Goal: Task Accomplishment & Management: Manage account settings

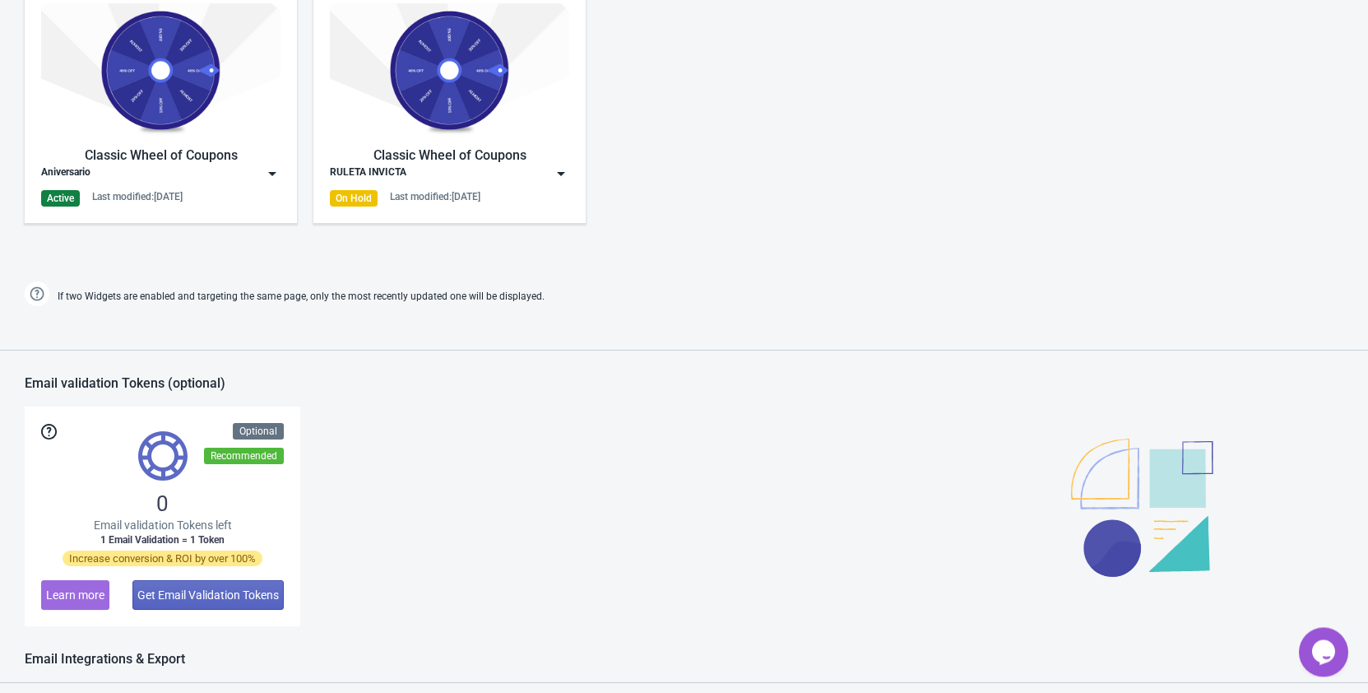
scroll to position [1007, 0]
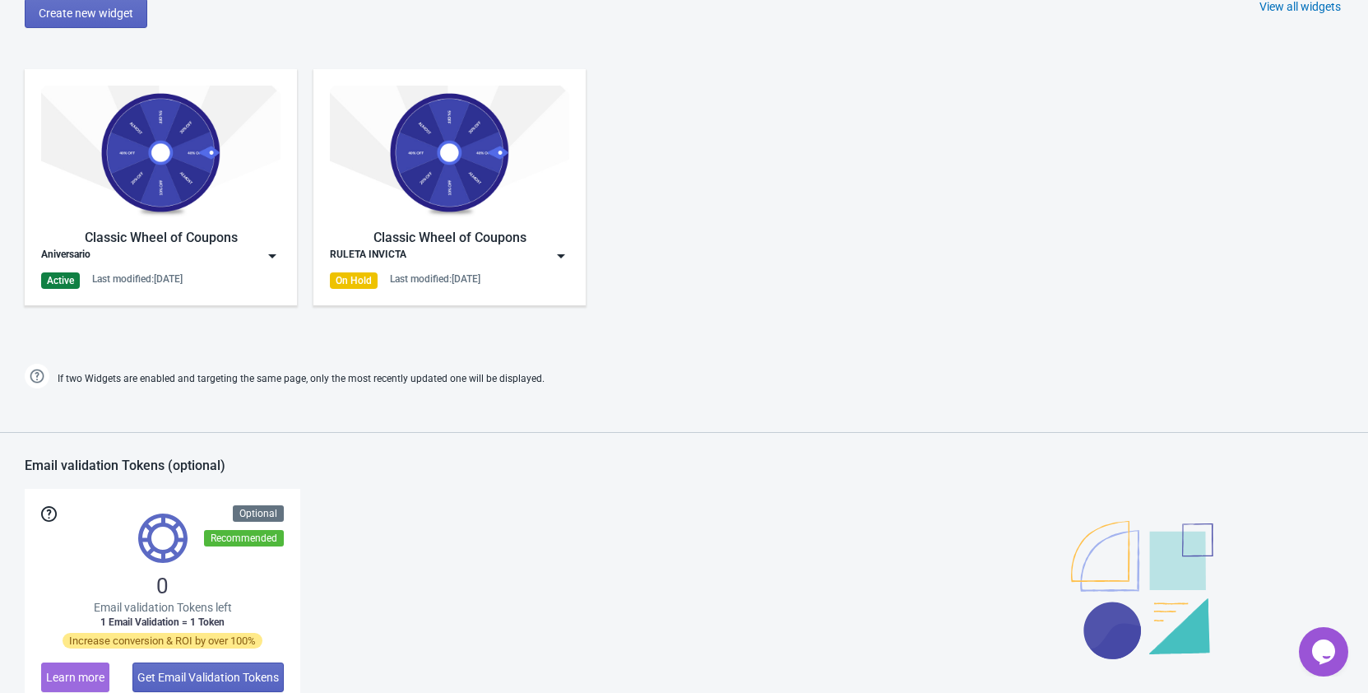
click at [270, 257] on img at bounding box center [272, 256] width 16 height 16
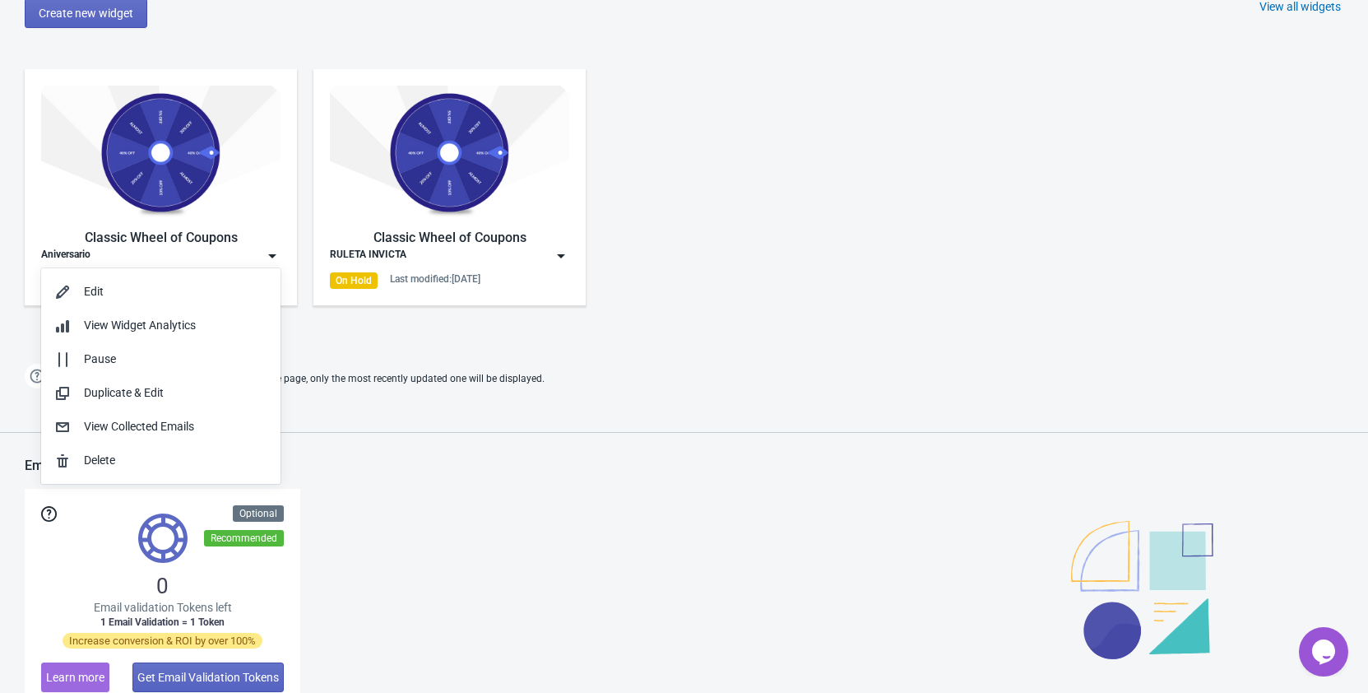
click at [645, 309] on div "Classic Wheel of Coupons Aniversario Active Last modified: [DATE] Classic Wheel…" at bounding box center [684, 201] width 1368 height 296
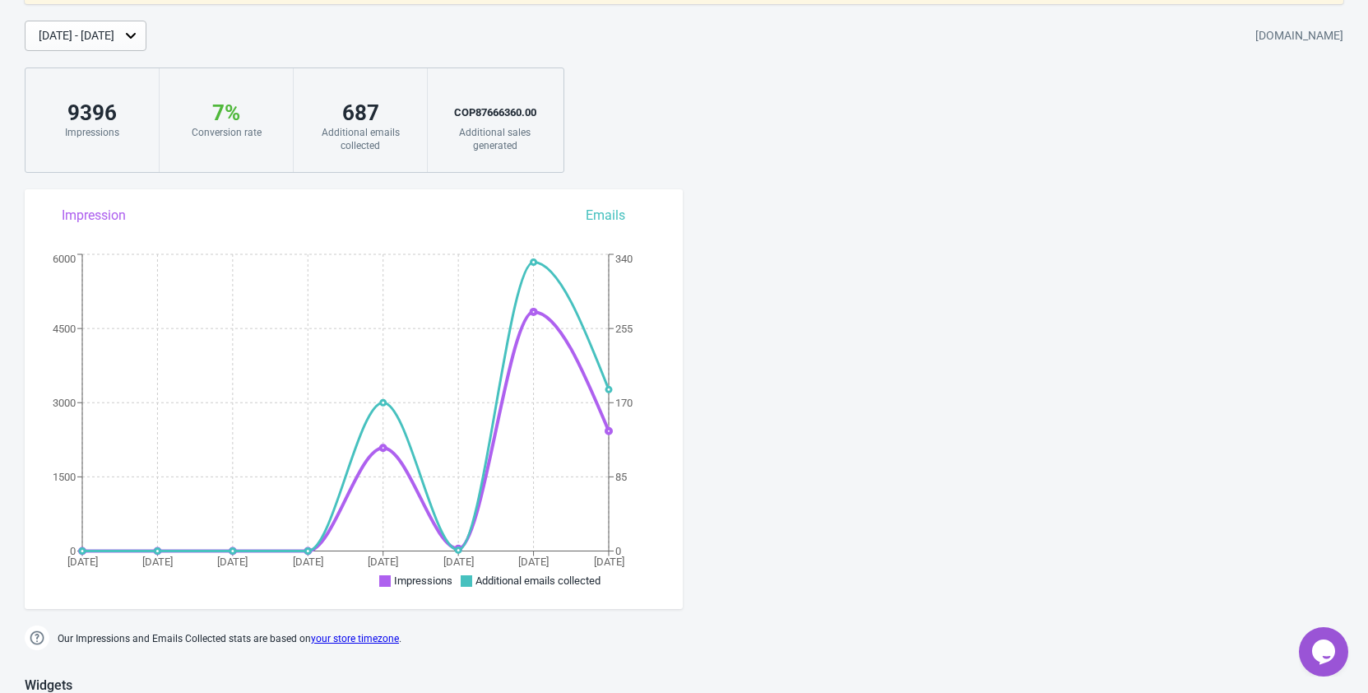
scroll to position [0, 0]
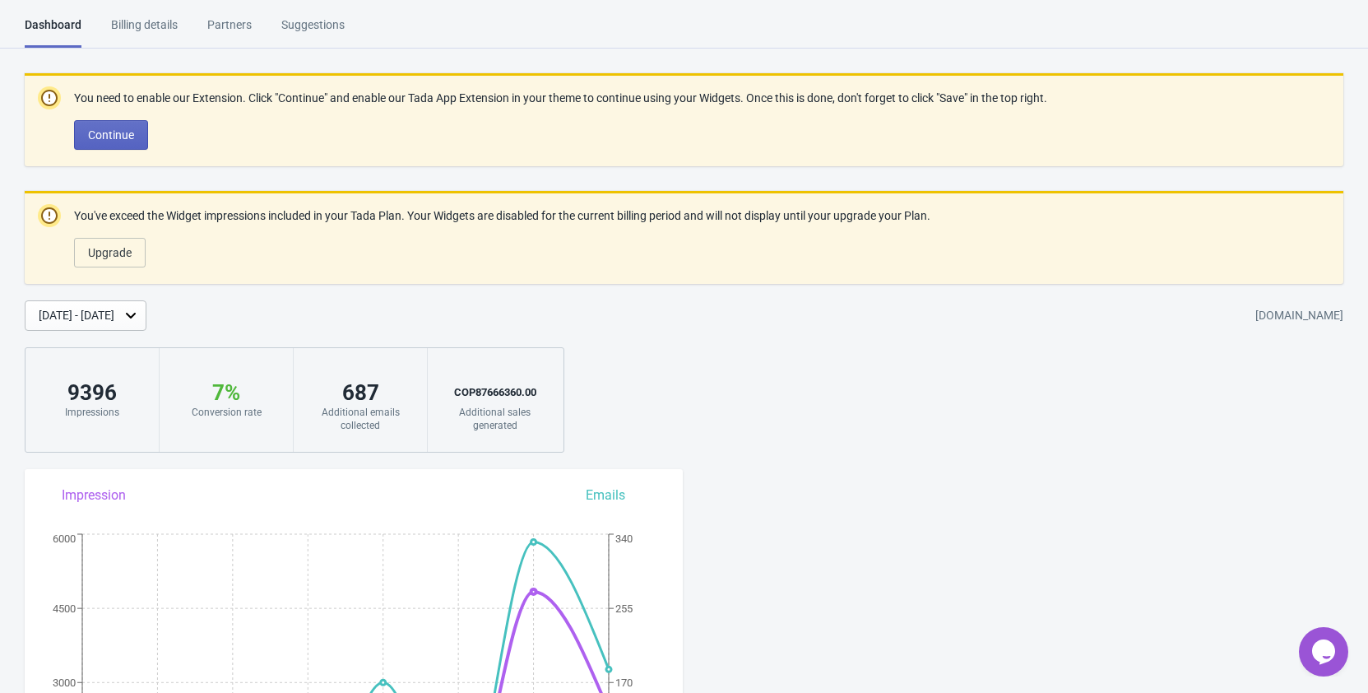
click at [153, 26] on div "Billing details" at bounding box center [144, 30] width 67 height 29
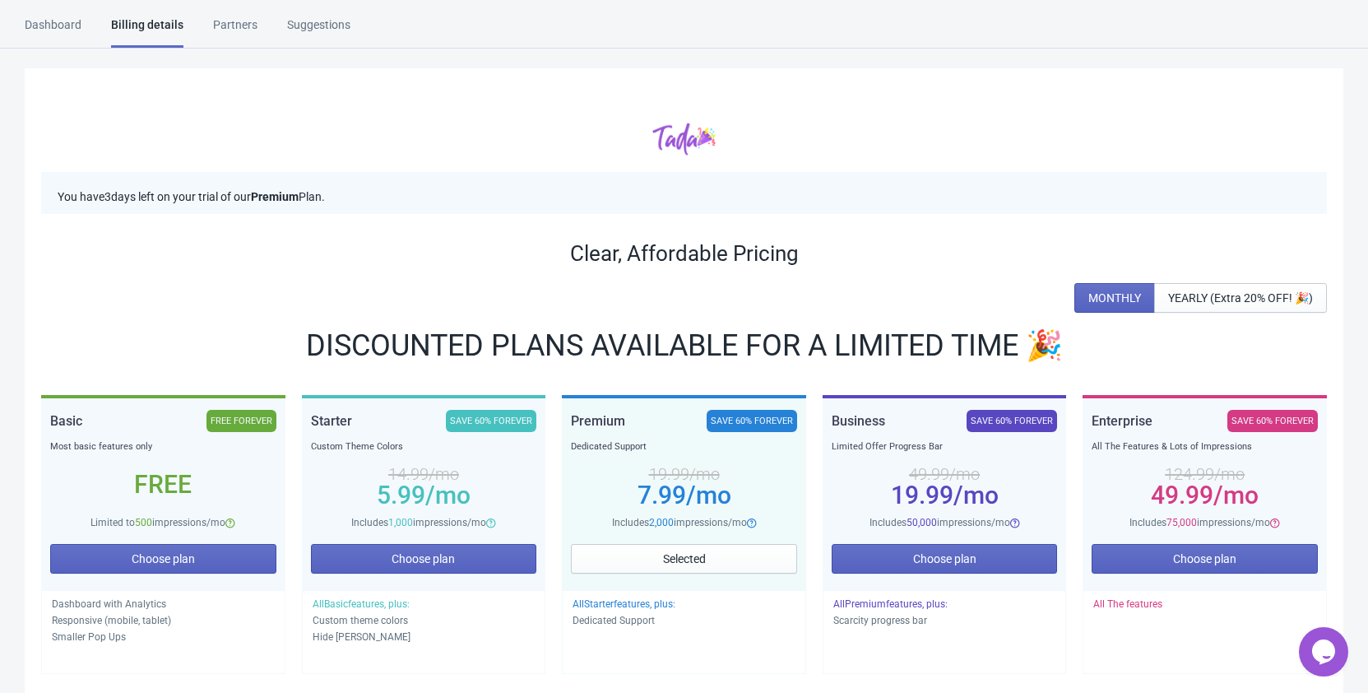
click at [51, 28] on div "Dashboard" at bounding box center [53, 30] width 57 height 29
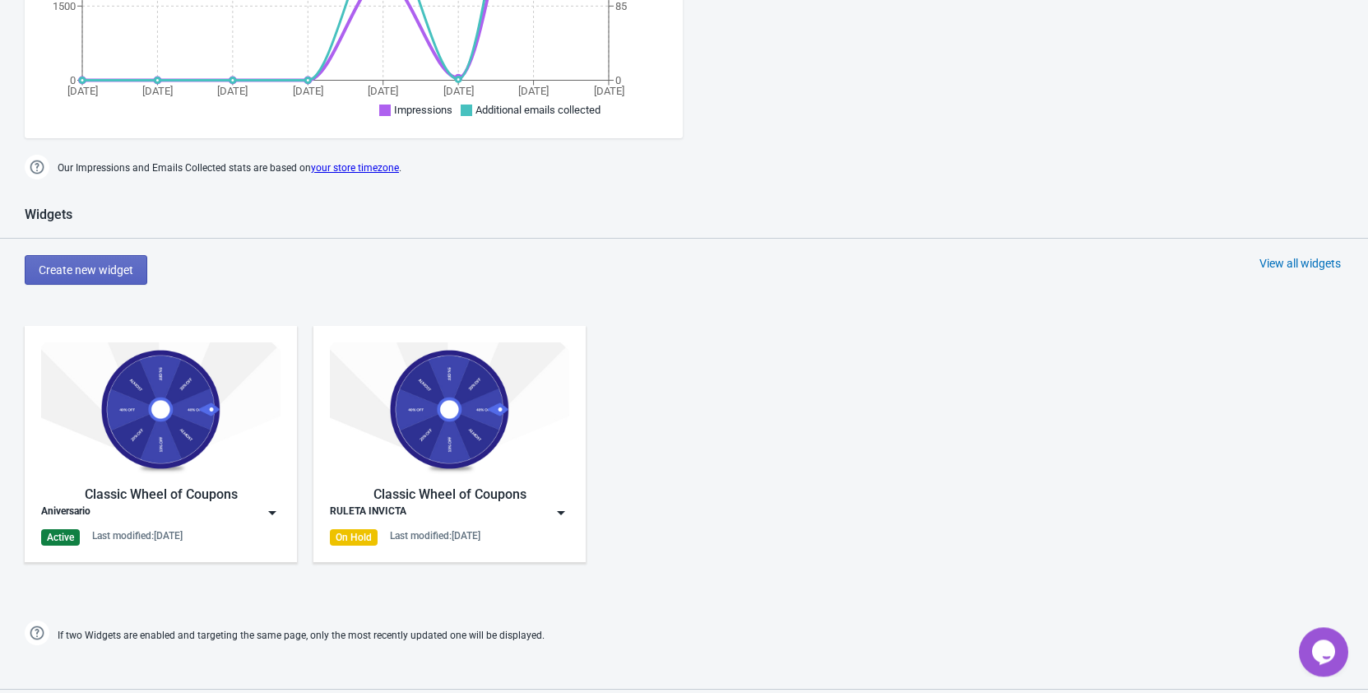
scroll to position [839, 0]
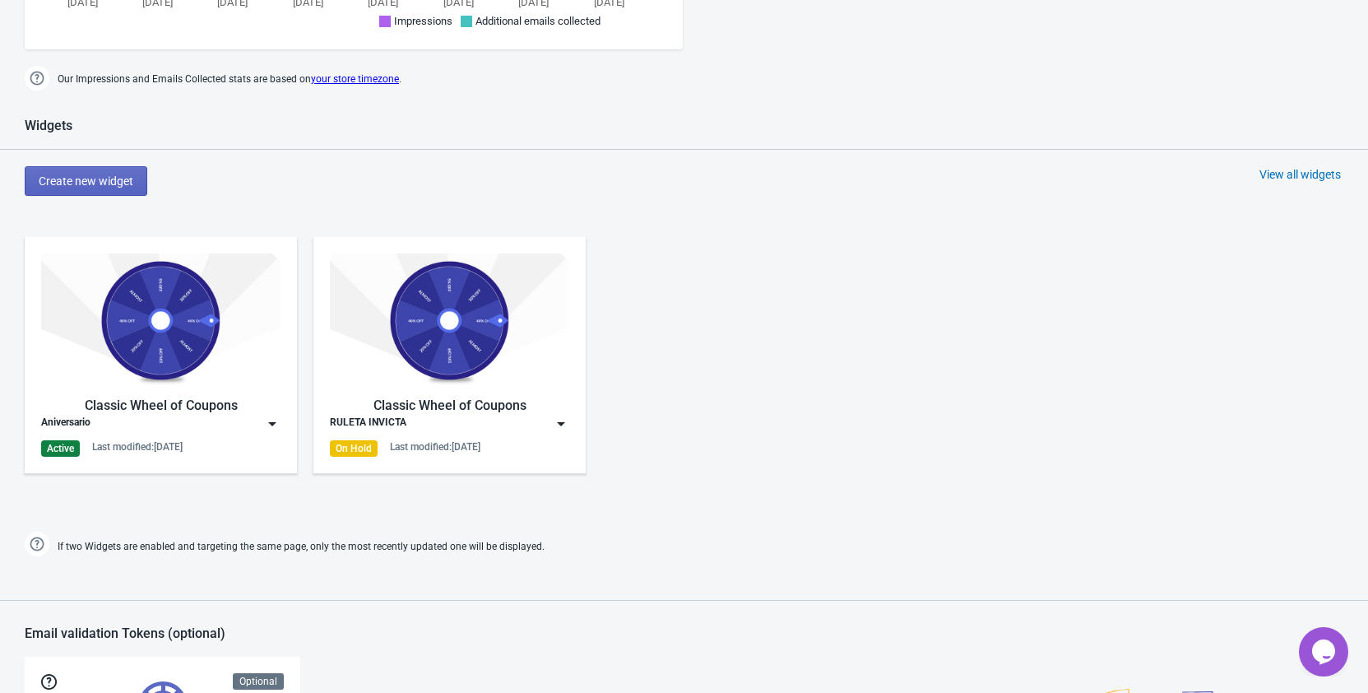
click at [267, 425] on img at bounding box center [272, 423] width 16 height 16
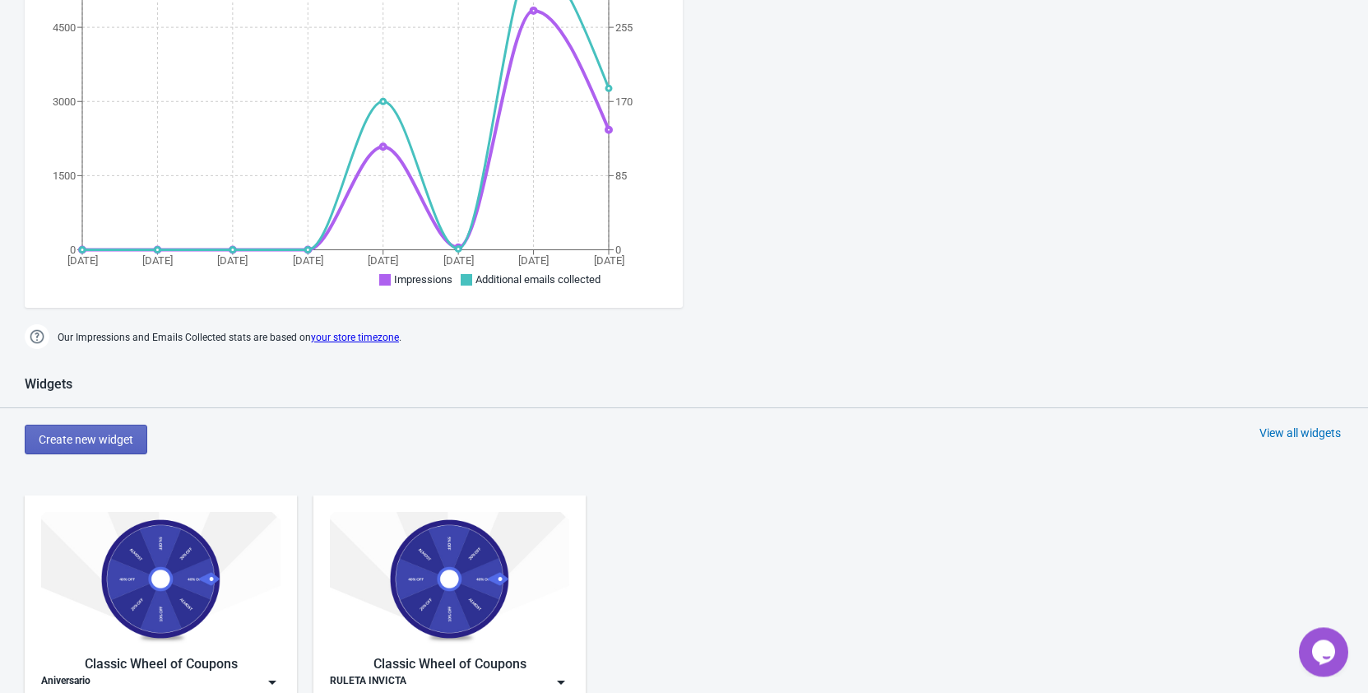
click at [385, 432] on div "Create new widget View all widgets" at bounding box center [697, 440] width 1344 height 30
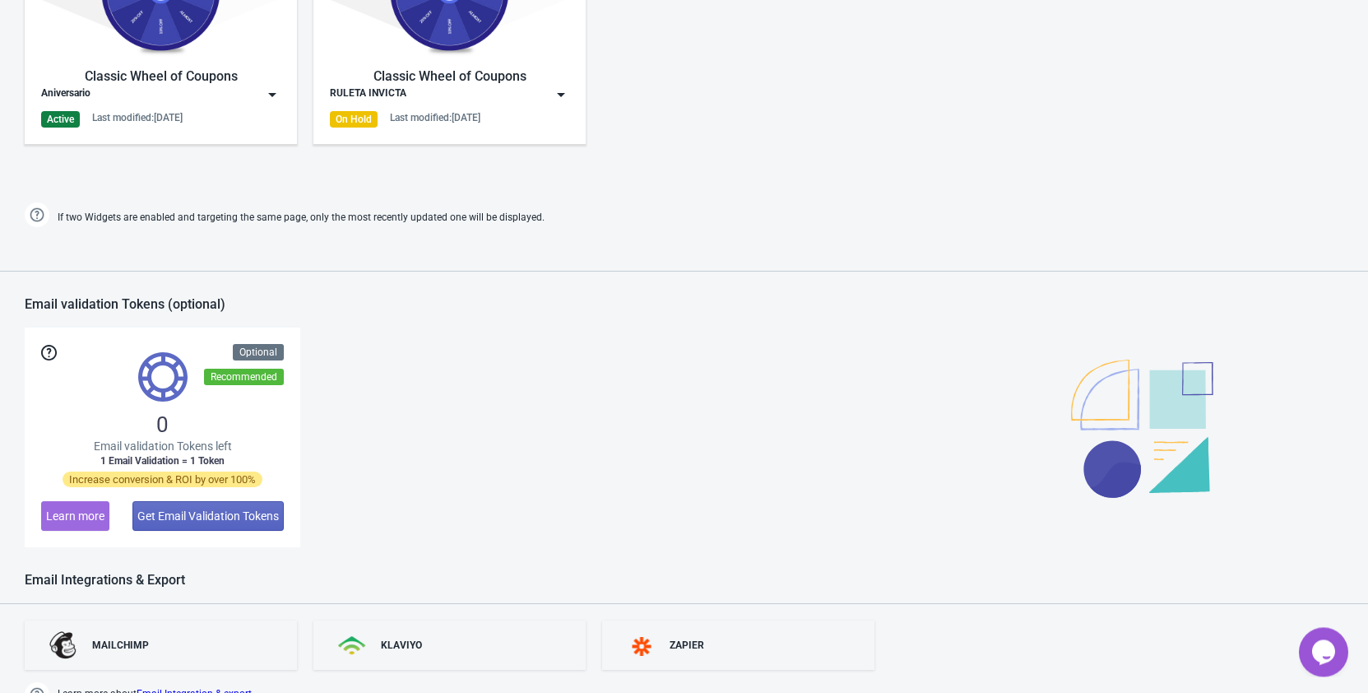
scroll to position [917, 0]
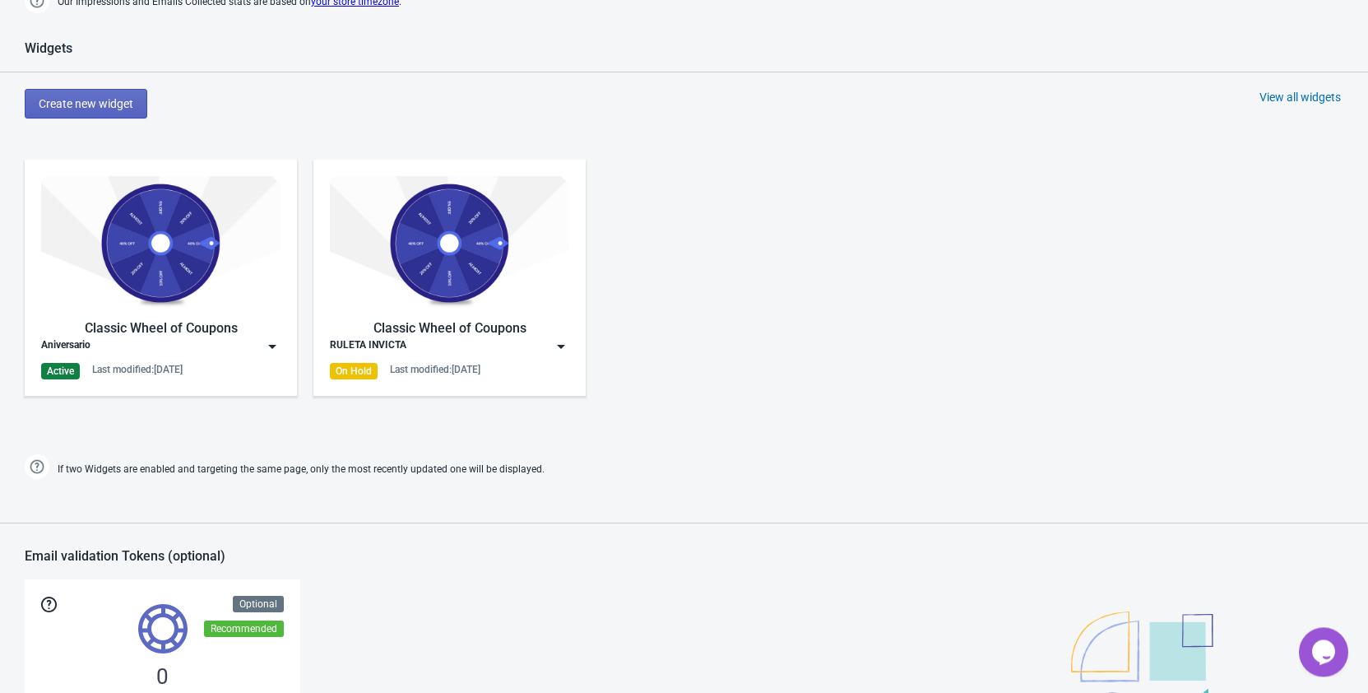
click at [272, 350] on img at bounding box center [272, 346] width 16 height 16
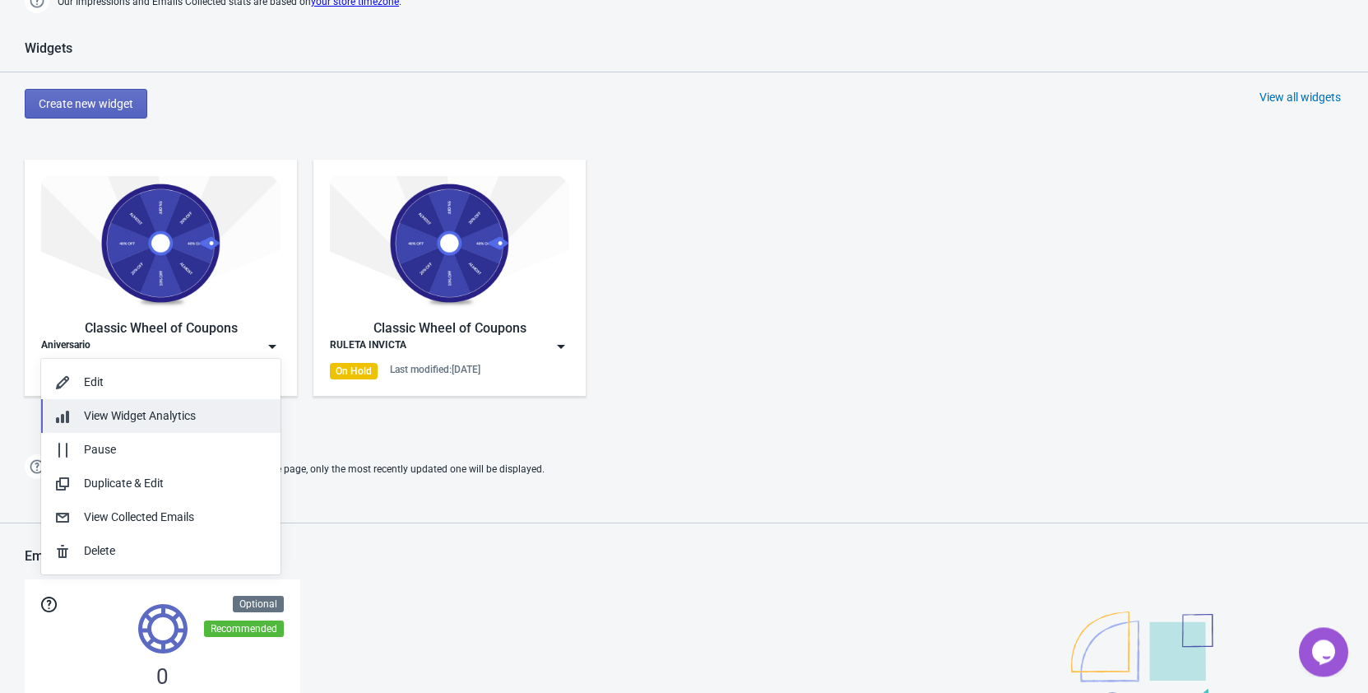
click at [166, 420] on span "View Widget Analytics" at bounding box center [140, 415] width 112 height 13
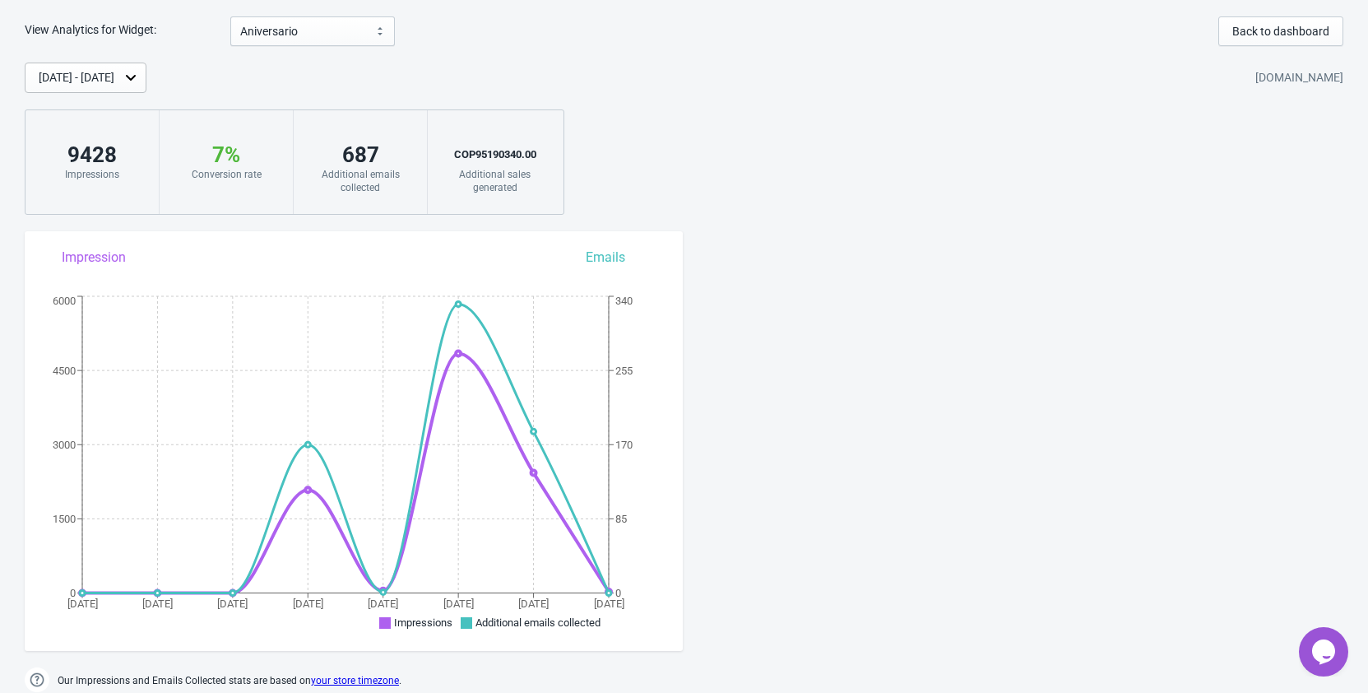
click at [990, 258] on div "View Analytics for Widget: Aniversario RULETA INVICTA Aniversario Back to dashb…" at bounding box center [684, 355] width 1368 height 678
click at [855, 137] on div "[DATE] - [DATE] [DOMAIN_NAME] 9428 Impressions 7 % Your Tada Widget has a conve…" at bounding box center [684, 139] width 1368 height 152
click at [327, 72] on div "[DATE] - [DATE] [DOMAIN_NAME]" at bounding box center [697, 78] width 1344 height 30
click at [230, 16] on select "Aniversario RULETA INVICTA" at bounding box center [312, 31] width 165 height 30
click at [367, 29] on select "Aniversario RULETA INVICTA" at bounding box center [312, 31] width 165 height 30
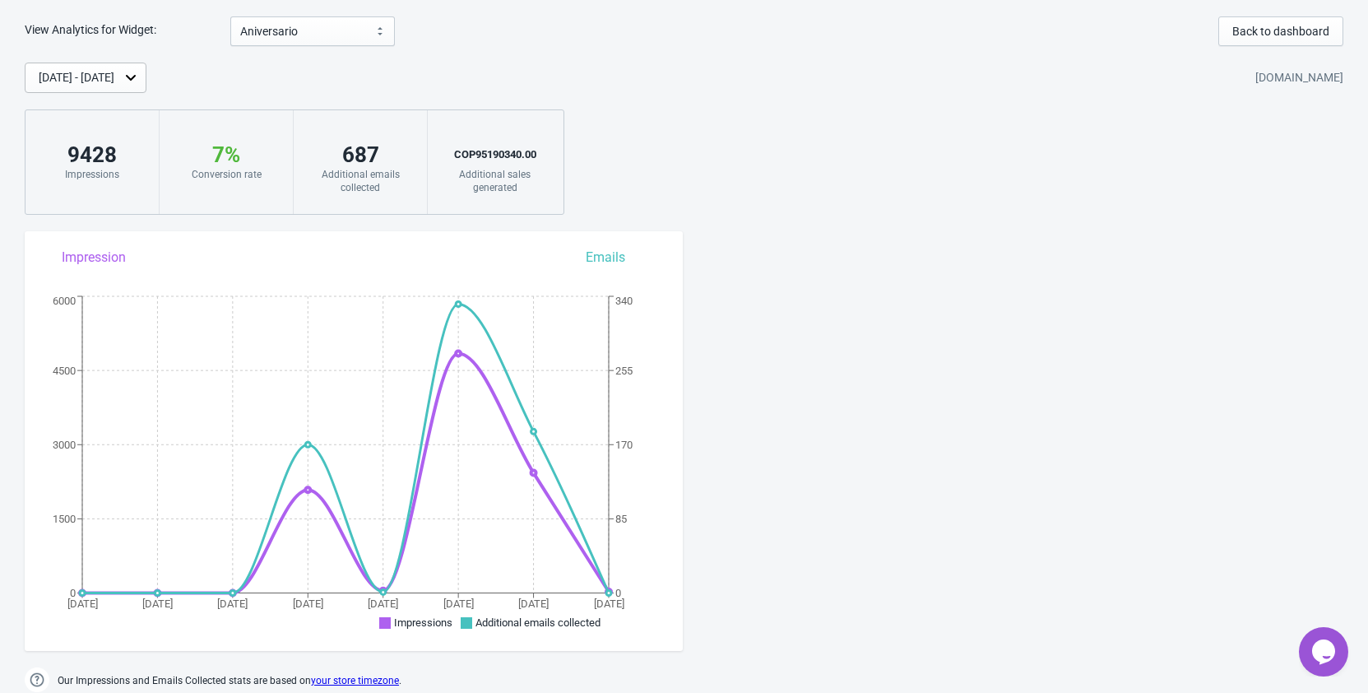
click at [218, 3] on html "View Analytics for Widget: Aniversario RULETA INVICTA Aniversario Back to dashb…" at bounding box center [684, 346] width 1368 height 693
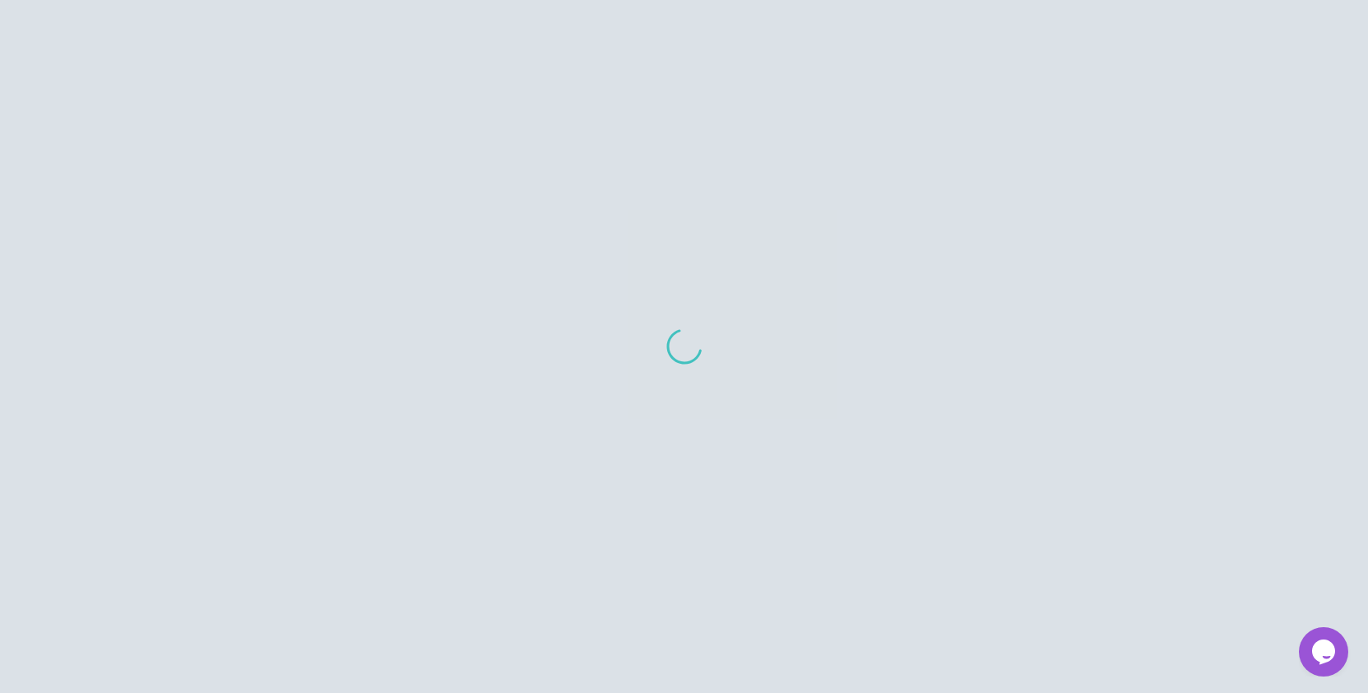
scroll to position [16, 0]
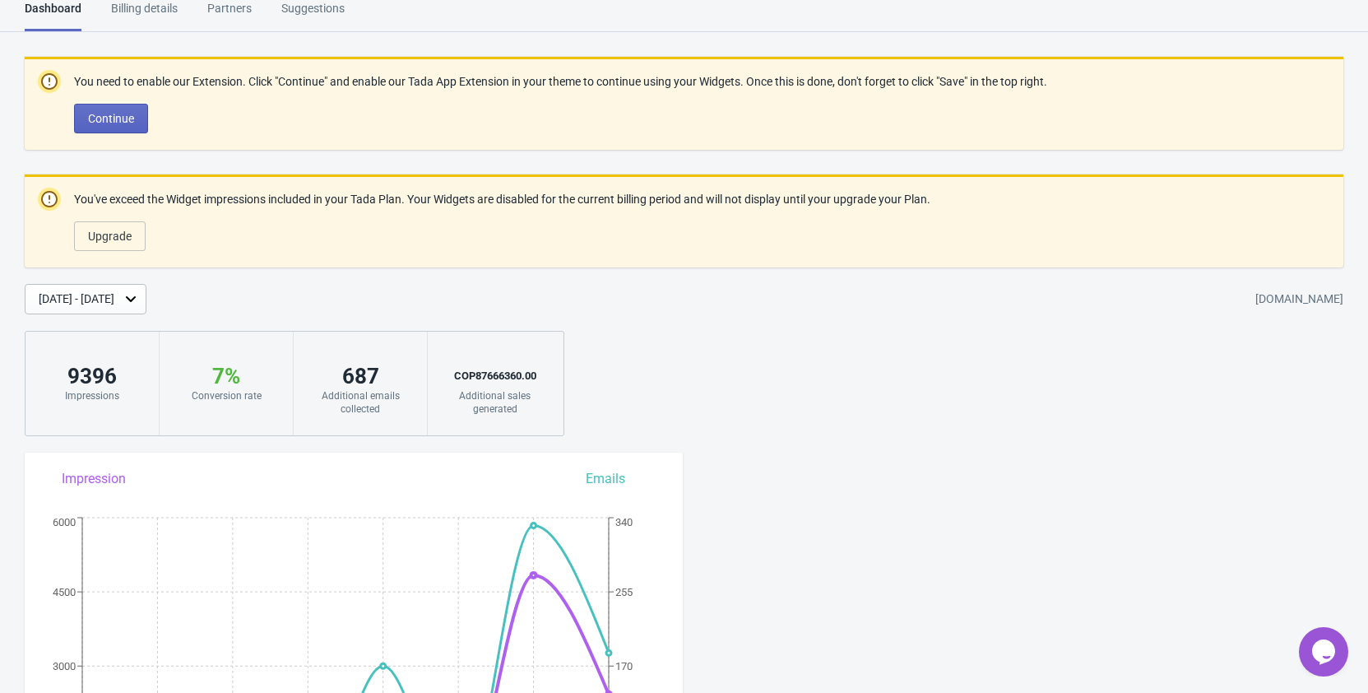
click at [450, 204] on p "You've exceed the Widget impressions included in your Tada Plan. Your Widgets a…" at bounding box center [502, 199] width 856 height 17
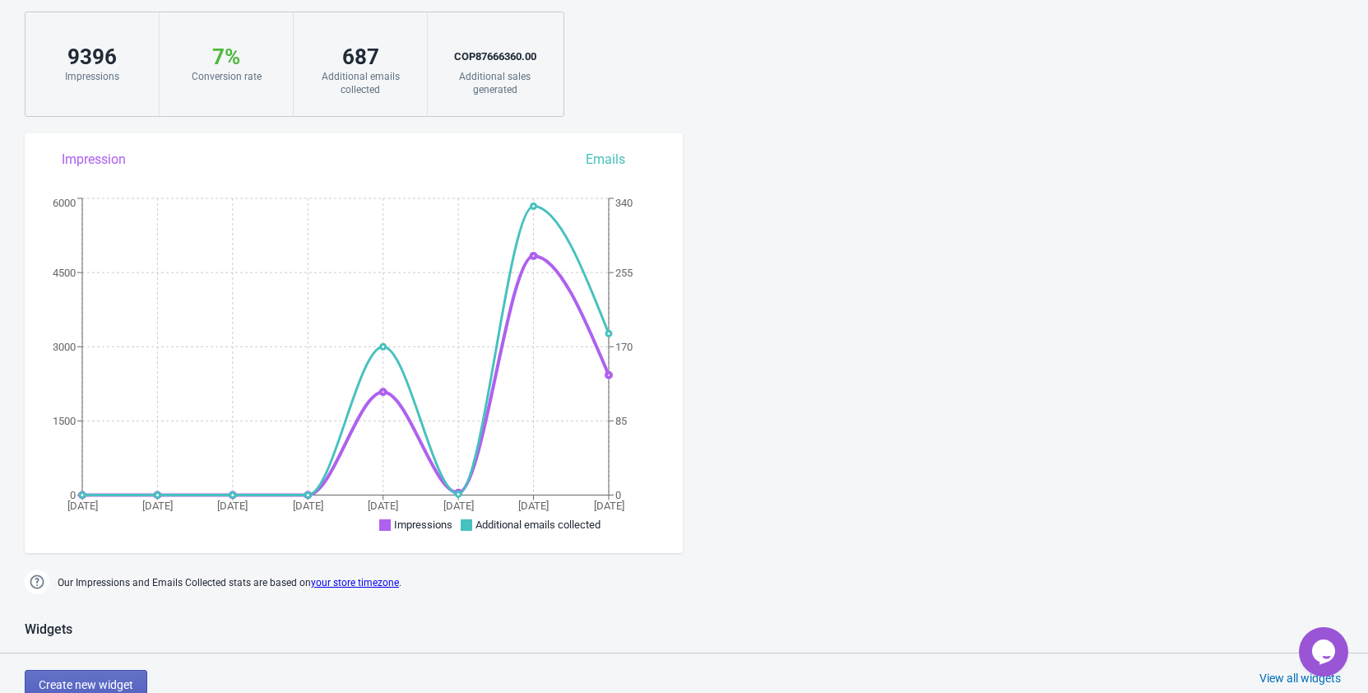
scroll to position [755, 0]
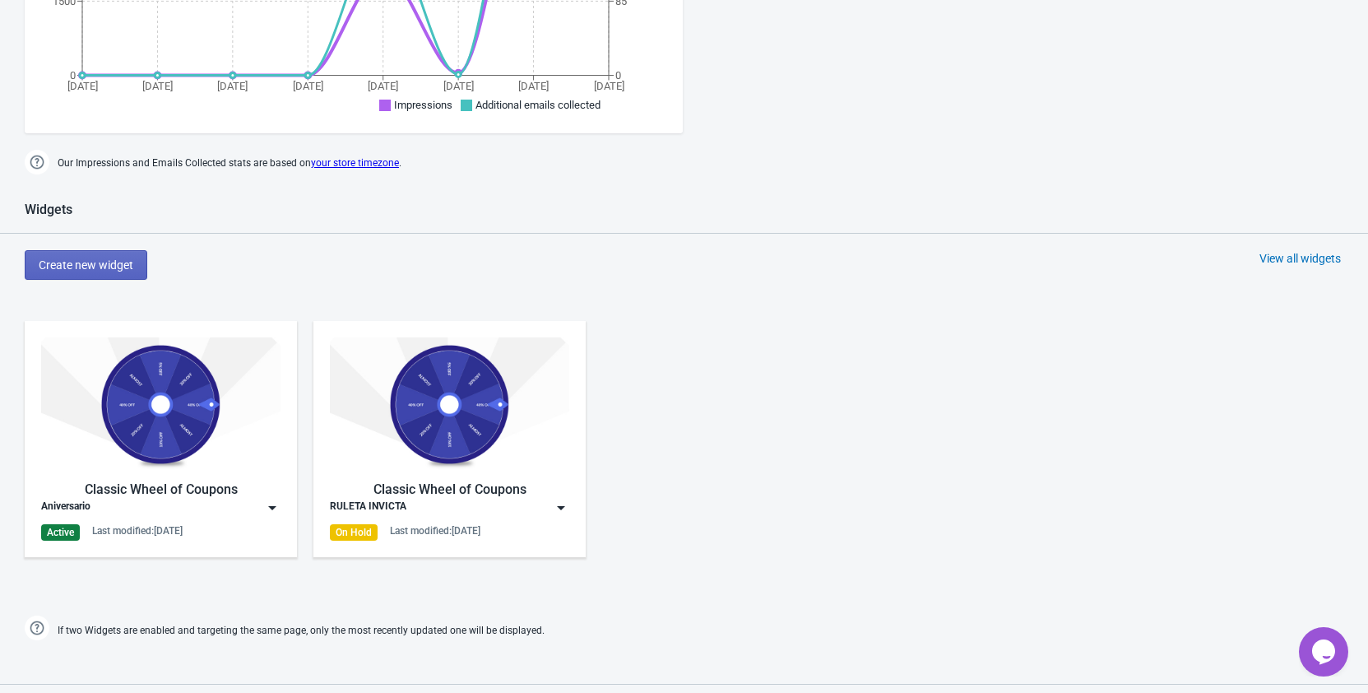
click at [279, 513] on img at bounding box center [272, 507] width 16 height 16
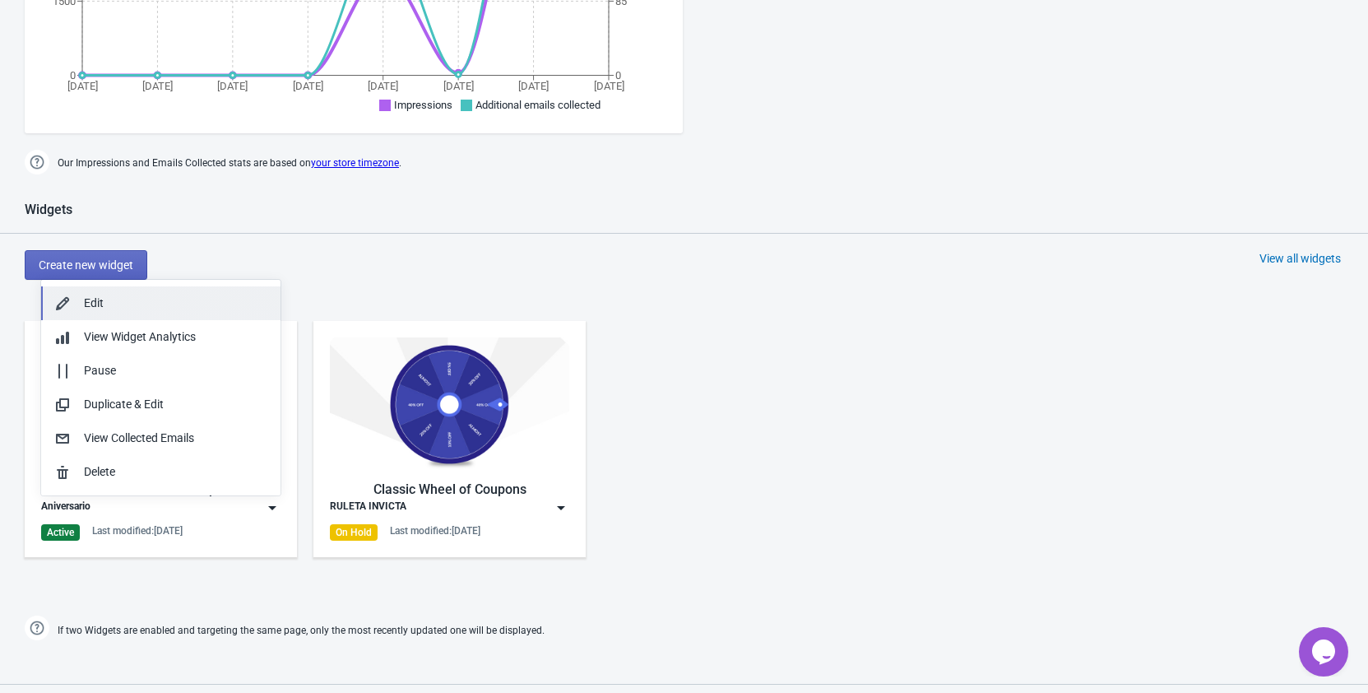
click at [183, 313] on button "Edit" at bounding box center [160, 303] width 239 height 34
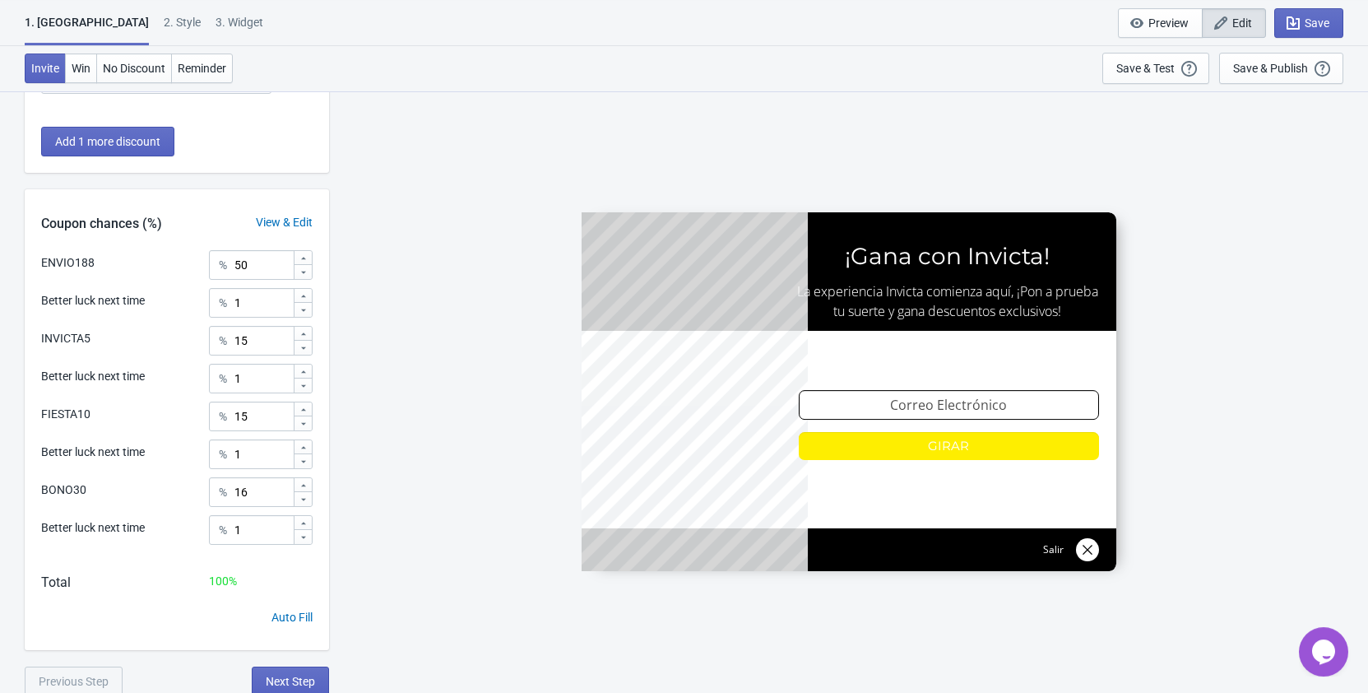
scroll to position [602, 0]
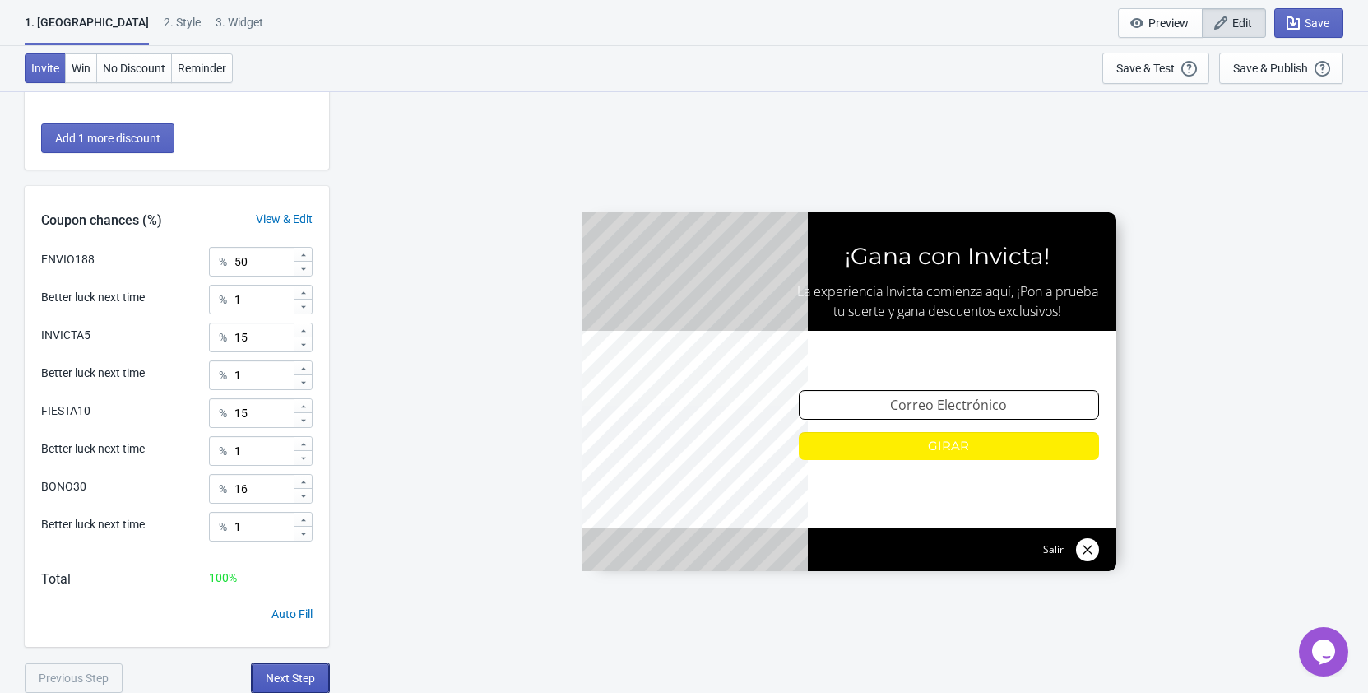
click at [309, 687] on button "Next Step" at bounding box center [290, 678] width 77 height 30
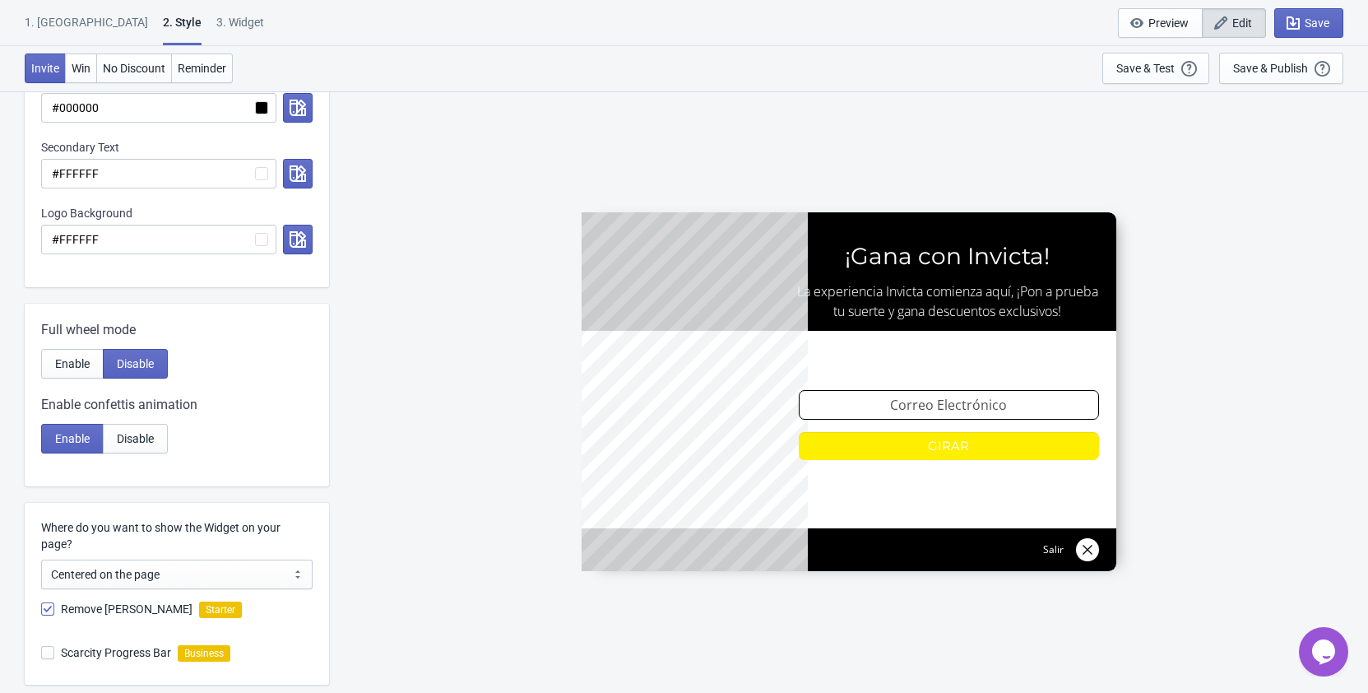
scroll to position [772, 0]
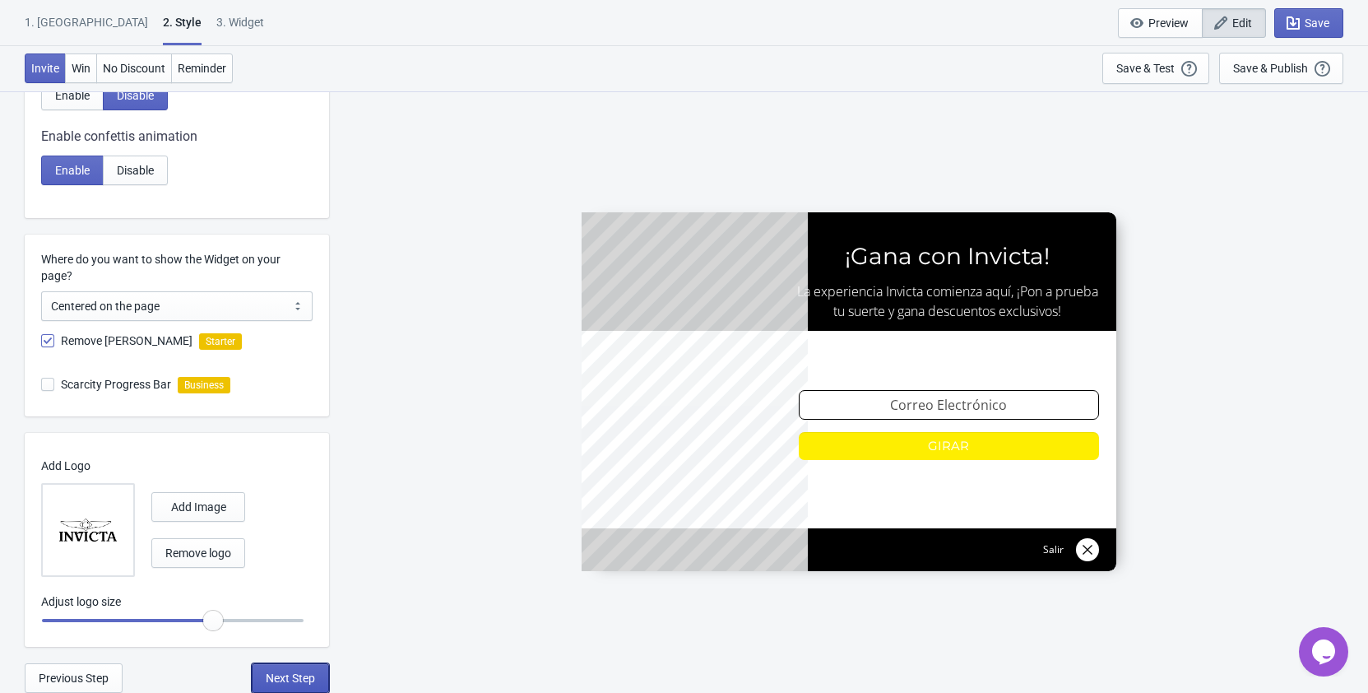
click at [306, 670] on button "Next Step" at bounding box center [290, 678] width 77 height 30
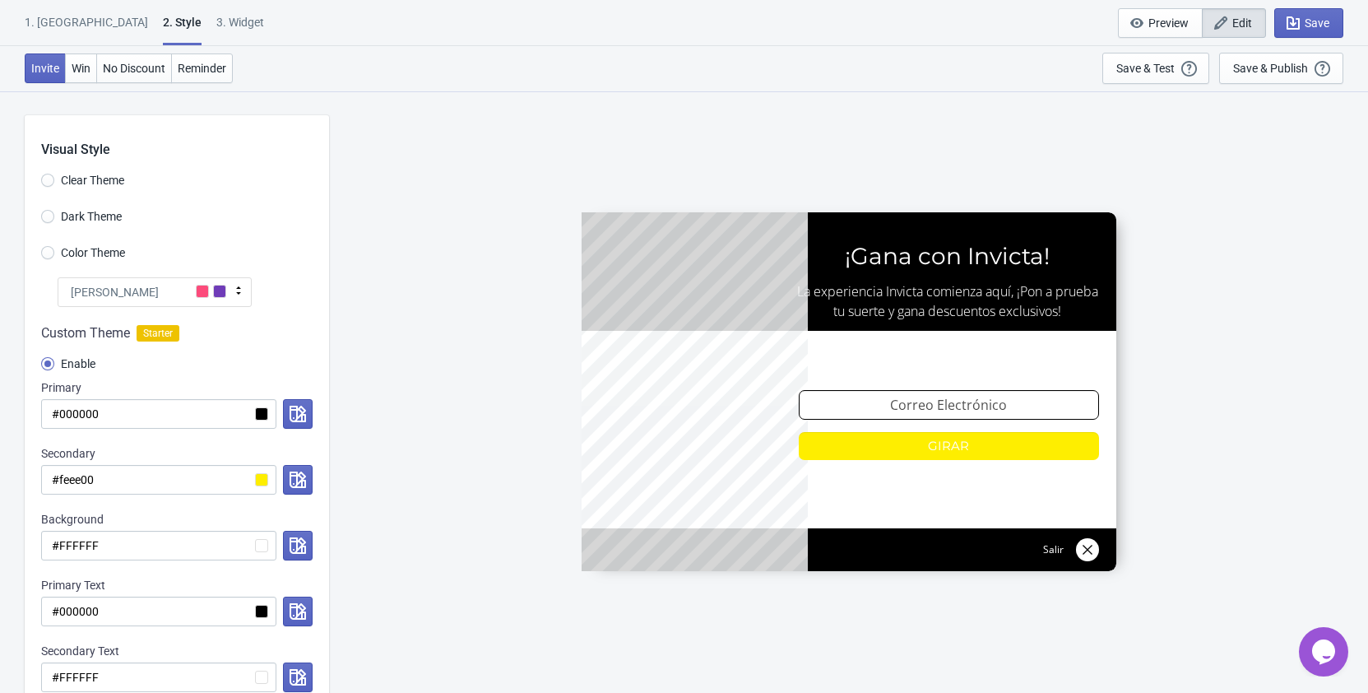
select select "1"
select select "left"
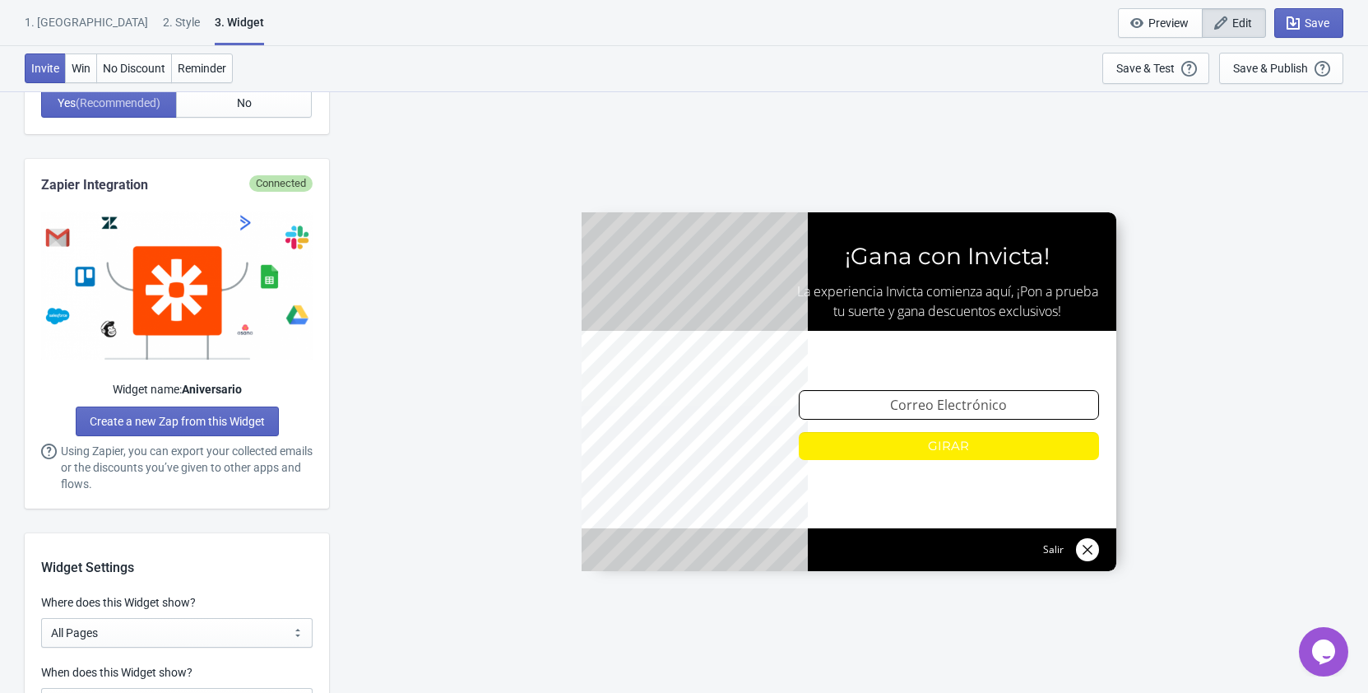
scroll to position [1175, 0]
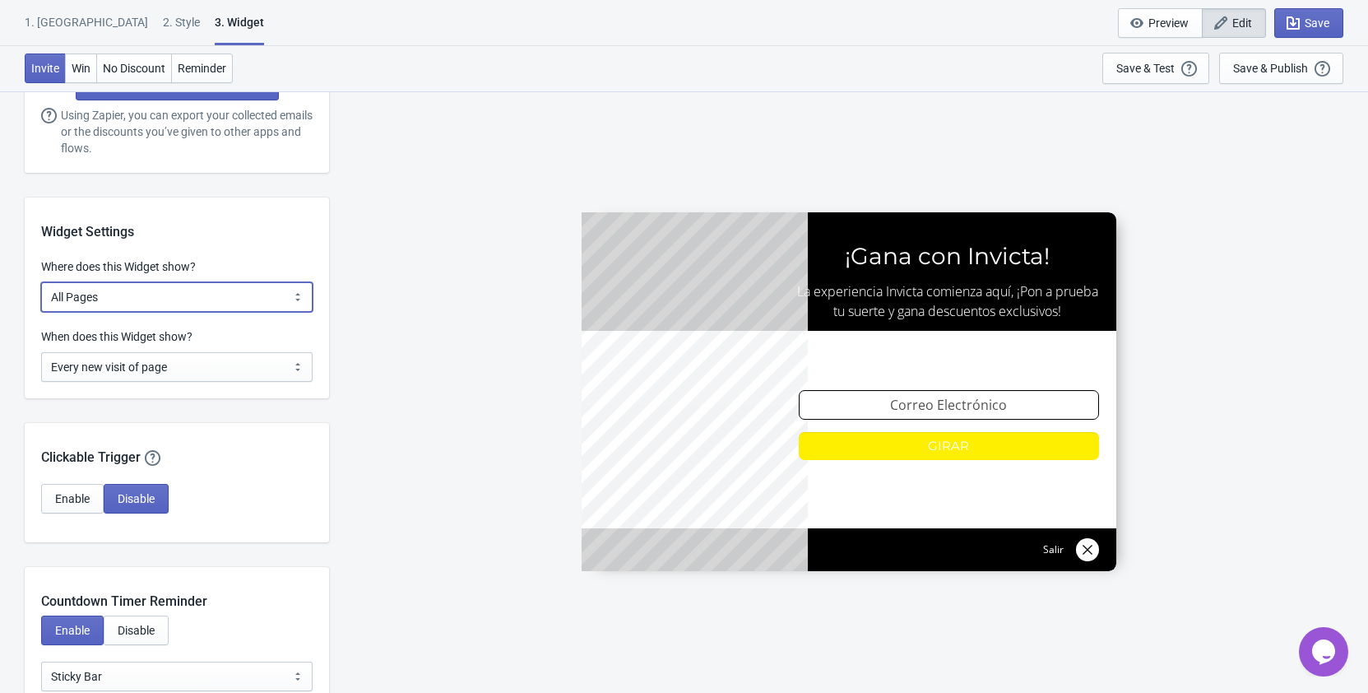
click at [41, 282] on select "All Pages All Product Pages All Blog Pages All Static Pages Specific Product(s)…" at bounding box center [177, 297] width 272 height 30
select select "homepageOnly"
click option "Homepage Only" at bounding box center [0, 0] width 0 height 0
click at [41, 352] on select "Every new visit of page Once every period of time Once per visitor session (Rec…" at bounding box center [177, 367] width 272 height 30
select select "once_per_user"
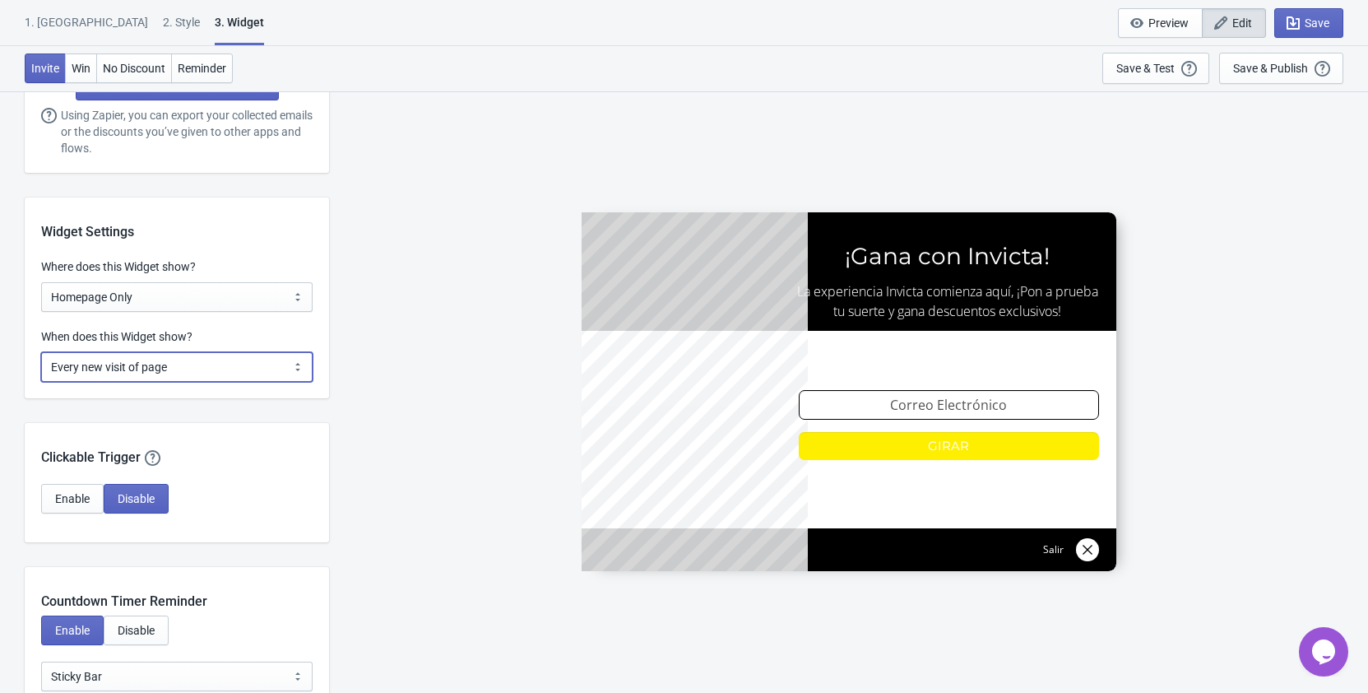
click option "Once per user" at bounding box center [0, 0] width 0 height 0
click at [325, 462] on div "Clickable Trigger Our handy clickable trigger allow your visitors to re-trigger…" at bounding box center [177, 445] width 304 height 44
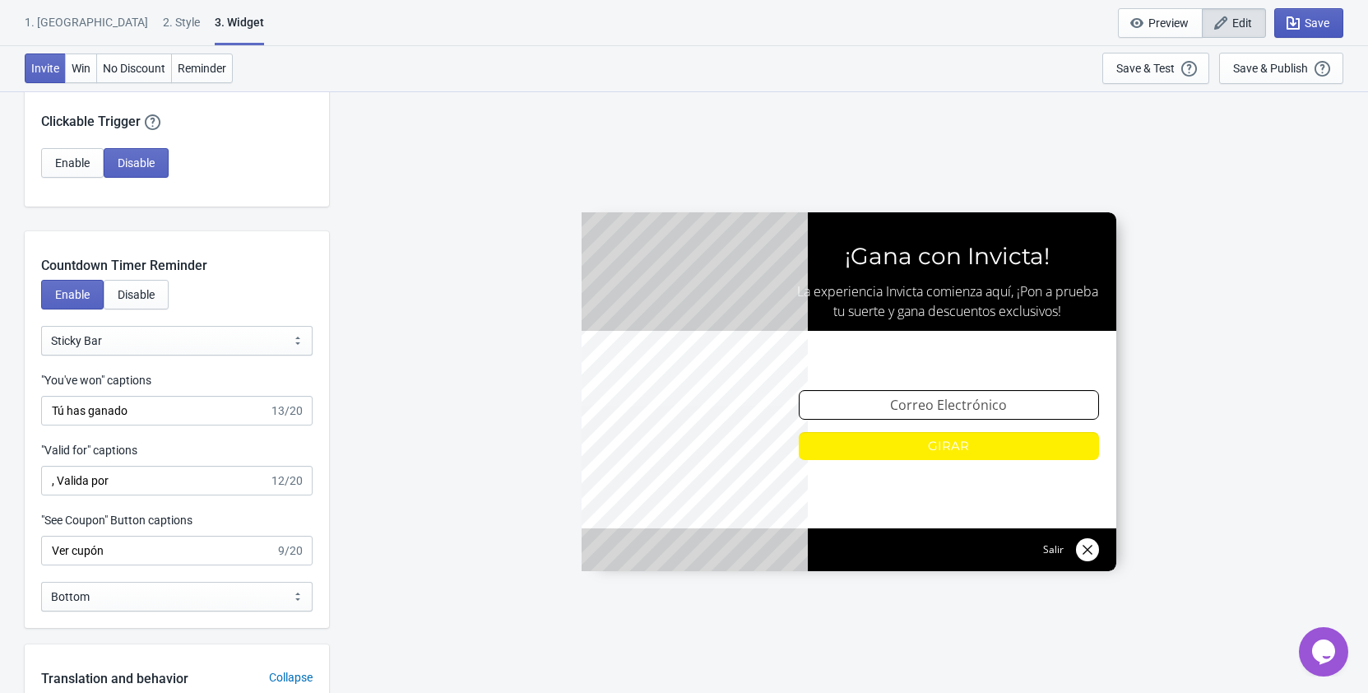
click at [1334, 13] on button "Save" at bounding box center [1308, 23] width 69 height 30
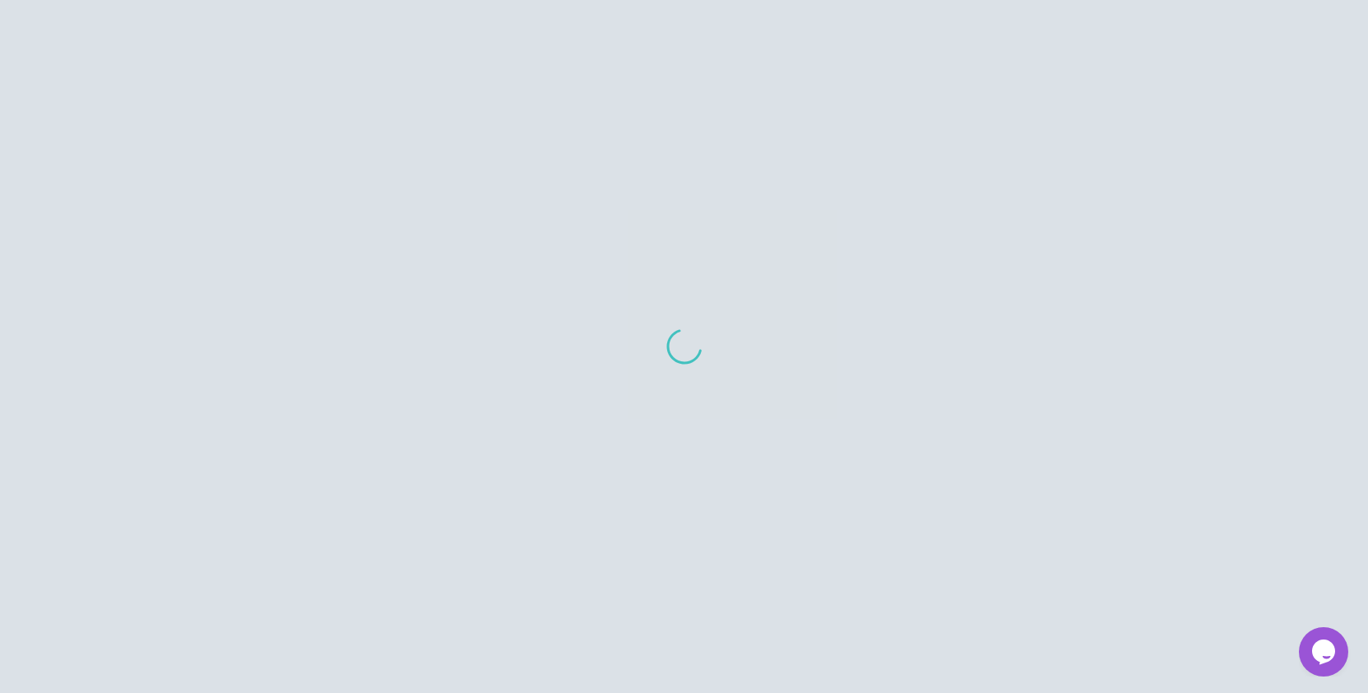
scroll to position [16, 0]
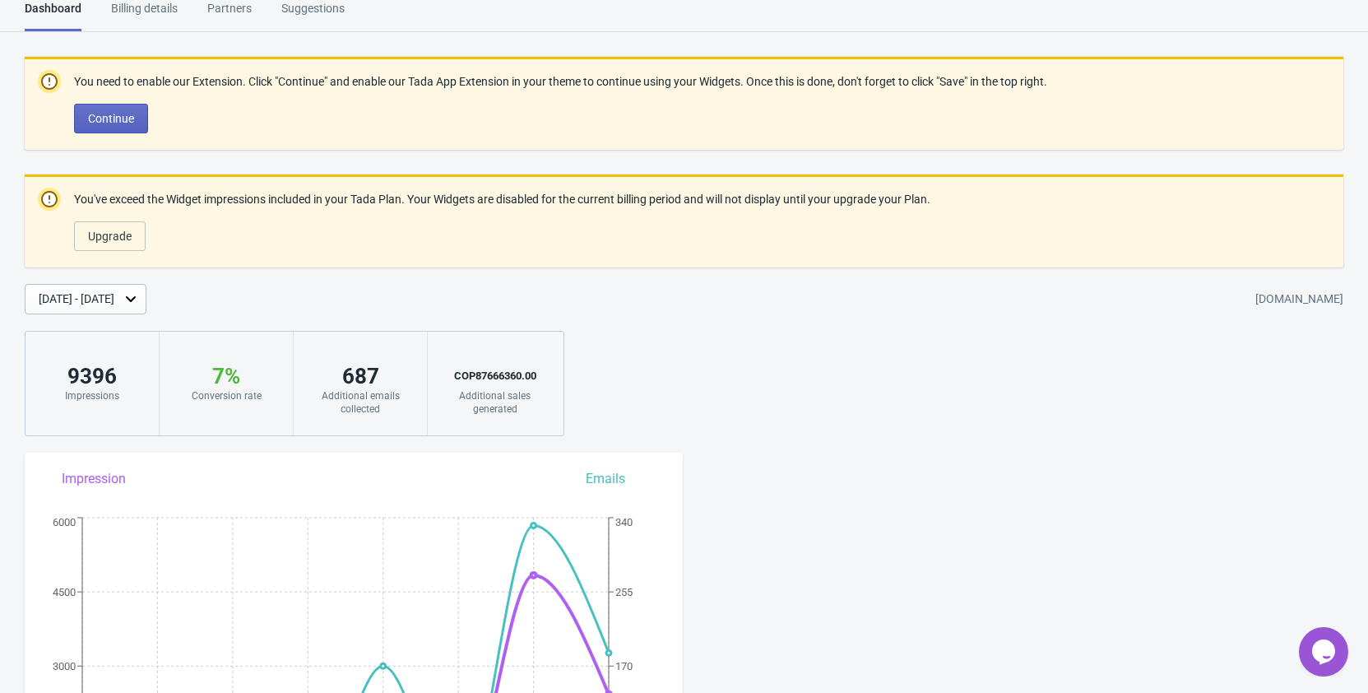
click at [702, 330] on div "You need to enable our Extension. Click "Continue" and enable our Tada App Exte…" at bounding box center [684, 246] width 1368 height 379
click at [142, 9] on div "Billing details" at bounding box center [144, 14] width 67 height 29
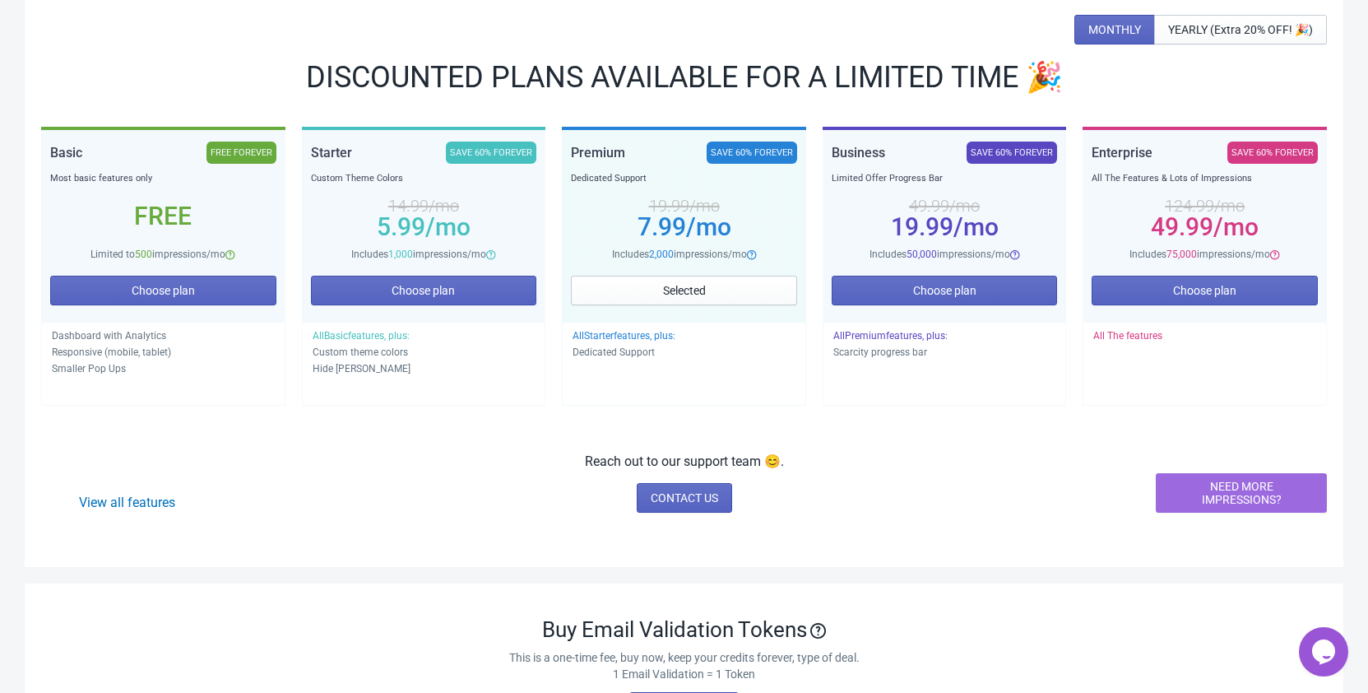
scroll to position [16, 0]
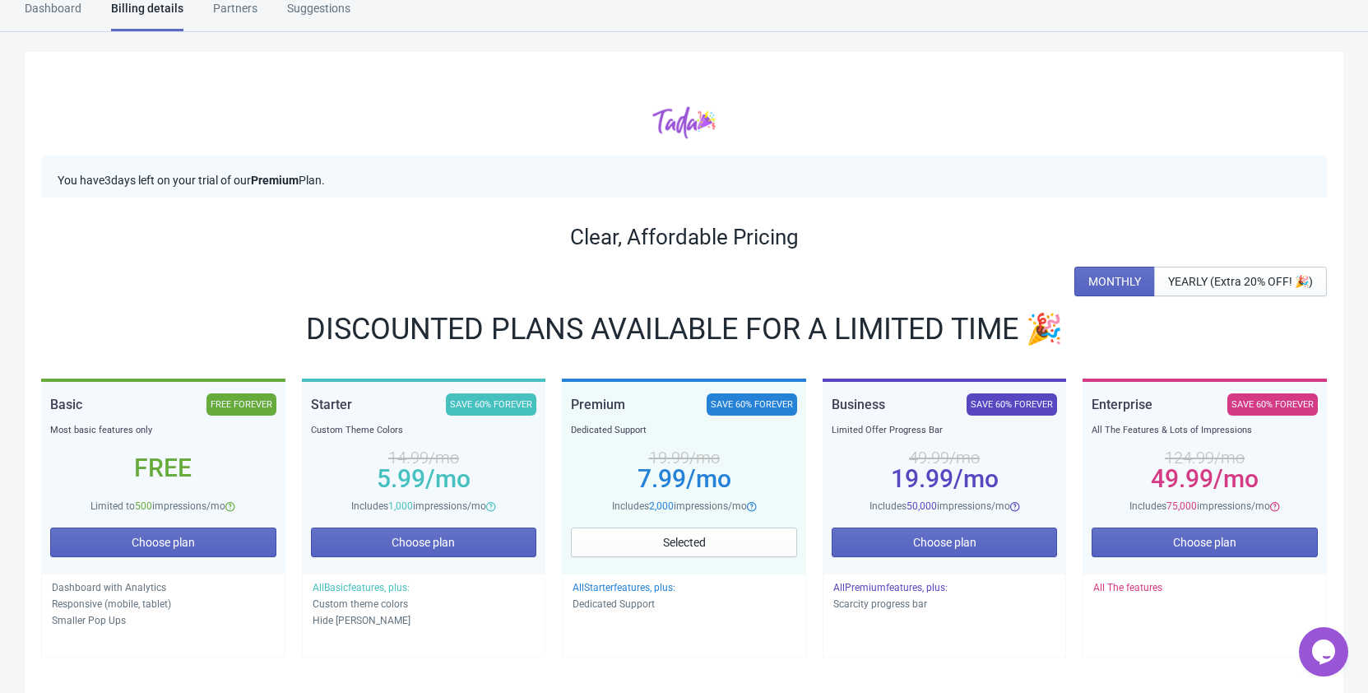
click at [52, 4] on div "Dashboard" at bounding box center [53, 14] width 57 height 29
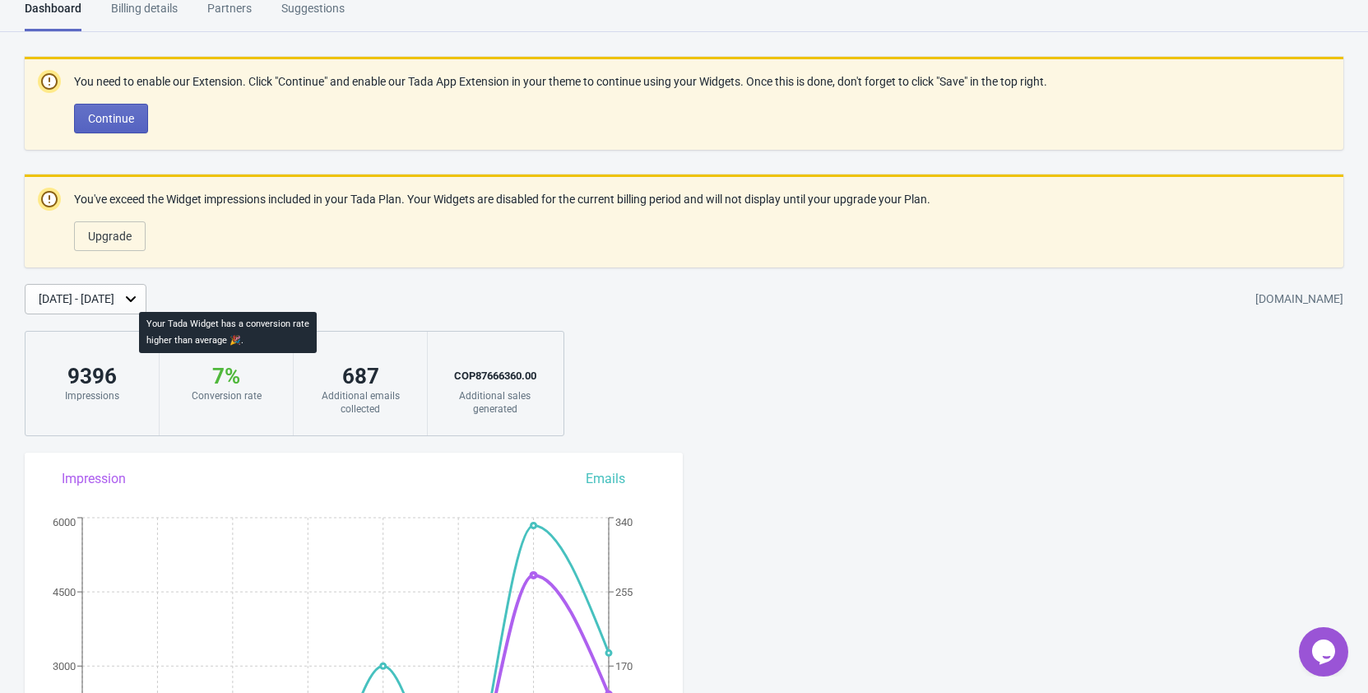
click at [232, 379] on div "7 %" at bounding box center [226, 376] width 100 height 26
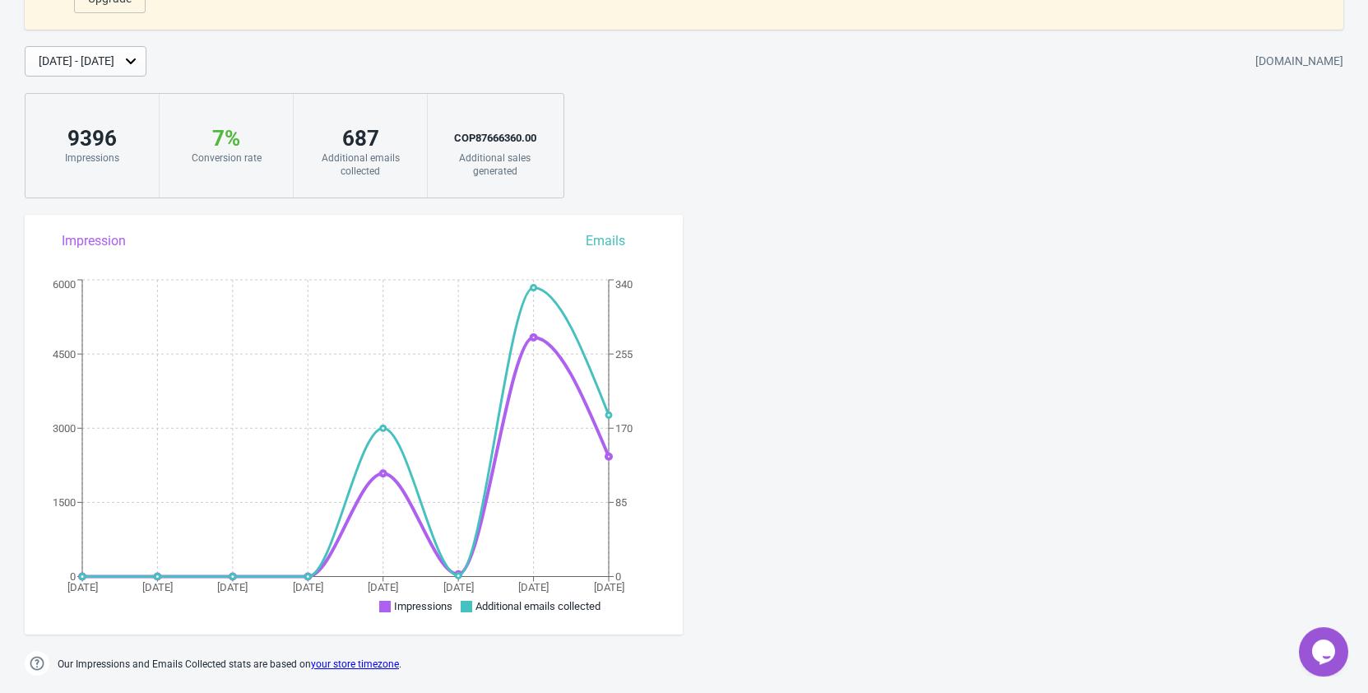
scroll to position [184, 0]
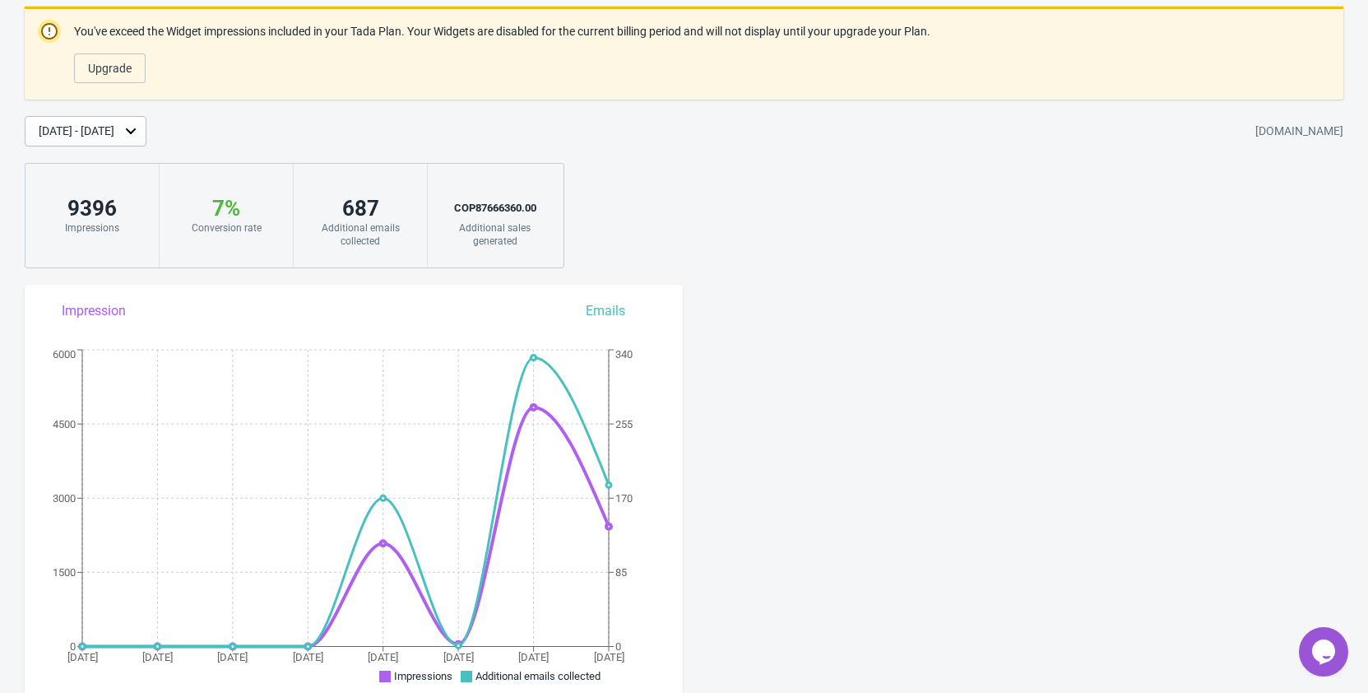
click at [361, 206] on div "687" at bounding box center [360, 208] width 100 height 26
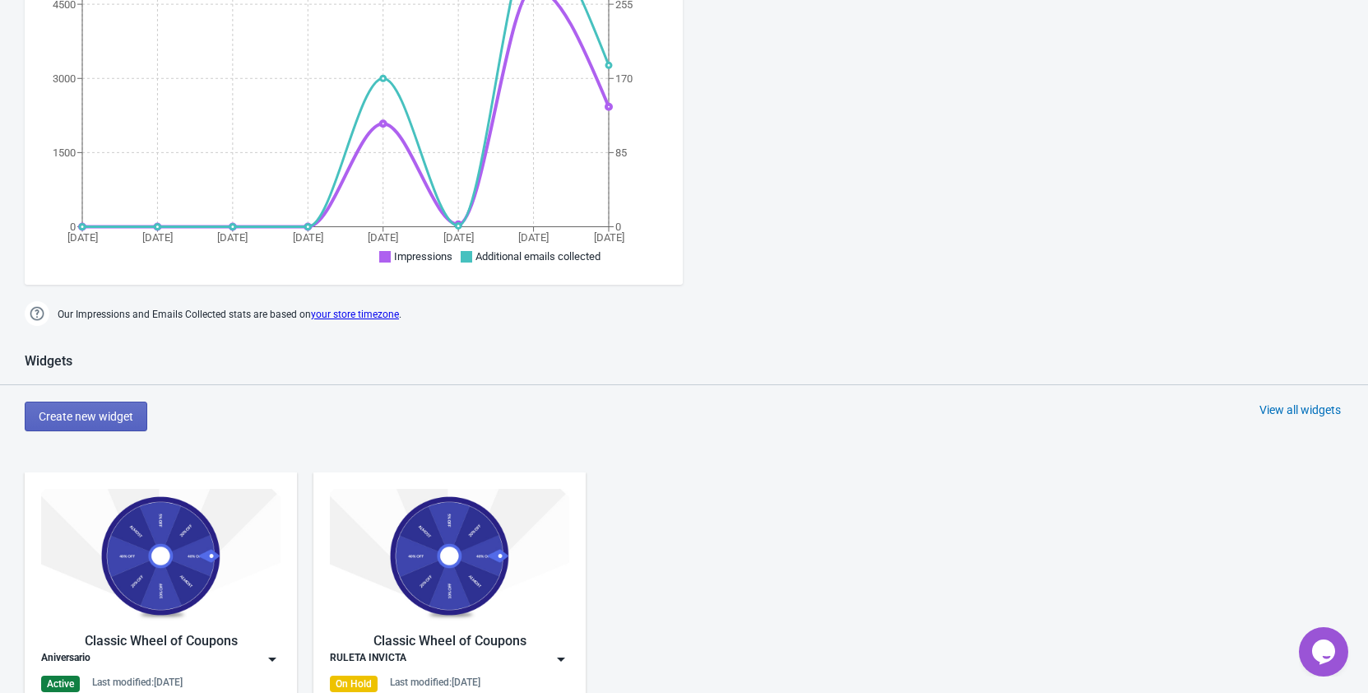
scroll to position [940, 0]
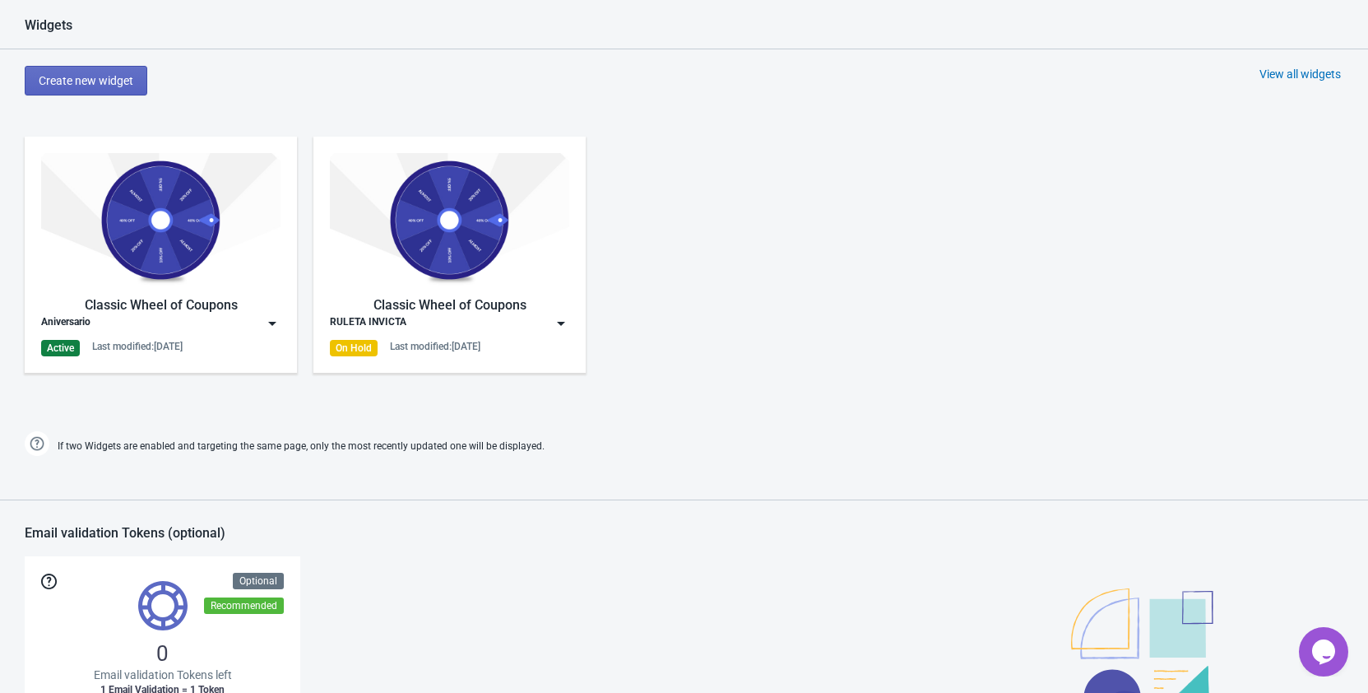
click at [274, 323] on img at bounding box center [272, 323] width 16 height 16
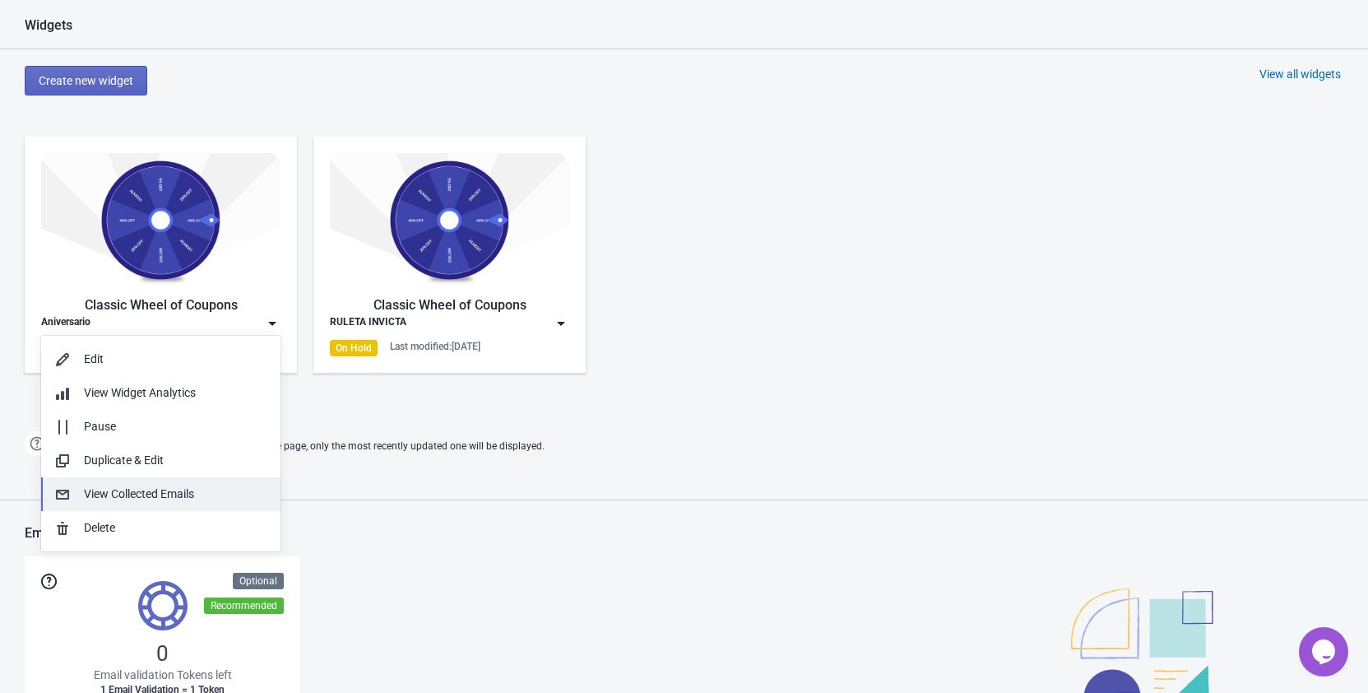
click at [212, 489] on div "View Collected Emails" at bounding box center [175, 493] width 183 height 17
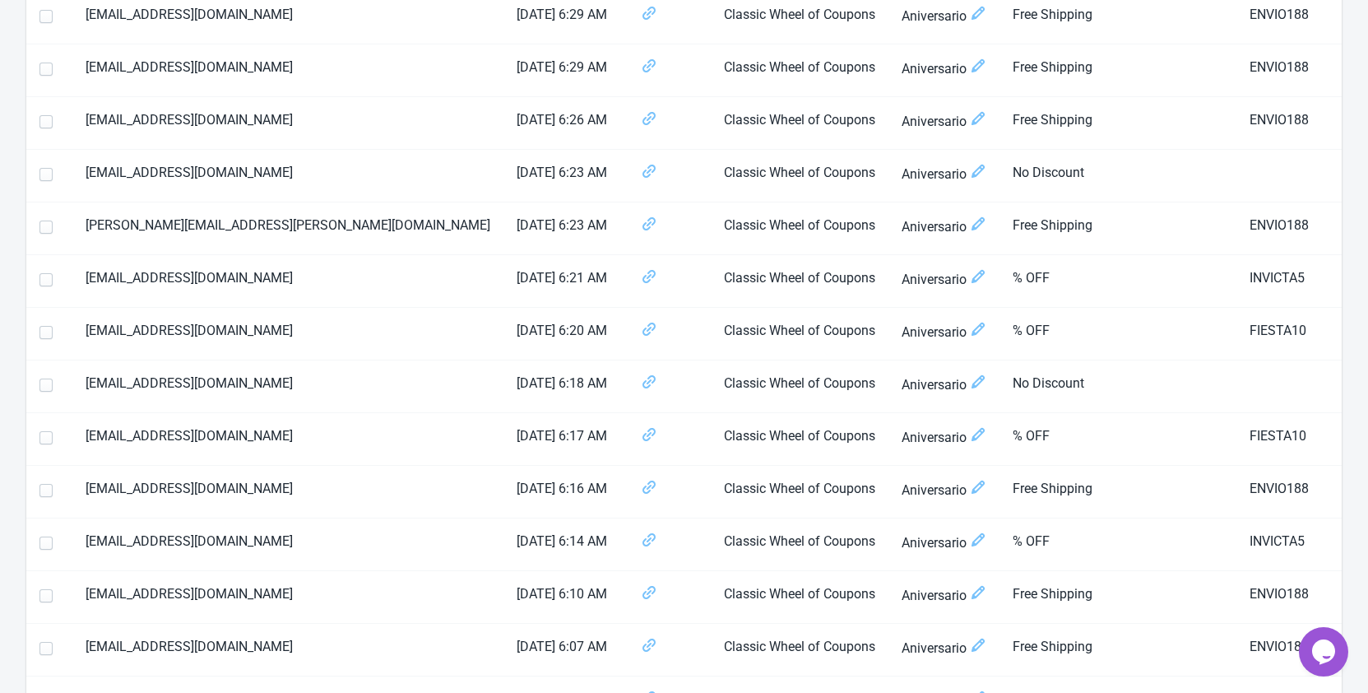
scroll to position [2374, 0]
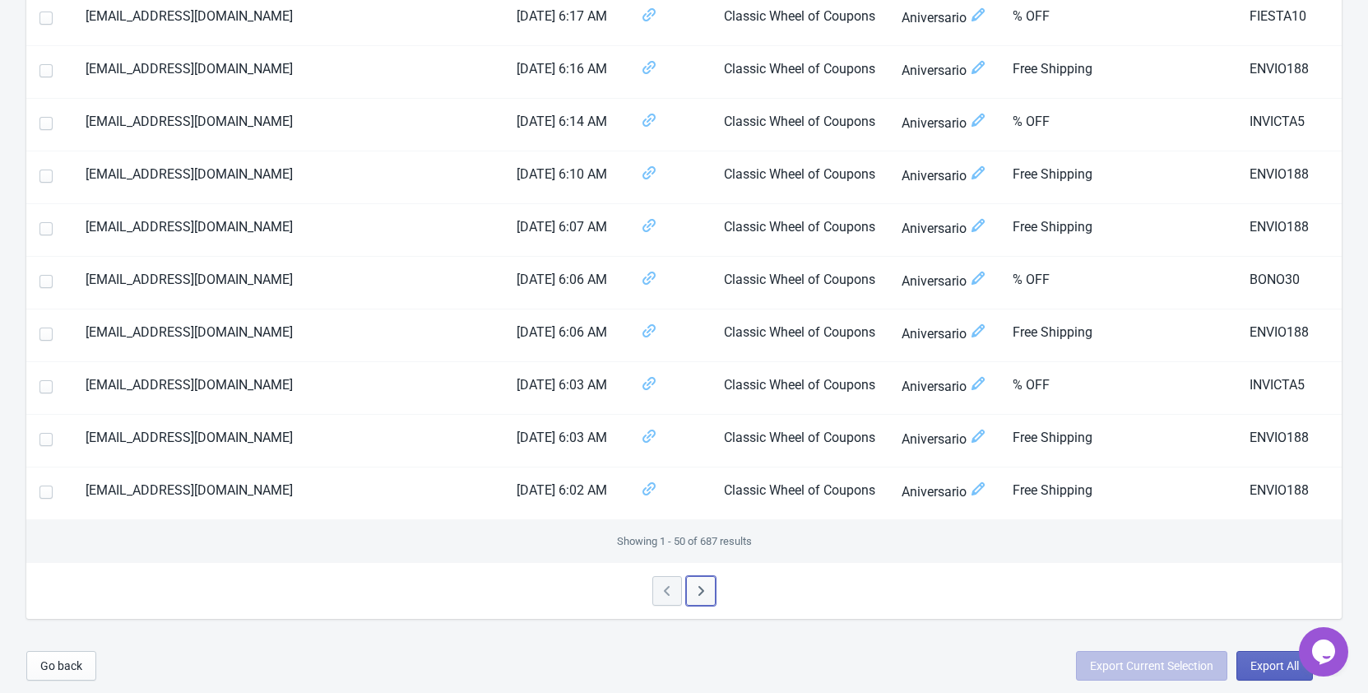
click at [707, 589] on icon "button" at bounding box center [701, 591] width 16 height 16
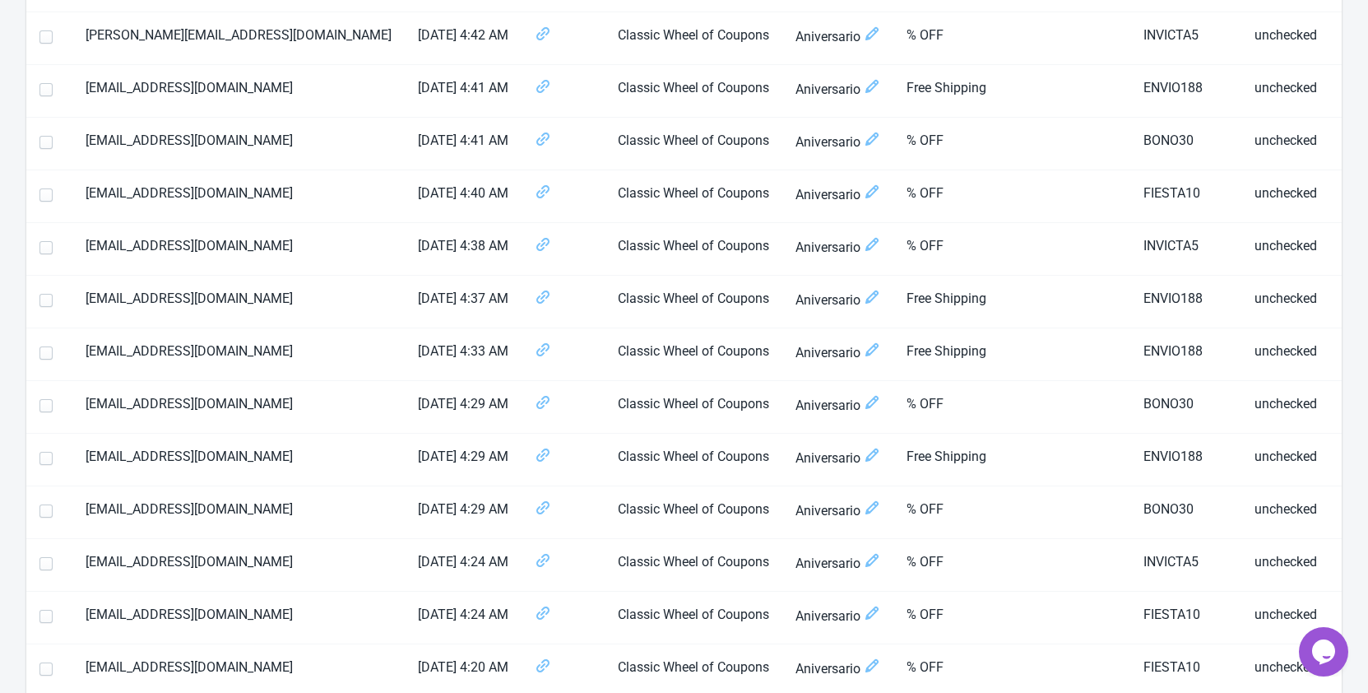
scroll to position [2432, 0]
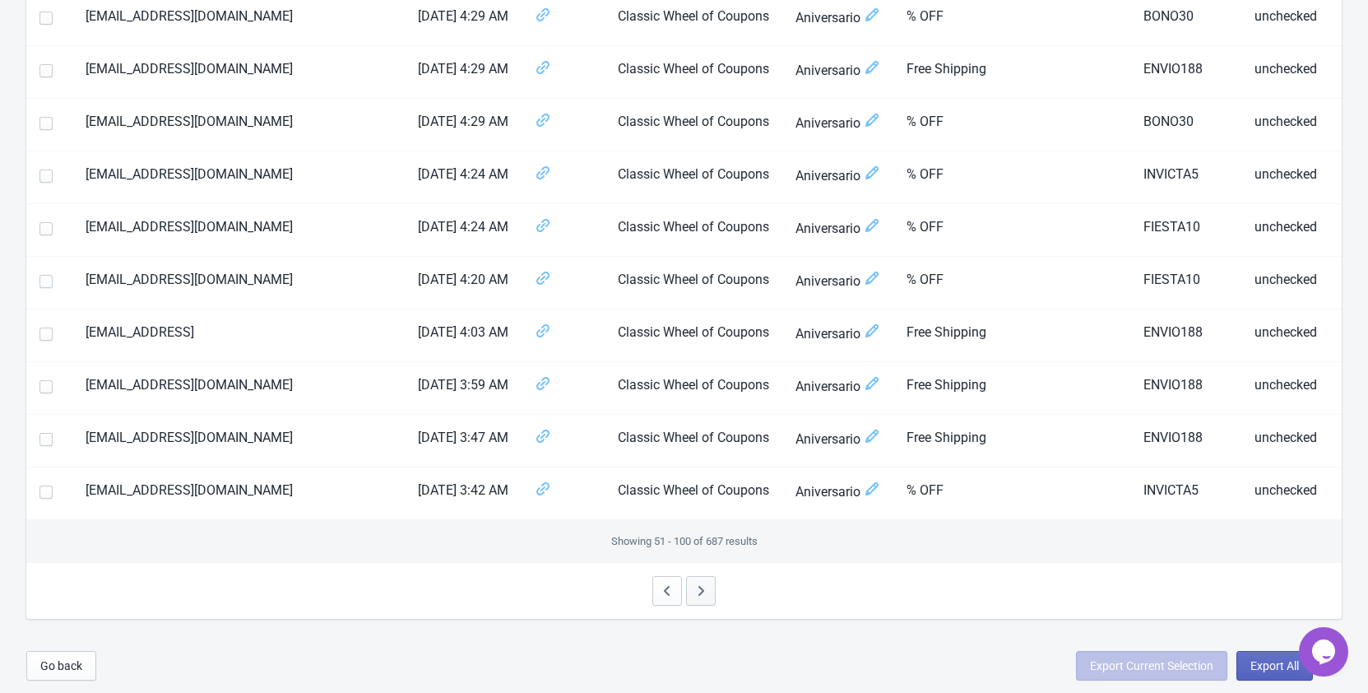
click at [707, 589] on icon "button" at bounding box center [701, 591] width 16 height 16
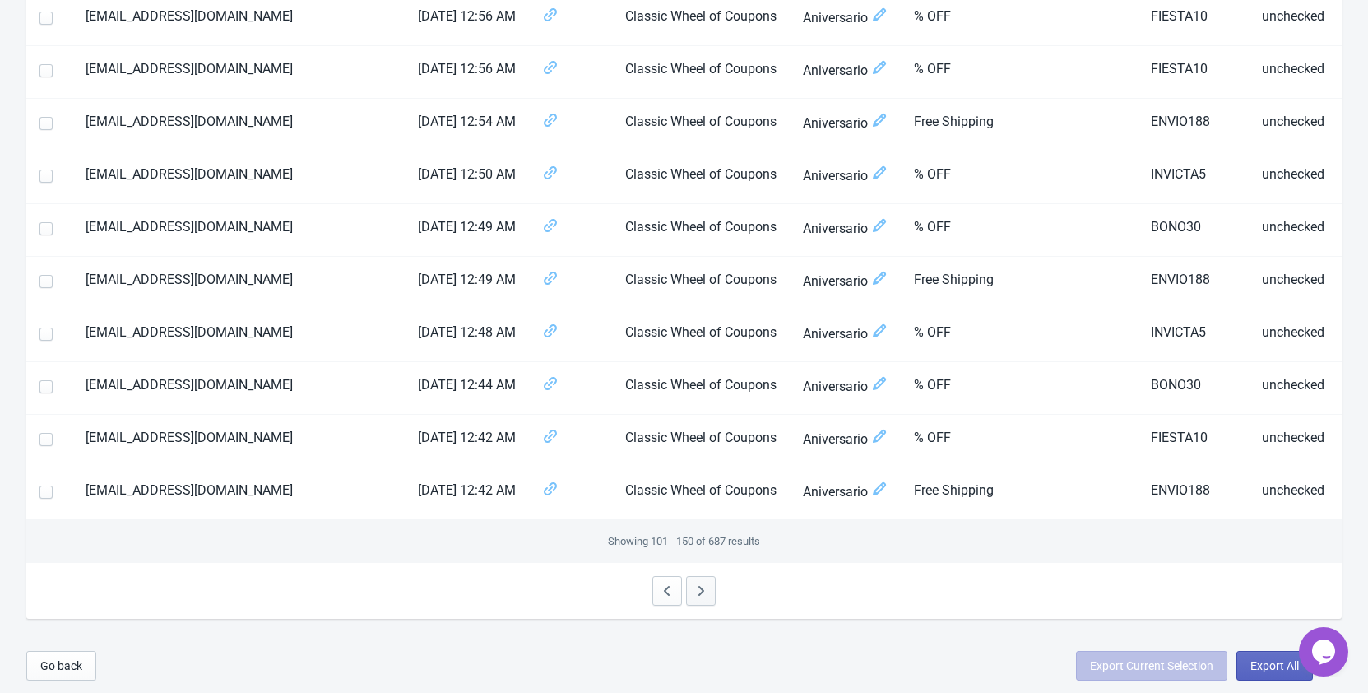
click at [707, 589] on icon "button" at bounding box center [701, 591] width 16 height 16
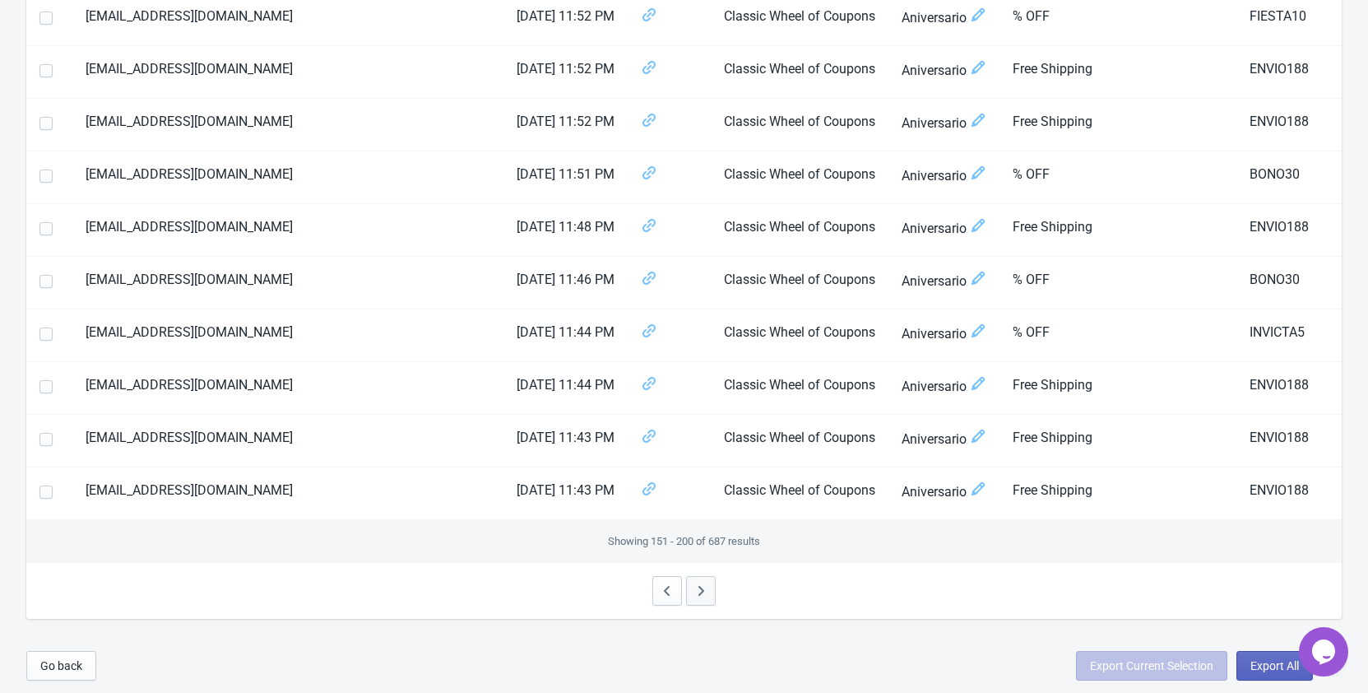
click at [707, 589] on icon "button" at bounding box center [701, 591] width 16 height 16
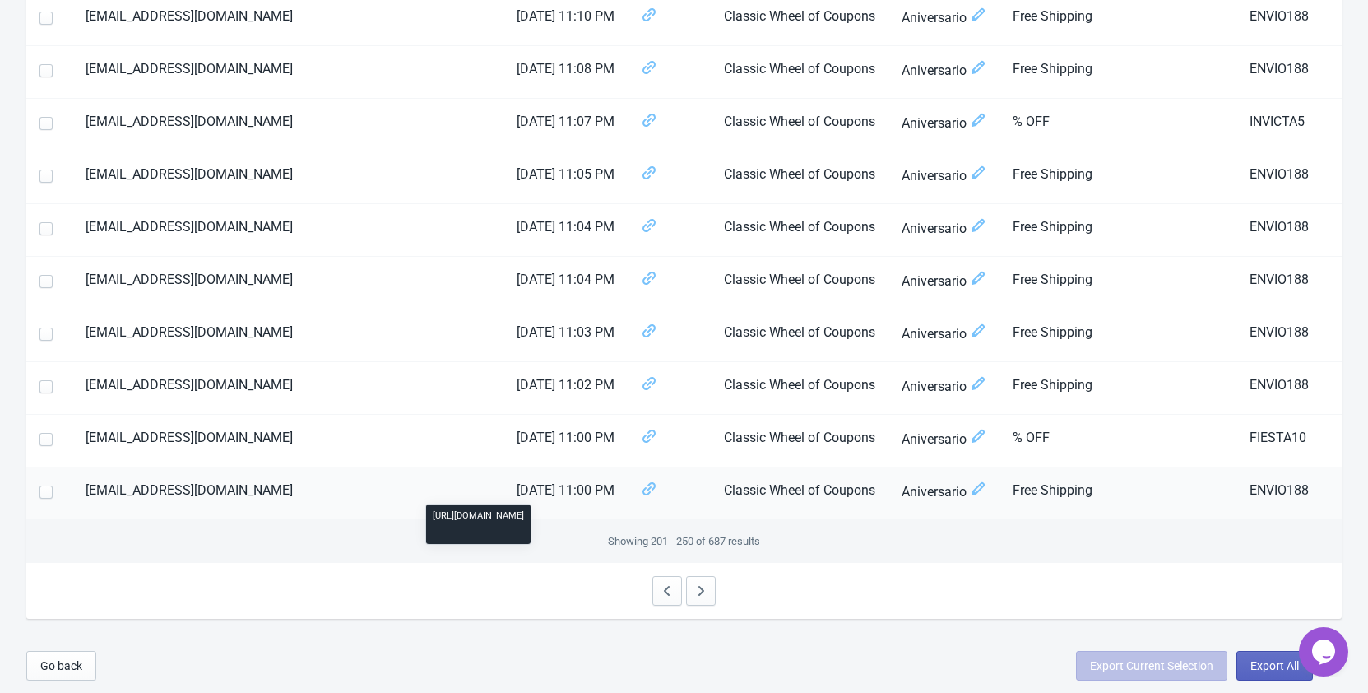
click at [641, 480] on icon at bounding box center [649, 488] width 16 height 16
click at [653, 592] on button "button" at bounding box center [667, 591] width 30 height 30
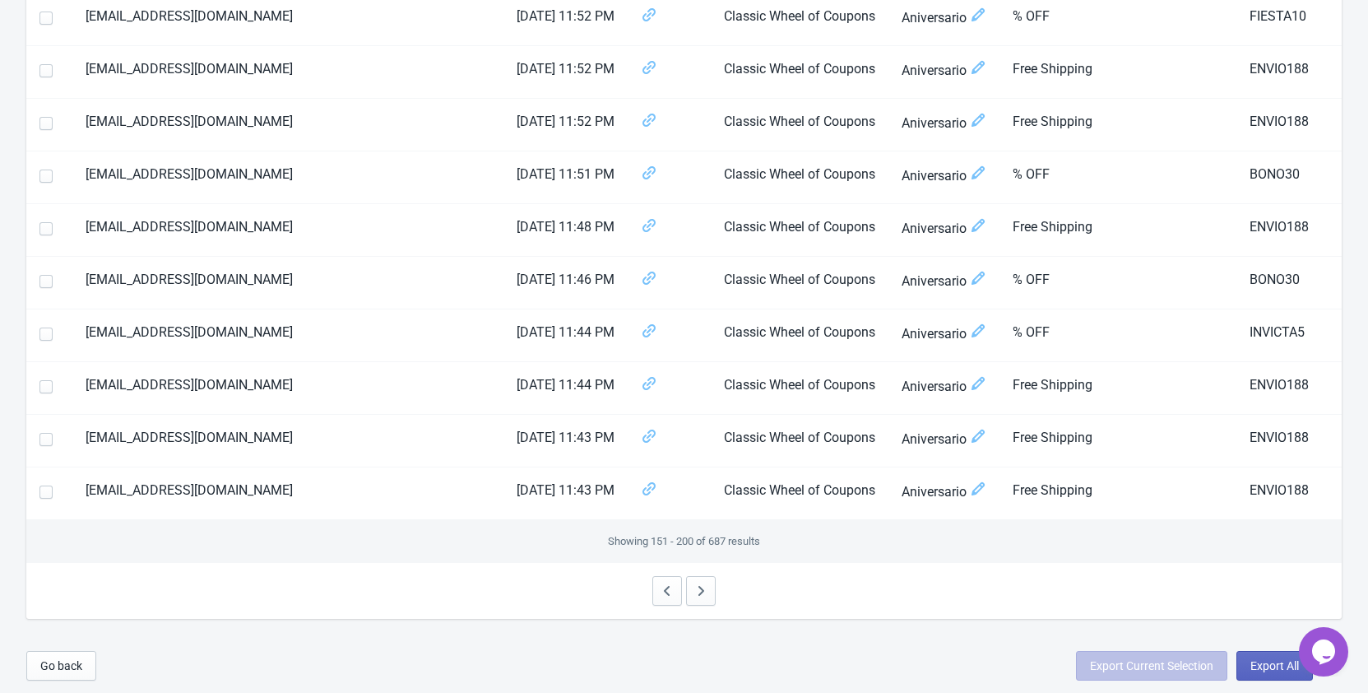
click at [1321, 643] on icon "Chat widget" at bounding box center [1323, 651] width 23 height 25
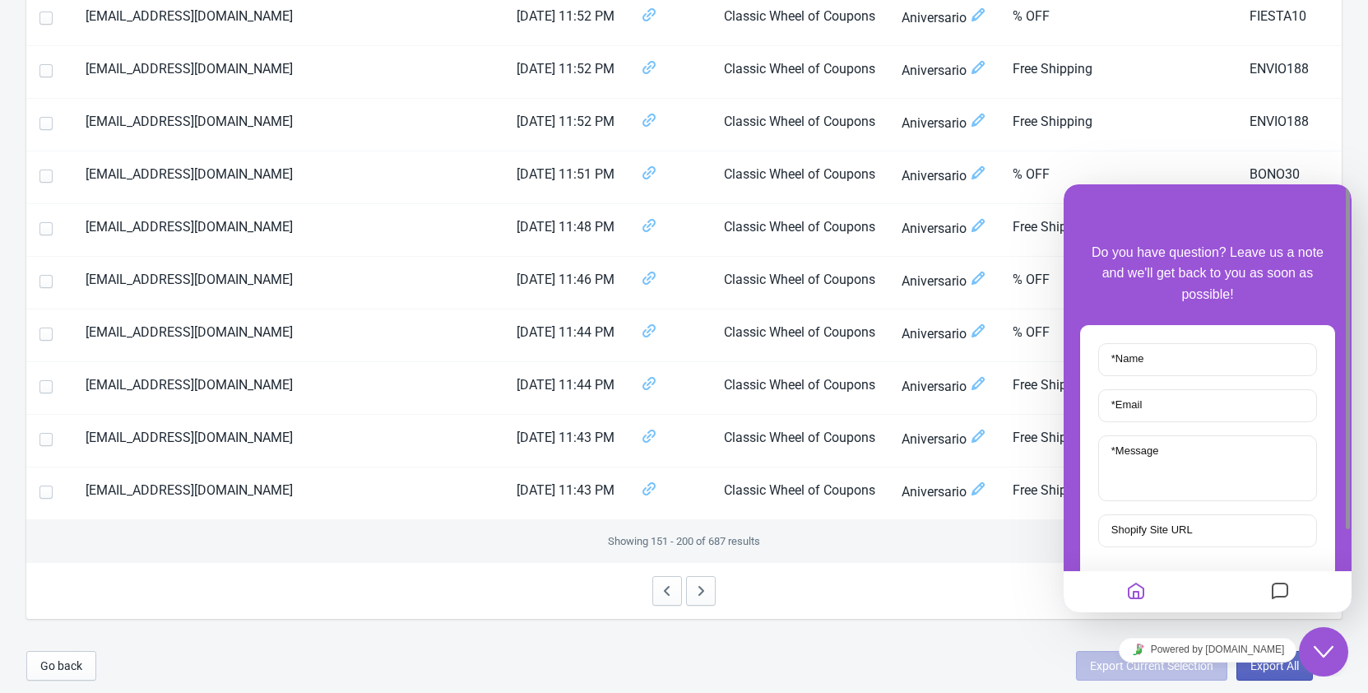
click at [878, 555] on div "Showing 151 - 200 of 687 results" at bounding box center [684, 541] width 1316 height 43
click at [1328, 648] on icon "Close Chat This icon closes the chat window." at bounding box center [1324, 652] width 20 height 20
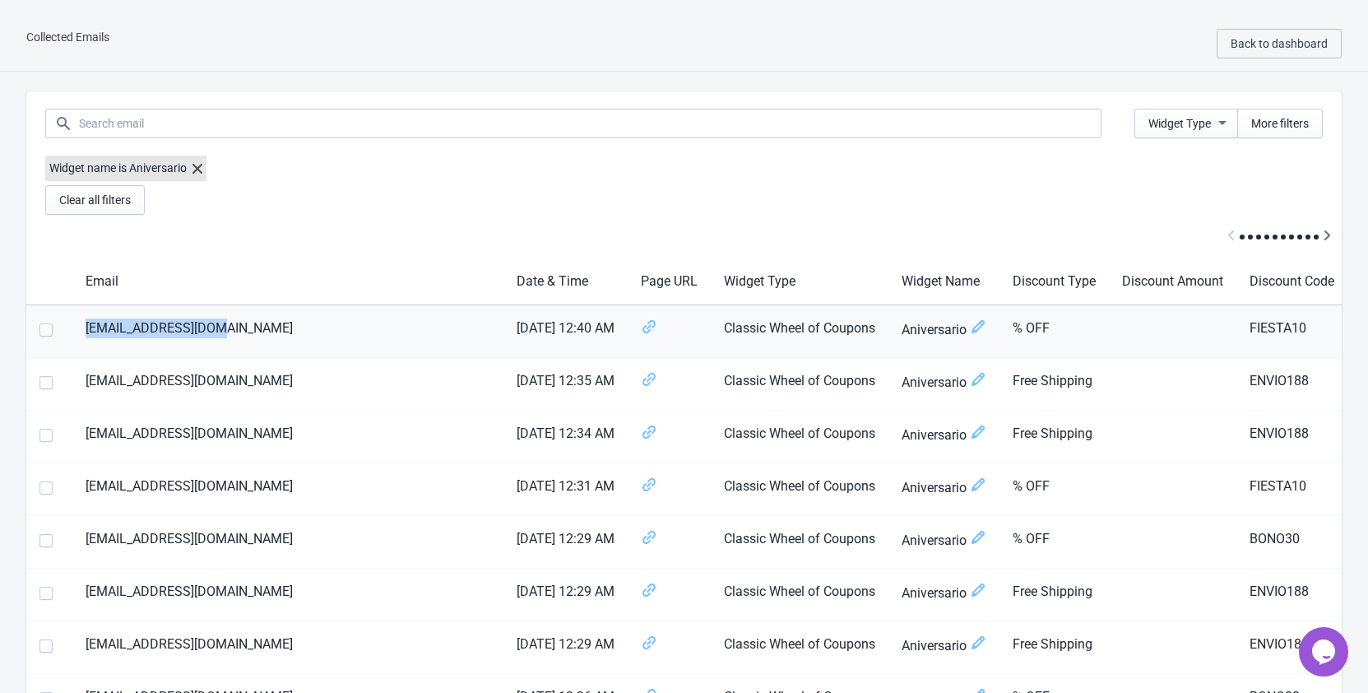
drag, startPoint x: 220, startPoint y: 326, endPoint x: 86, endPoint y: 315, distance: 135.4
click at [86, 315] on td "[EMAIL_ADDRESS][DOMAIN_NAME]" at bounding box center [287, 331] width 431 height 53
copy td "[EMAIL_ADDRESS][DOMAIN_NAME]"
click at [286, 37] on div "Collected Emails Back to dashboard" at bounding box center [684, 43] width 1368 height 55
click at [92, 35] on div "Collected Emails Back to dashboard" at bounding box center [684, 43] width 1368 height 55
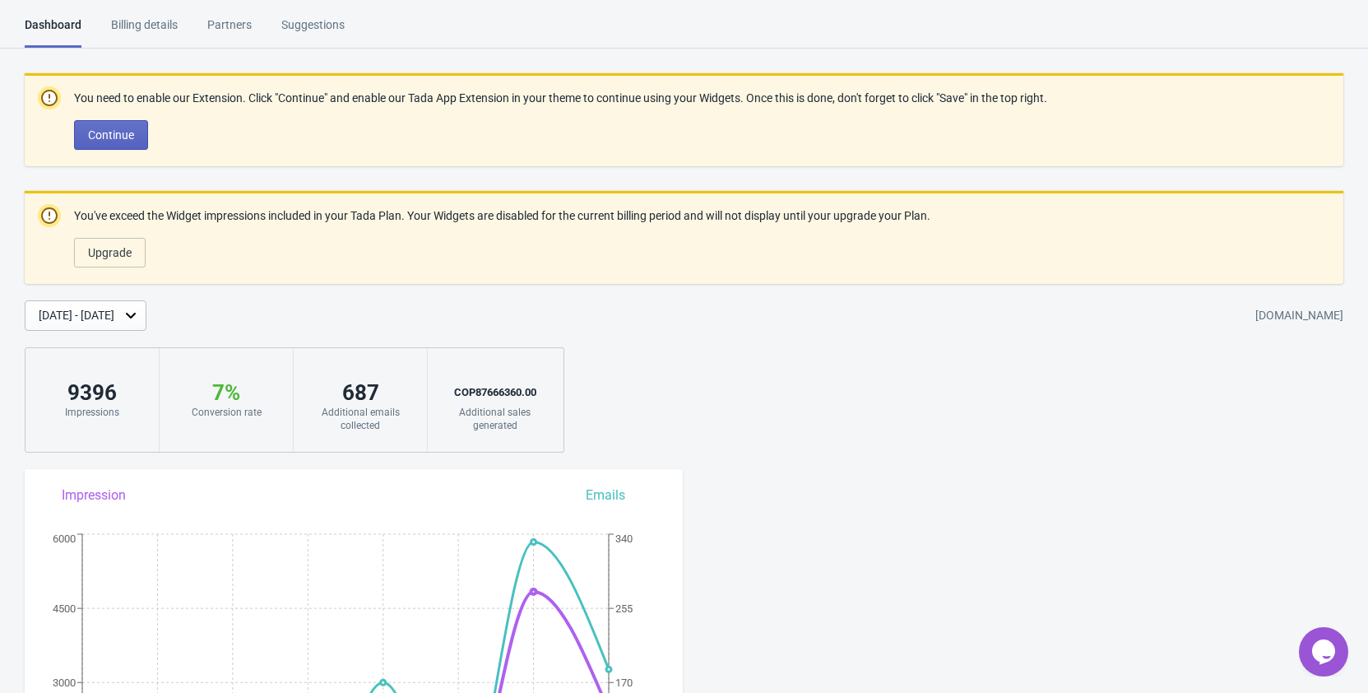
click at [780, 377] on div "You need to enable our Extension. Click "Continue" and enable our Tada App Exte…" at bounding box center [684, 262] width 1368 height 379
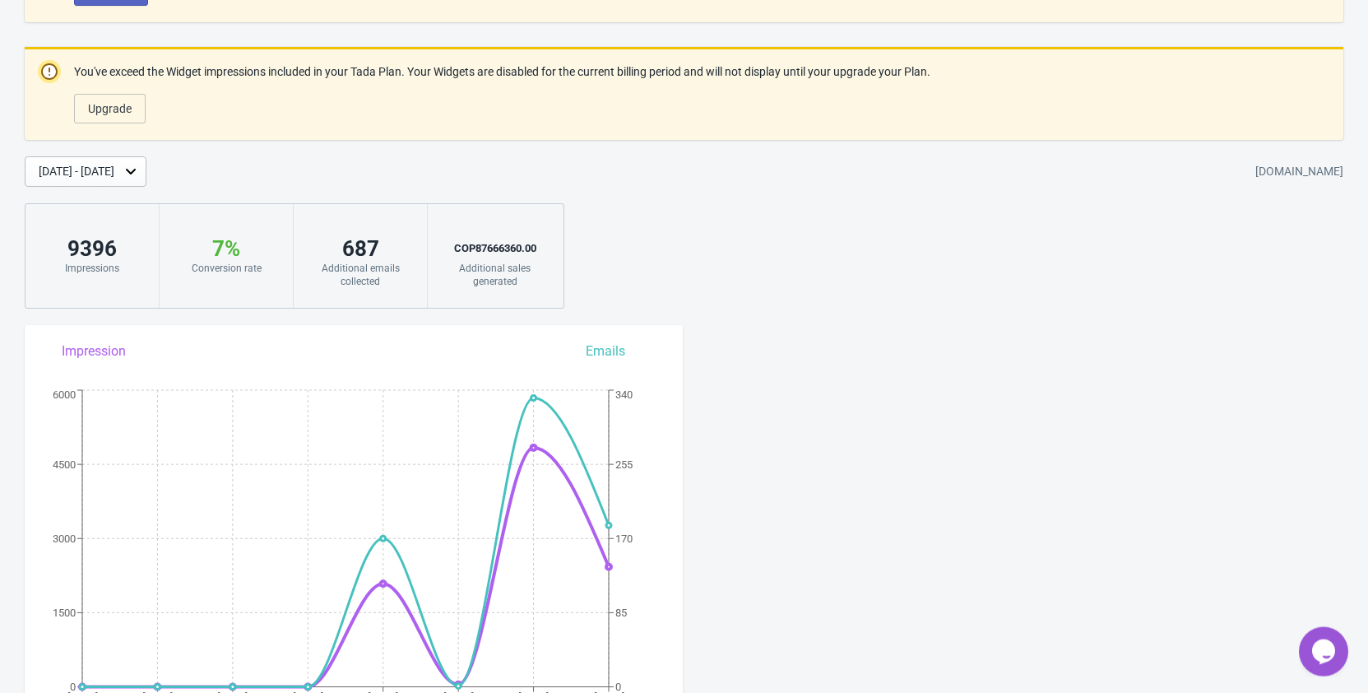
scroll to position [168, 0]
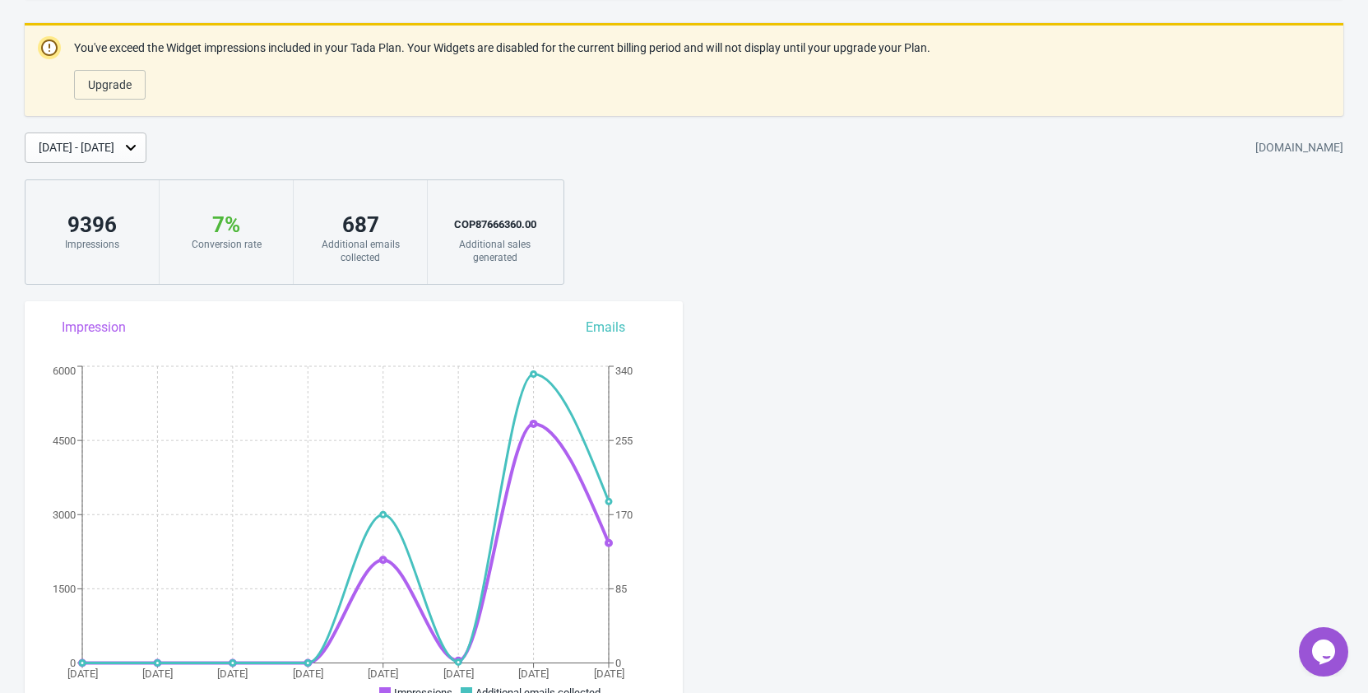
click at [139, 144] on icon at bounding box center [131, 147] width 16 height 16
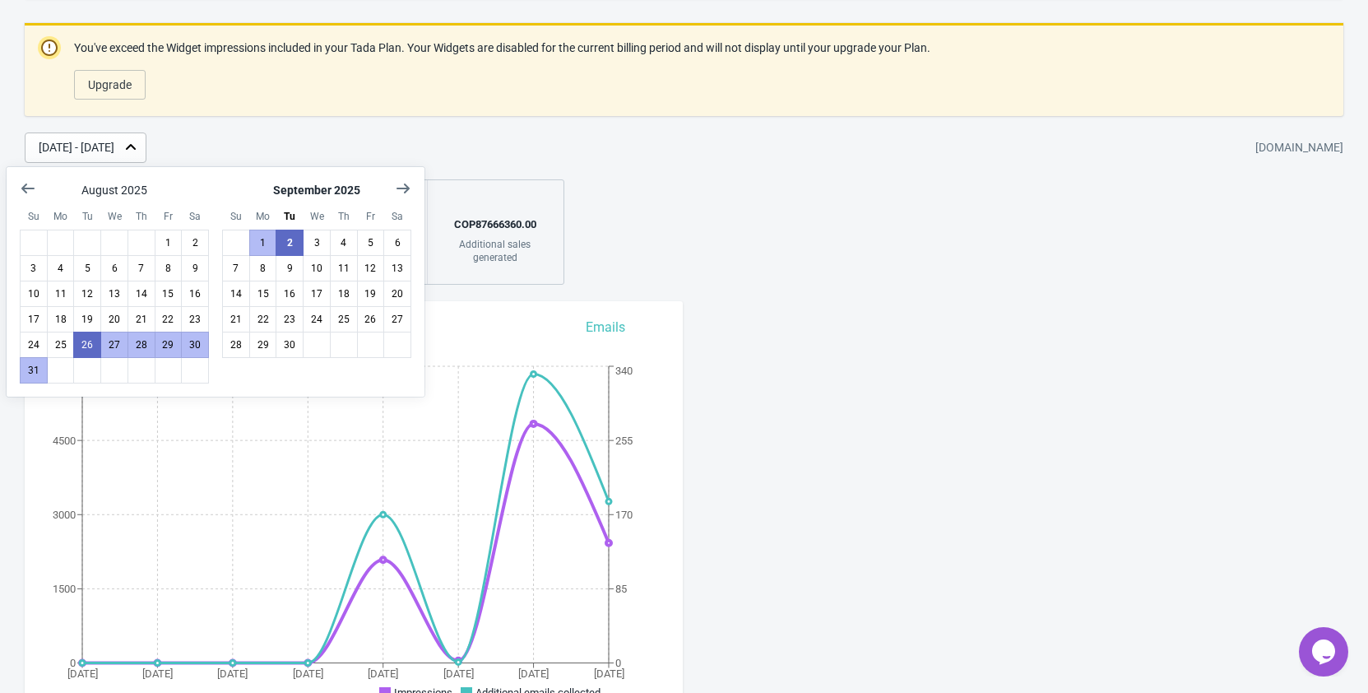
click at [136, 144] on icon at bounding box center [131, 147] width 10 height 6
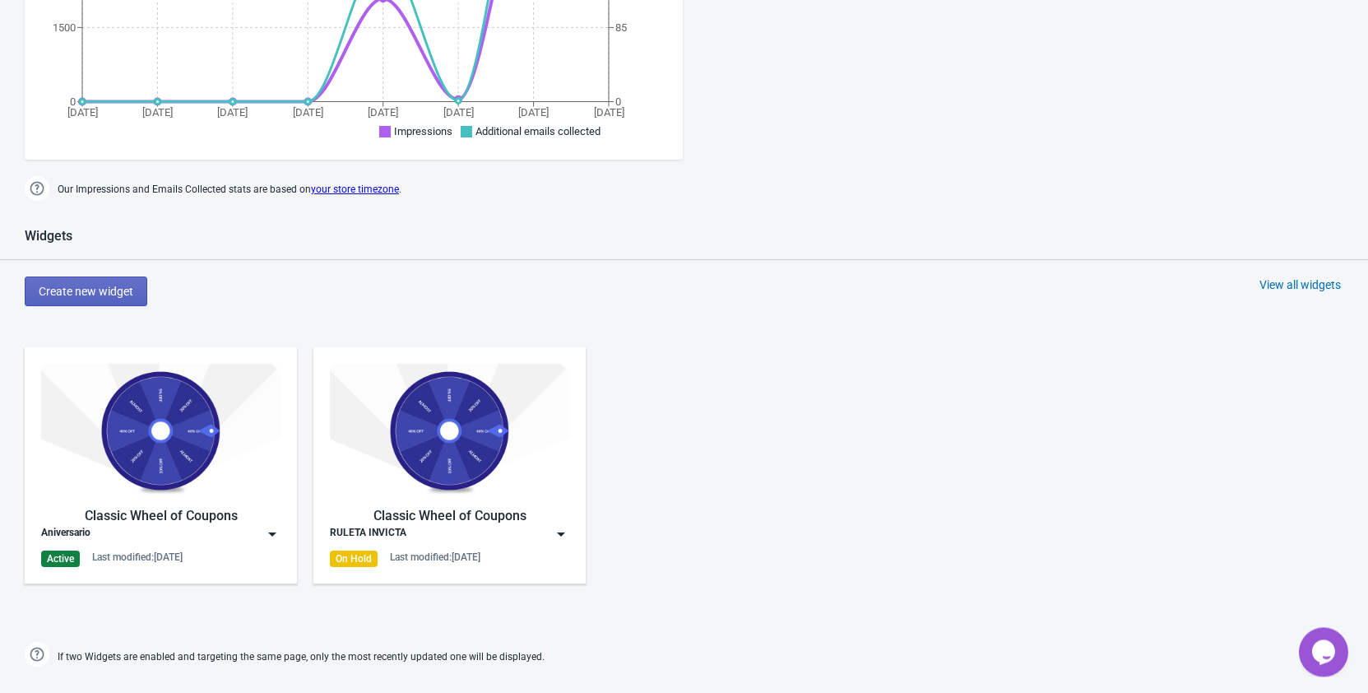
scroll to position [755, 0]
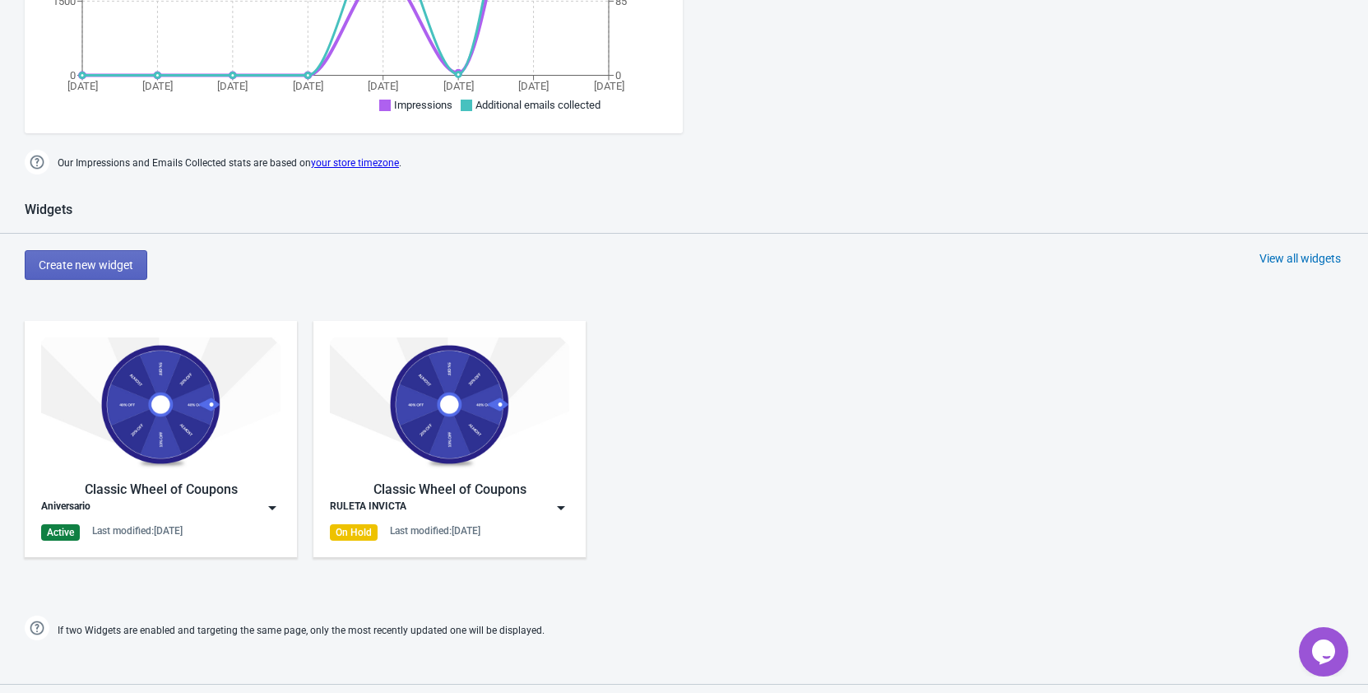
click at [566, 509] on img at bounding box center [561, 507] width 16 height 16
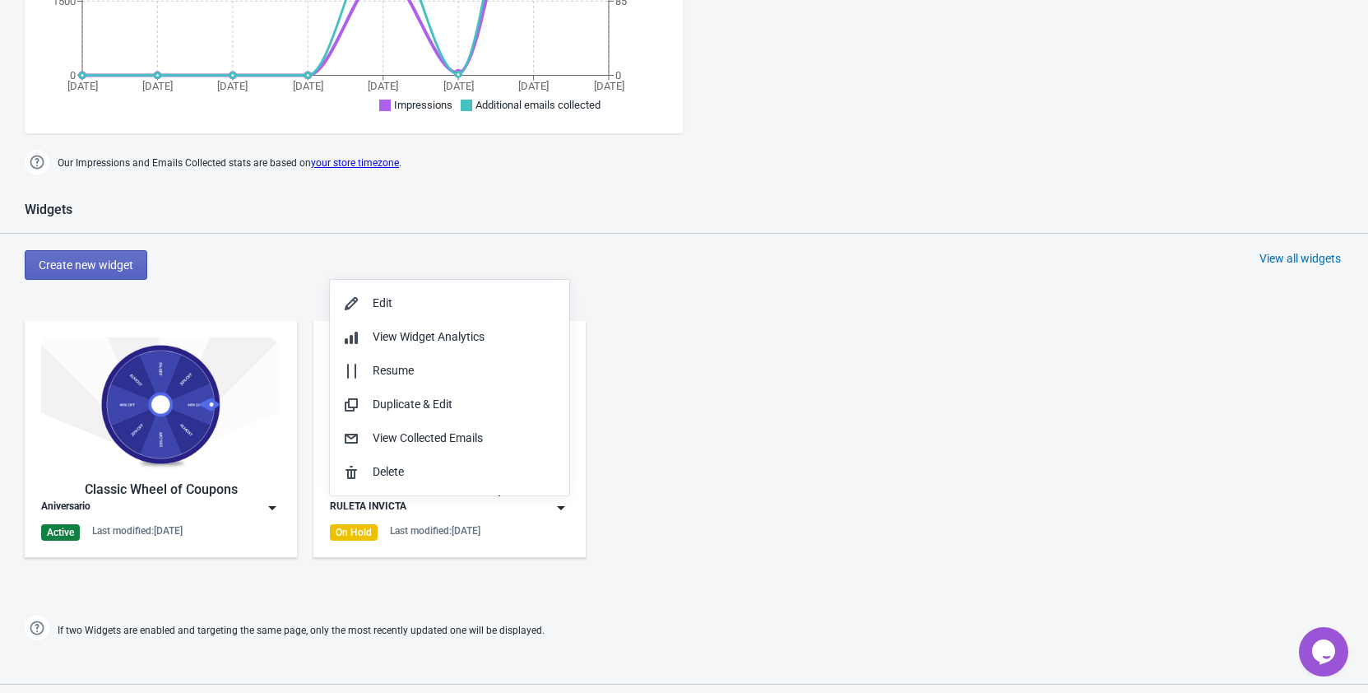
click at [724, 471] on div "Classic Wheel of Coupons Aniversario Active Last modified: [DATE] Classic Wheel…" at bounding box center [684, 452] width 1368 height 296
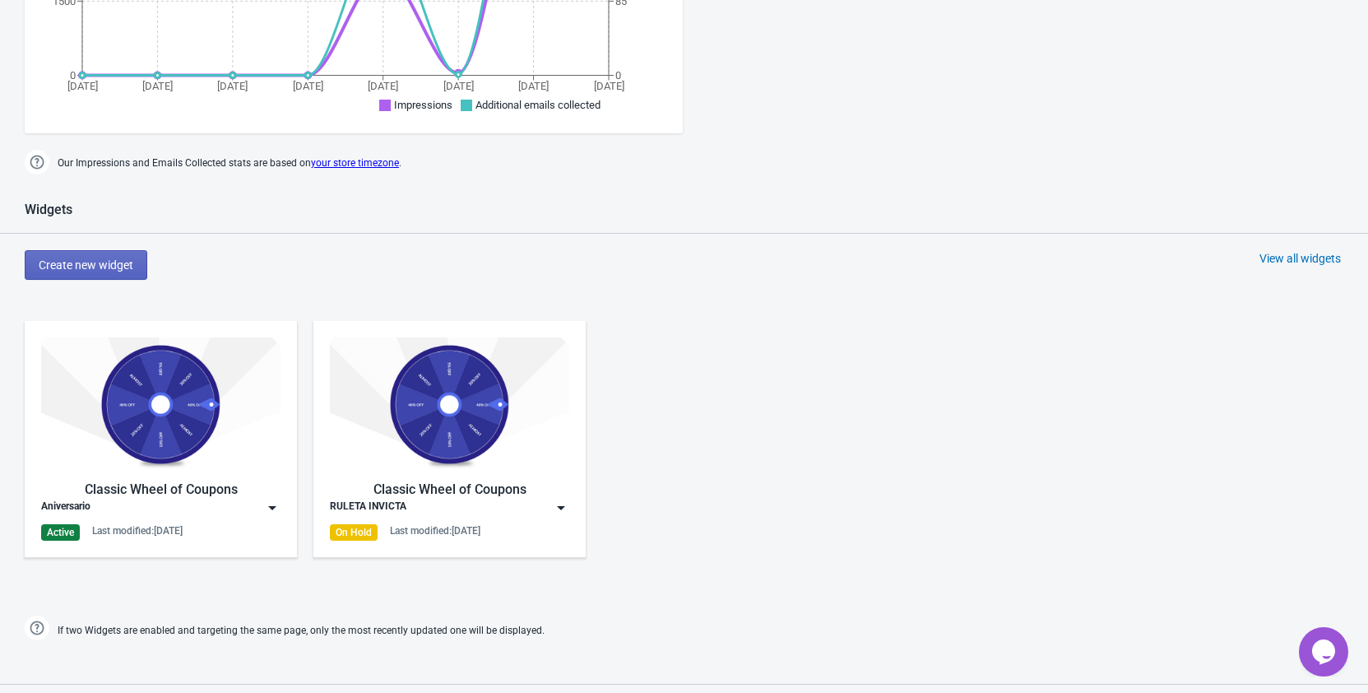
click at [273, 508] on img at bounding box center [272, 507] width 16 height 16
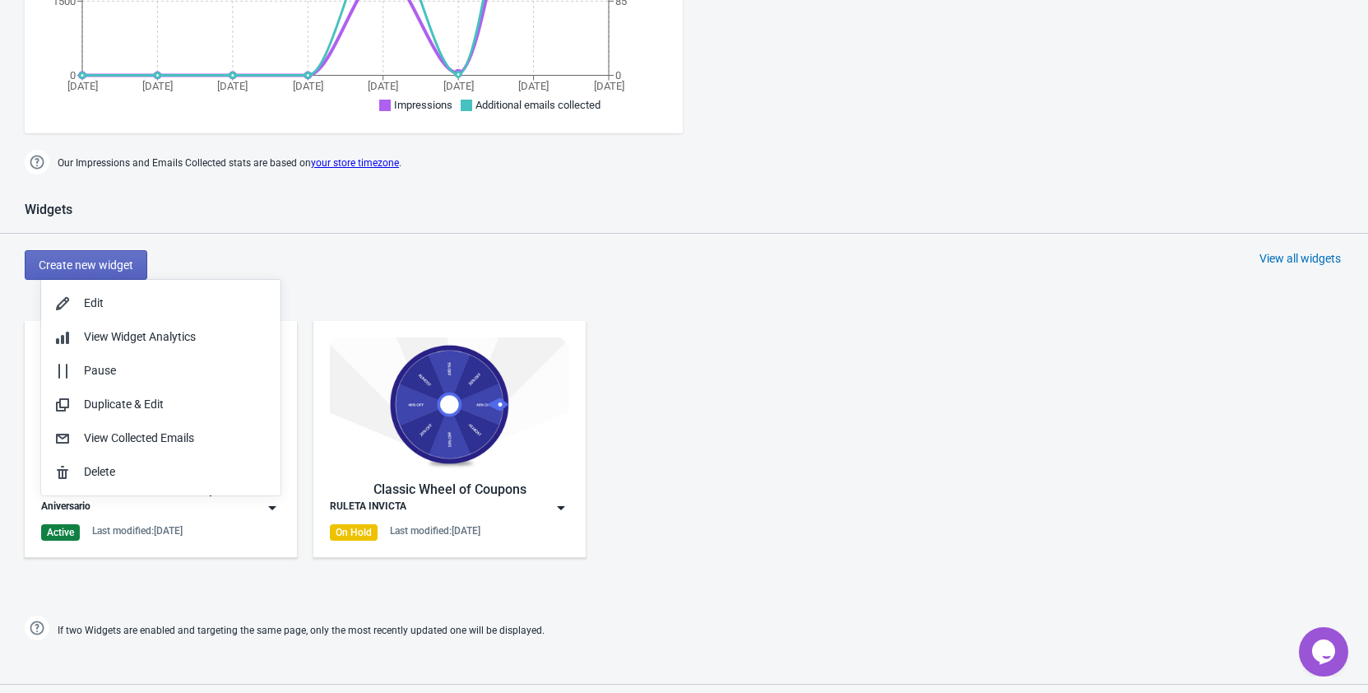
click at [774, 241] on div "Widgets Create new widget View all widgets Classic Wheel of Coupons Aniversario…" at bounding box center [684, 423] width 1368 height 443
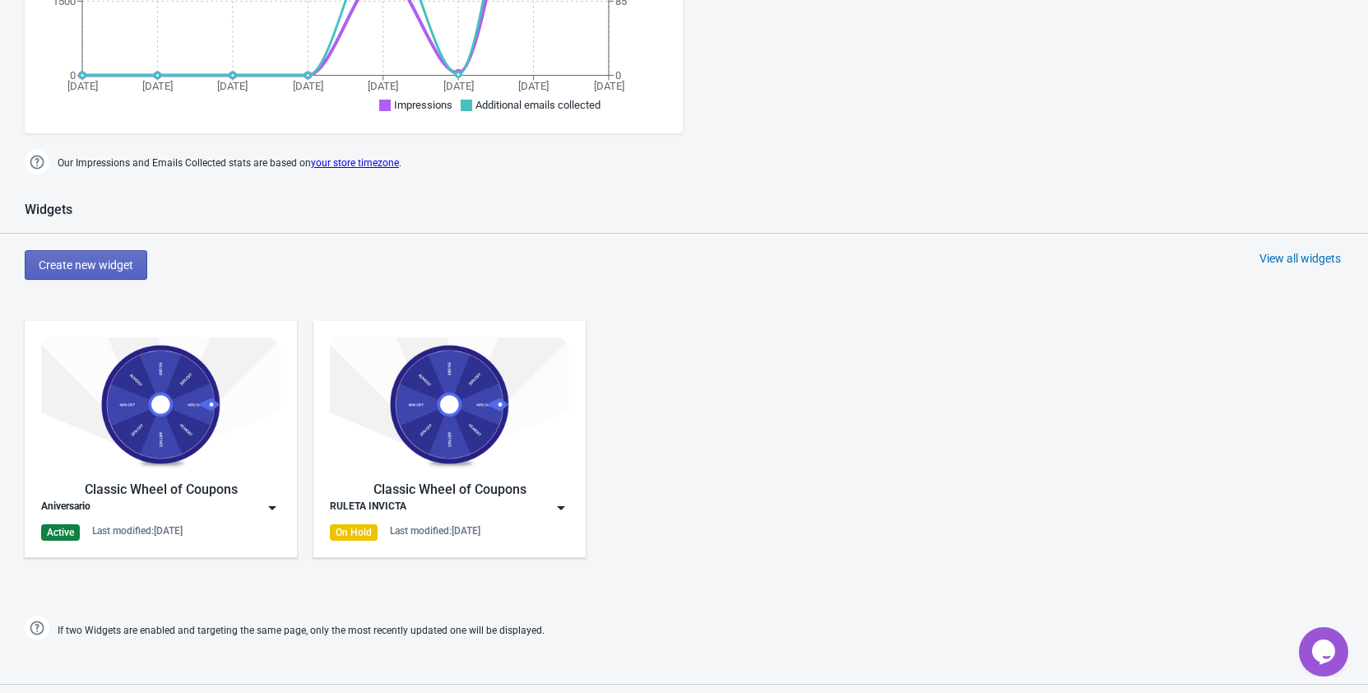
click at [273, 507] on img at bounding box center [272, 507] width 16 height 16
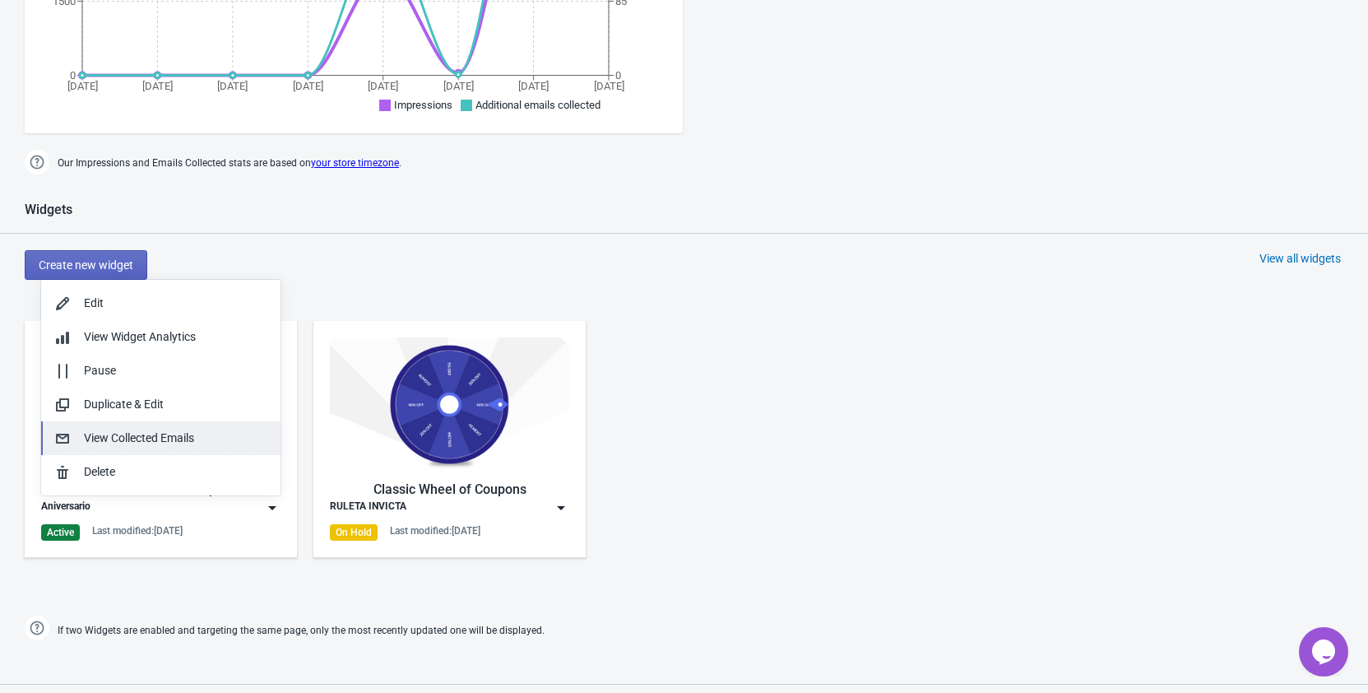
click at [225, 426] on button "View Collected Emails" at bounding box center [160, 438] width 239 height 34
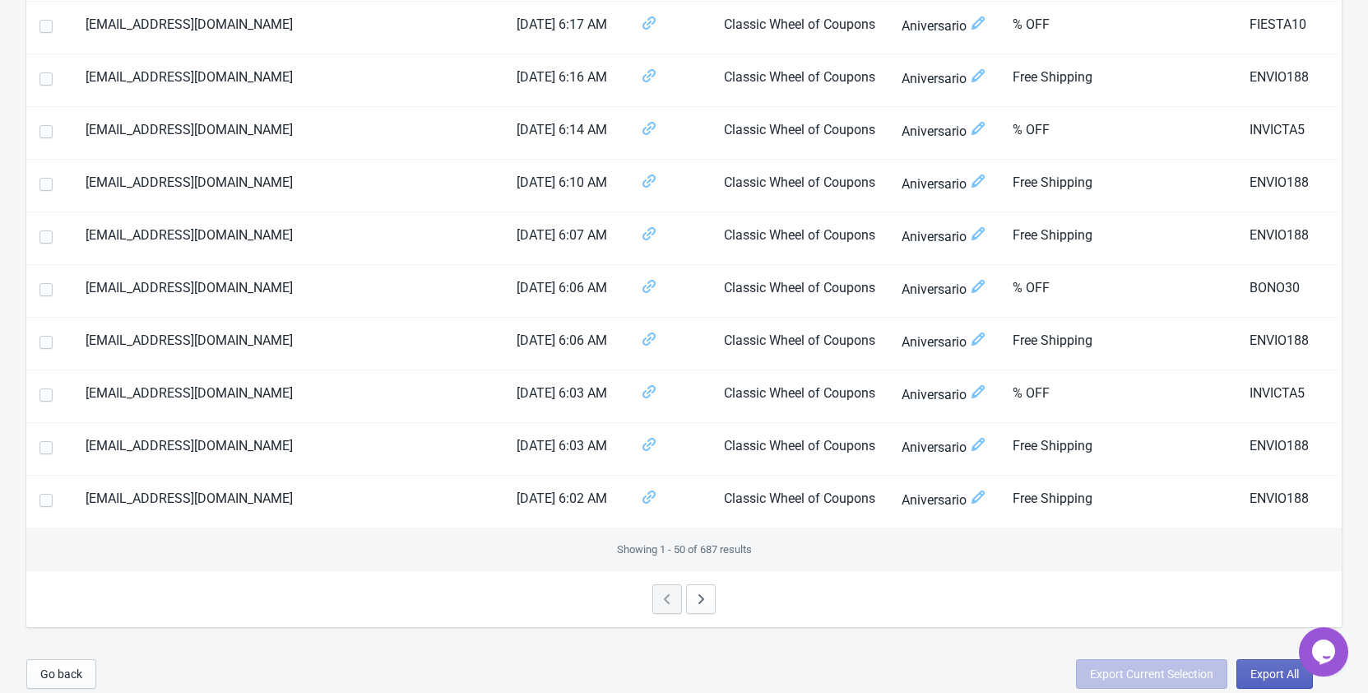
scroll to position [2374, 0]
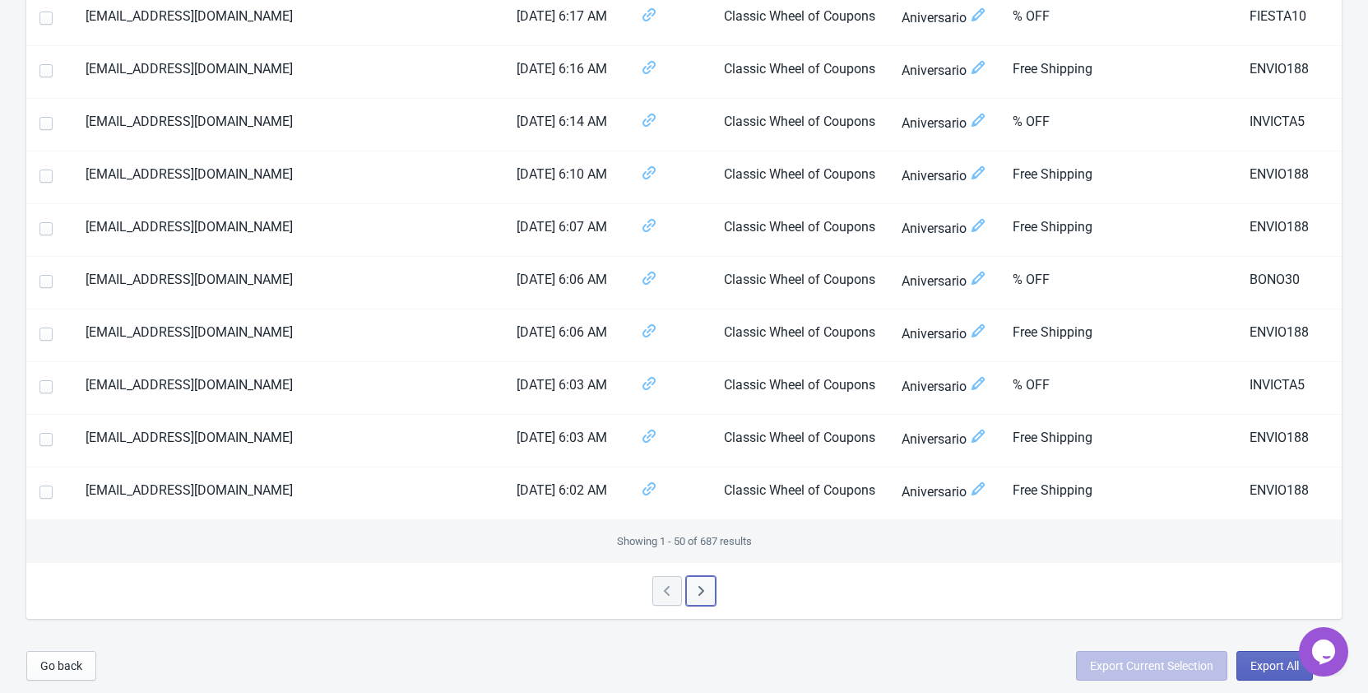
click at [689, 587] on button "button" at bounding box center [701, 591] width 30 height 30
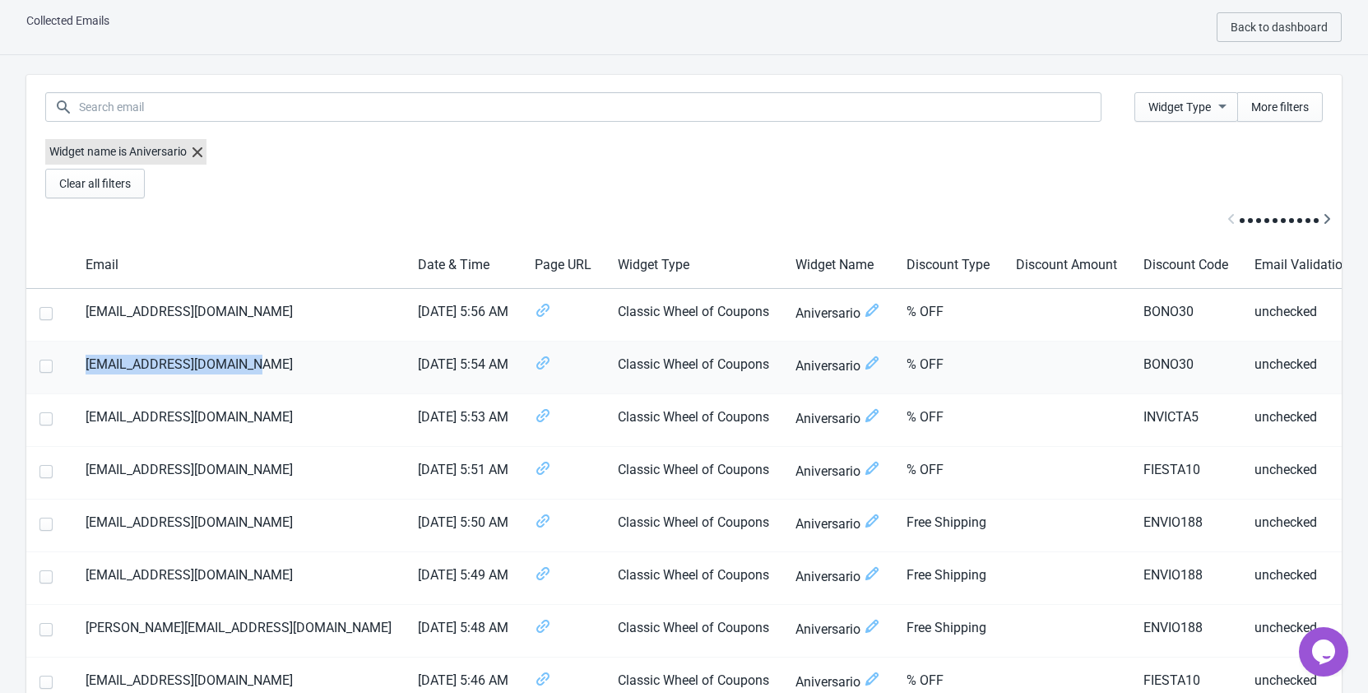
drag, startPoint x: 263, startPoint y: 359, endPoint x: 77, endPoint y: 349, distance: 186.2
click at [77, 349] on td "[EMAIL_ADDRESS][DOMAIN_NAME]" at bounding box center [238, 367] width 332 height 53
copy td "[EMAIL_ADDRESS][DOMAIN_NAME]"
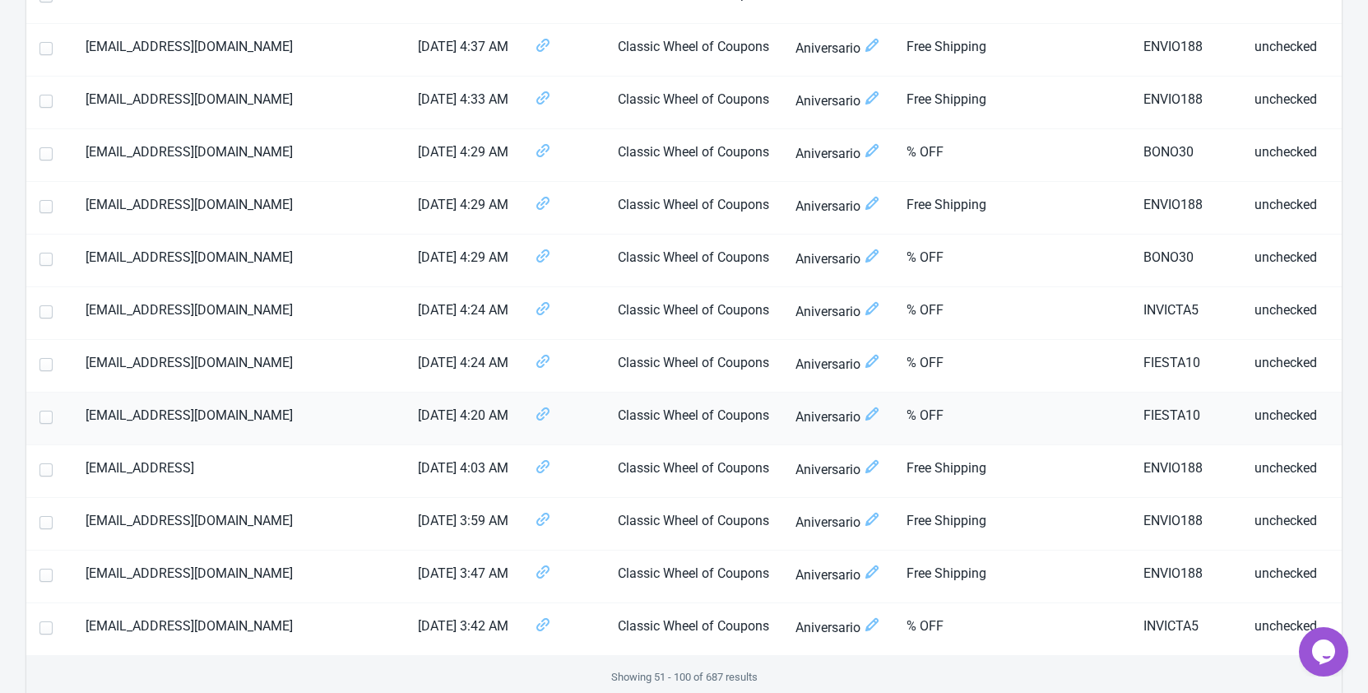
scroll to position [2432, 0]
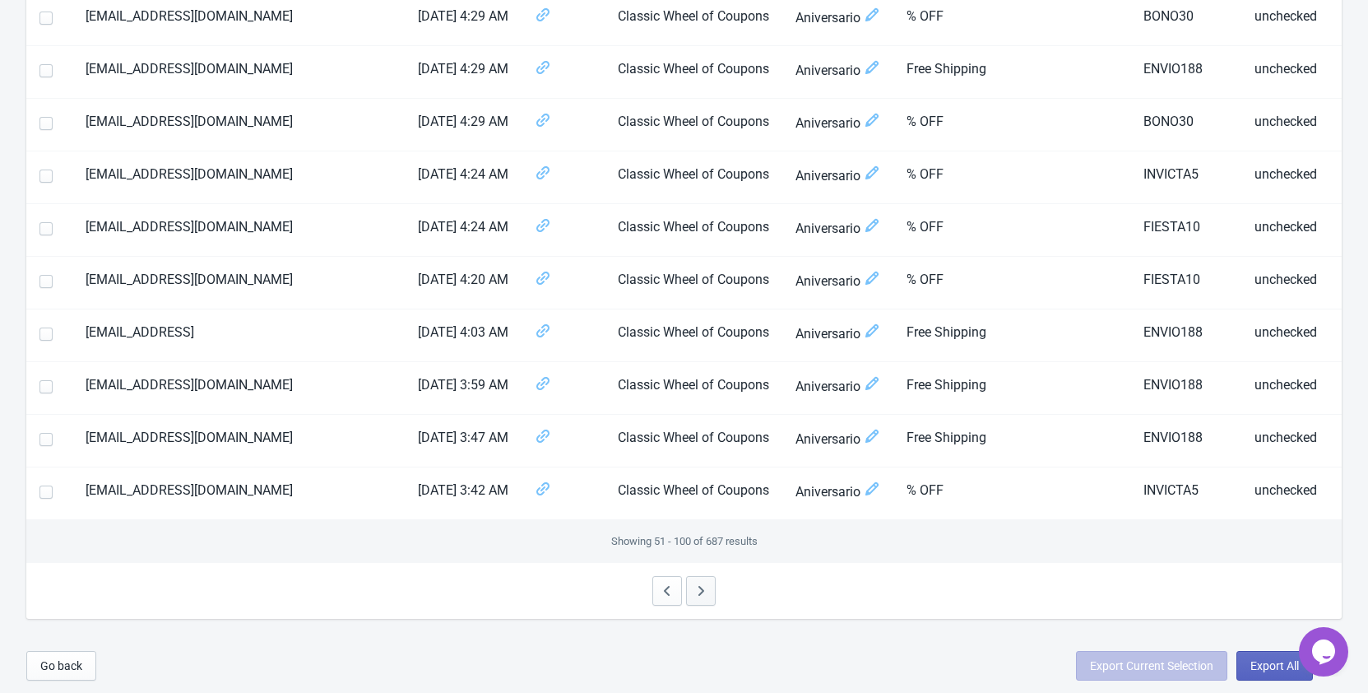
click at [702, 590] on icon "button" at bounding box center [702, 591] width 6 height 10
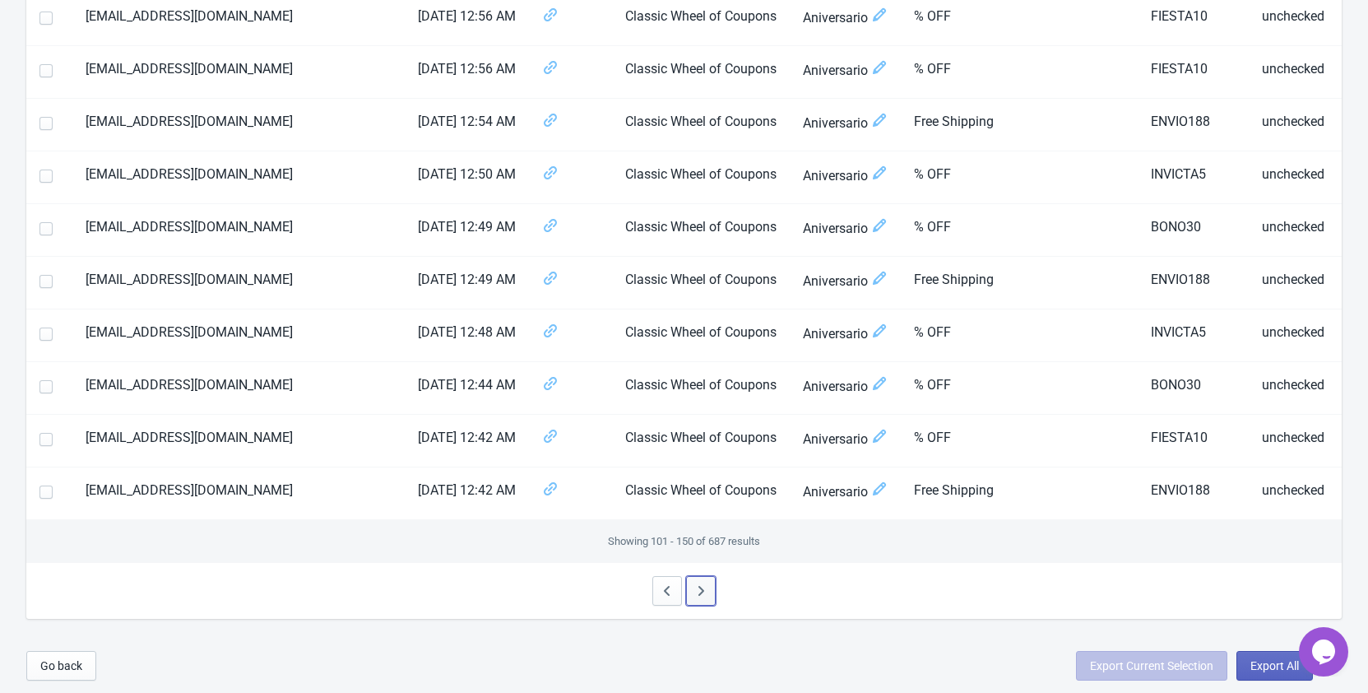
click at [708, 592] on icon "button" at bounding box center [701, 591] width 16 height 16
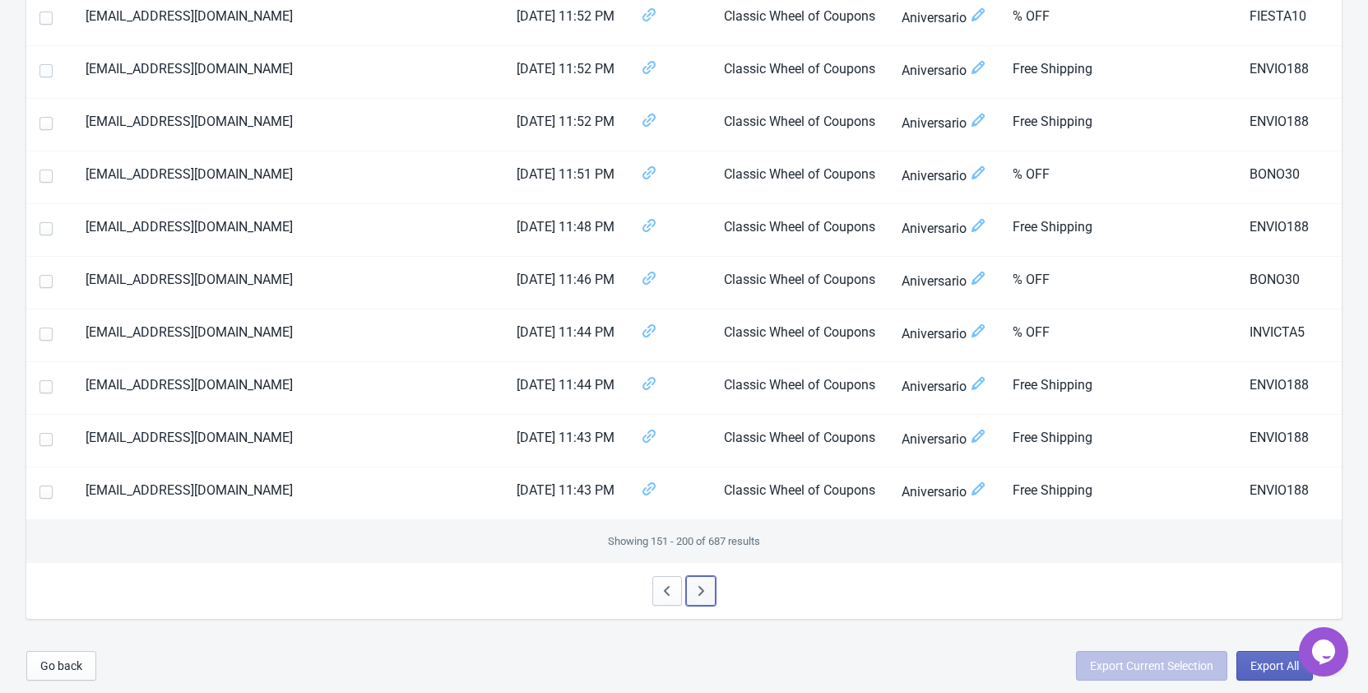
click at [712, 580] on button "button" at bounding box center [701, 591] width 30 height 30
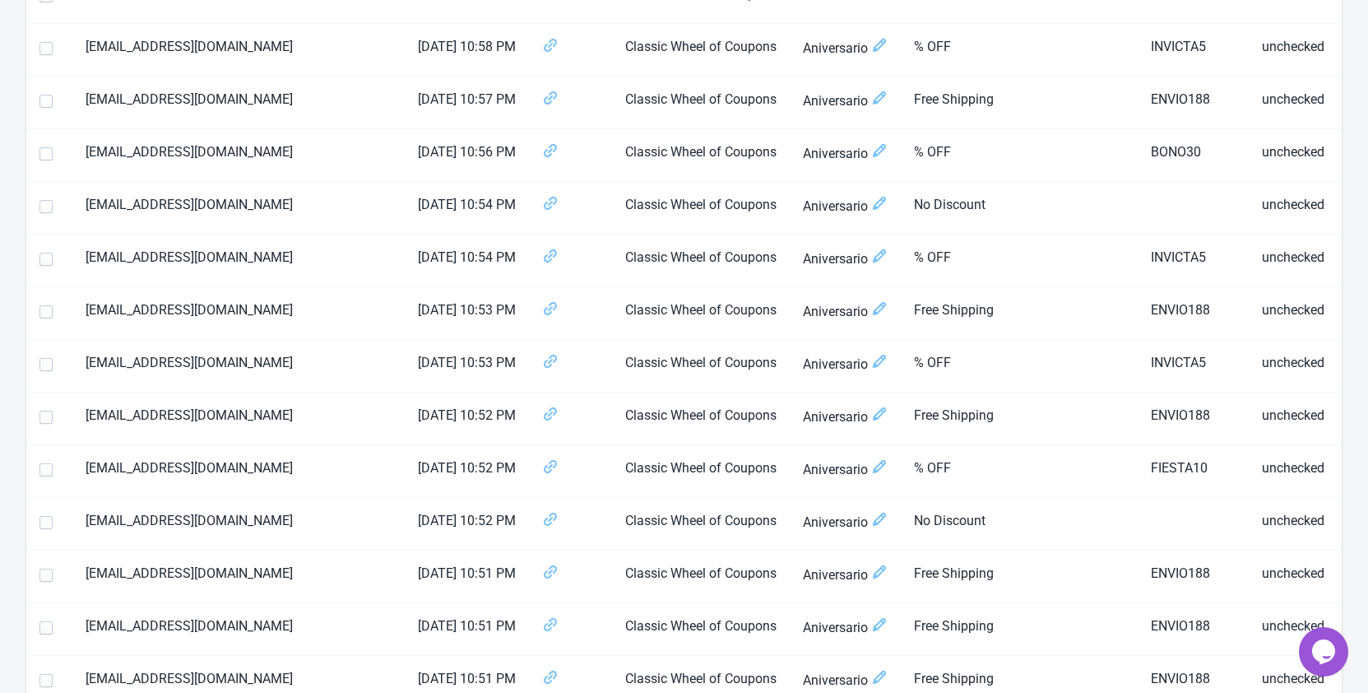
scroll to position [0, 0]
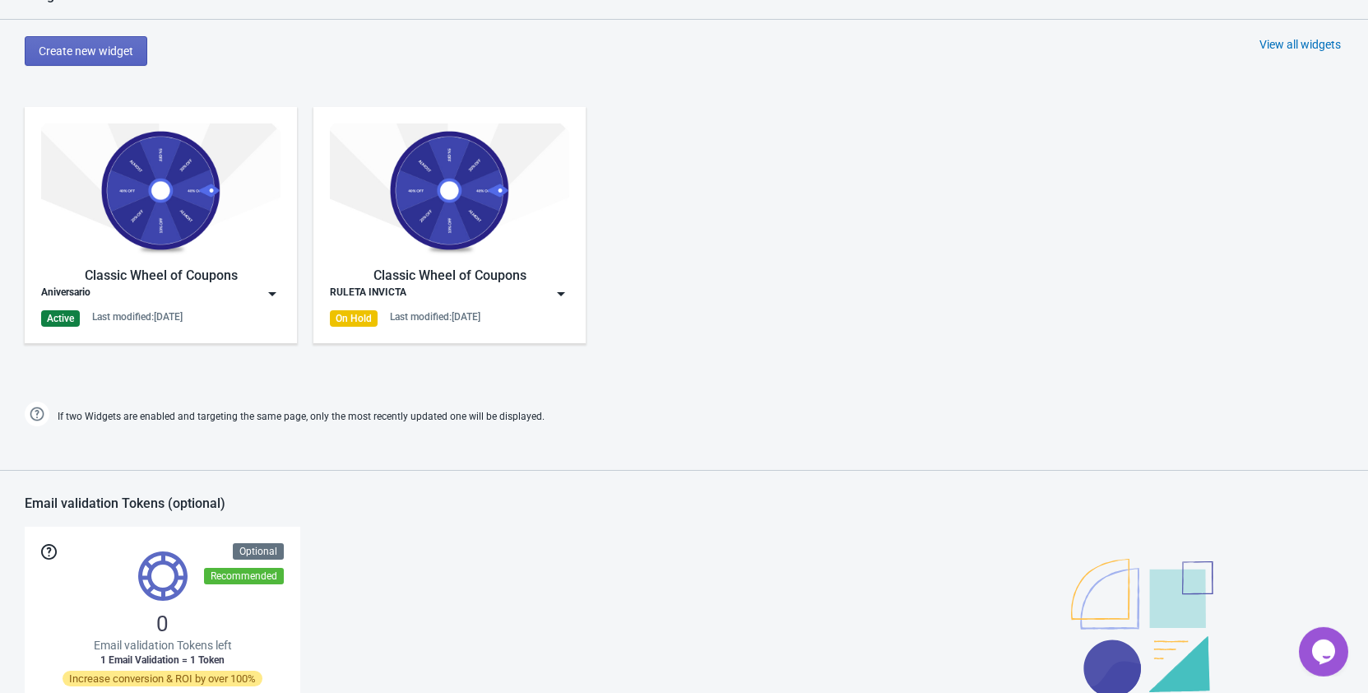
scroll to position [1007, 0]
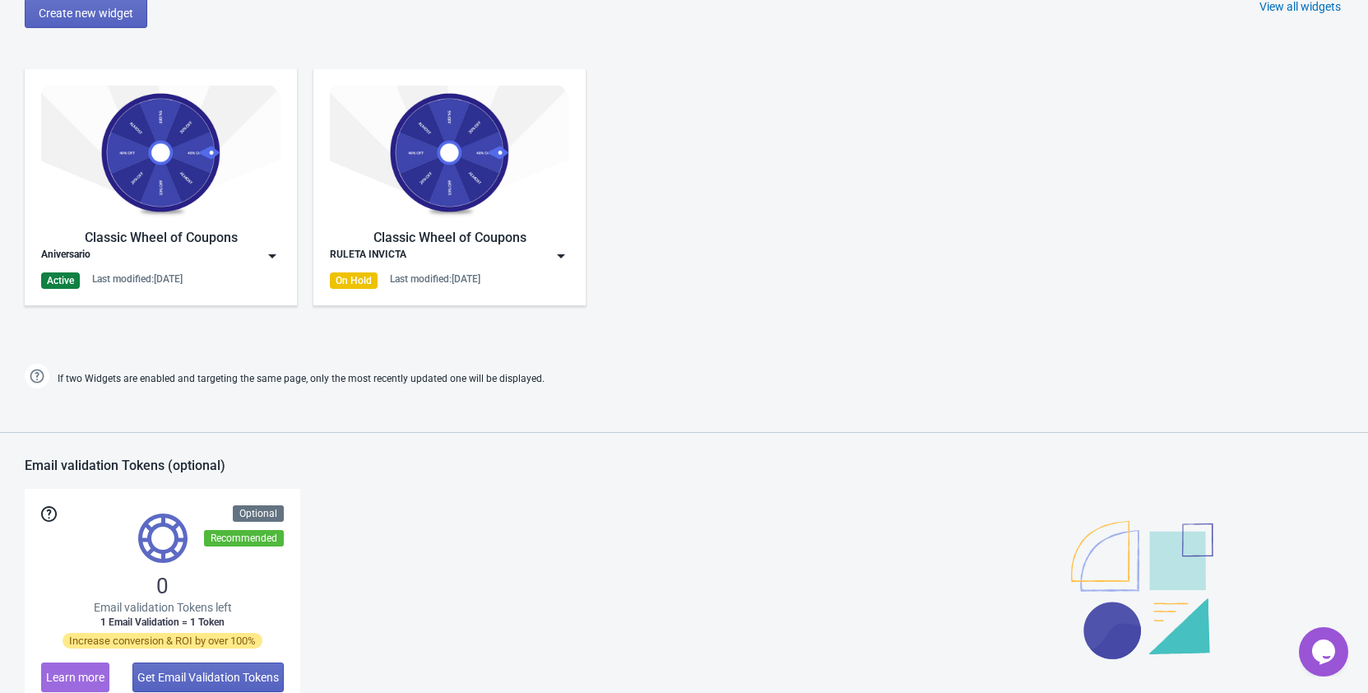
click at [267, 256] on img at bounding box center [272, 256] width 16 height 16
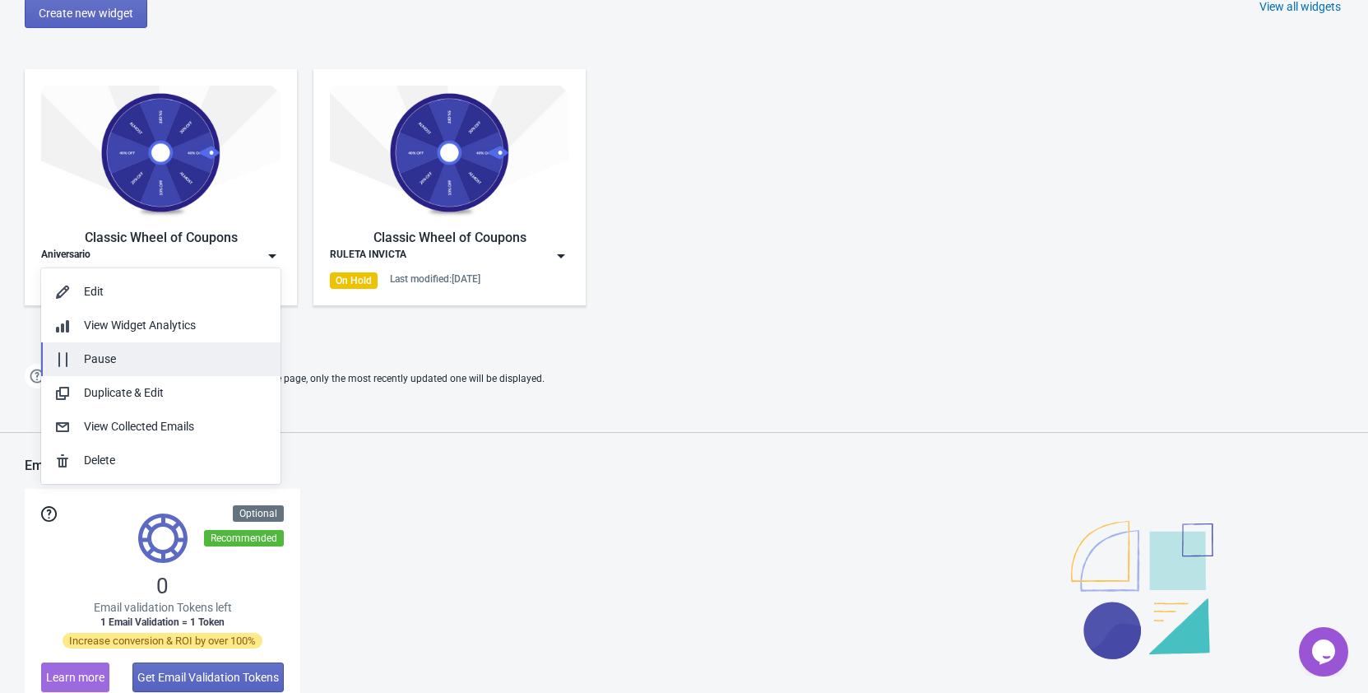
click at [193, 355] on div "Pause" at bounding box center [175, 358] width 183 height 17
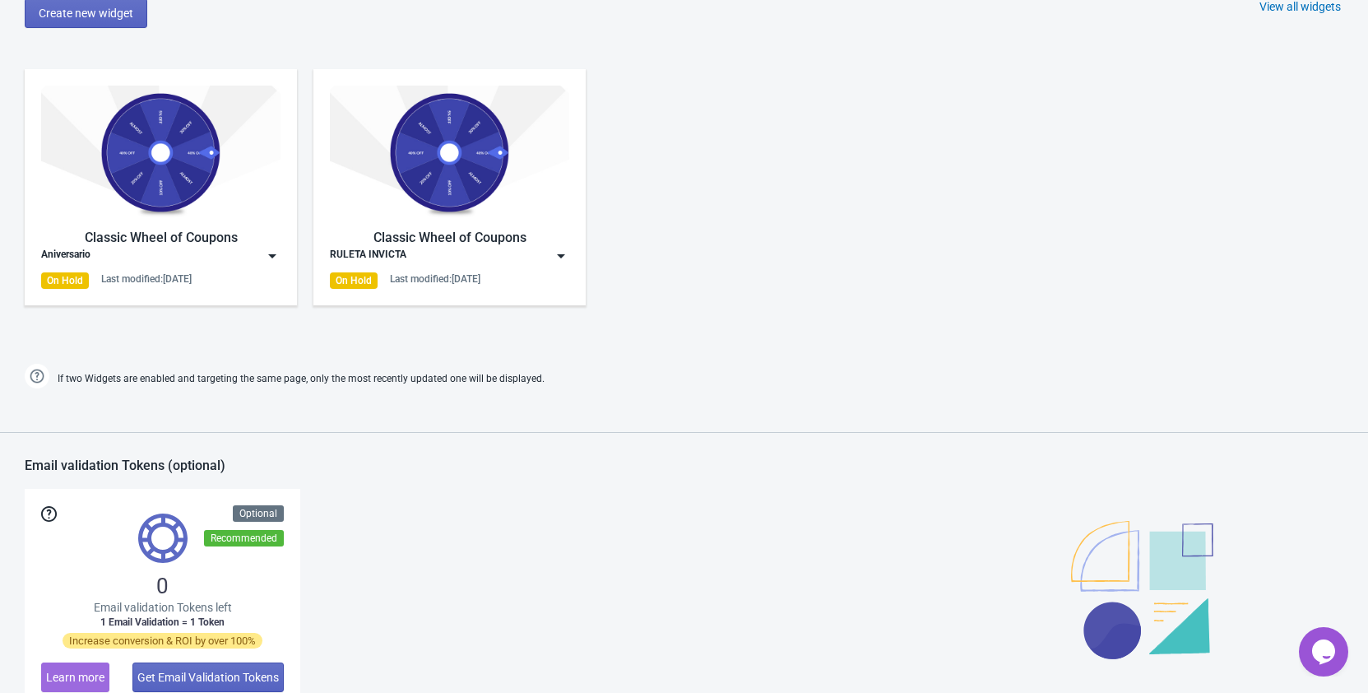
click at [557, 253] on img at bounding box center [561, 256] width 16 height 16
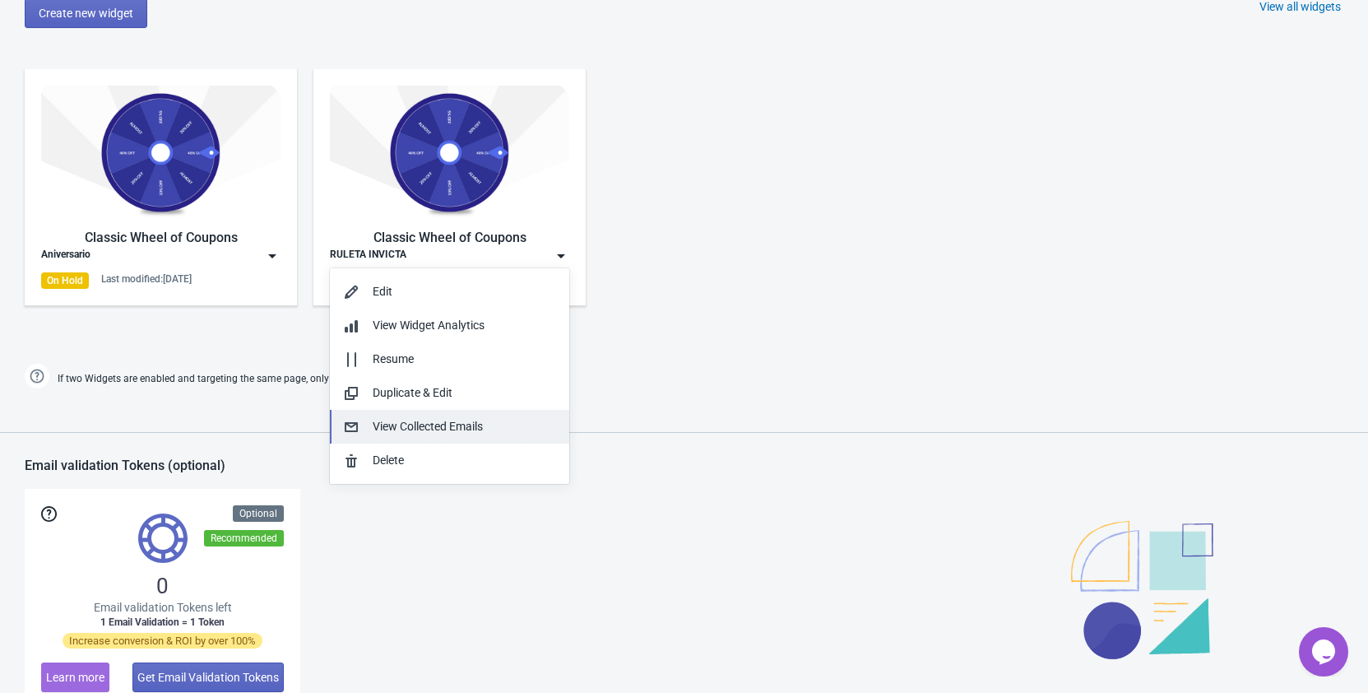
click at [499, 415] on button "View Collected Emails" at bounding box center [449, 427] width 239 height 34
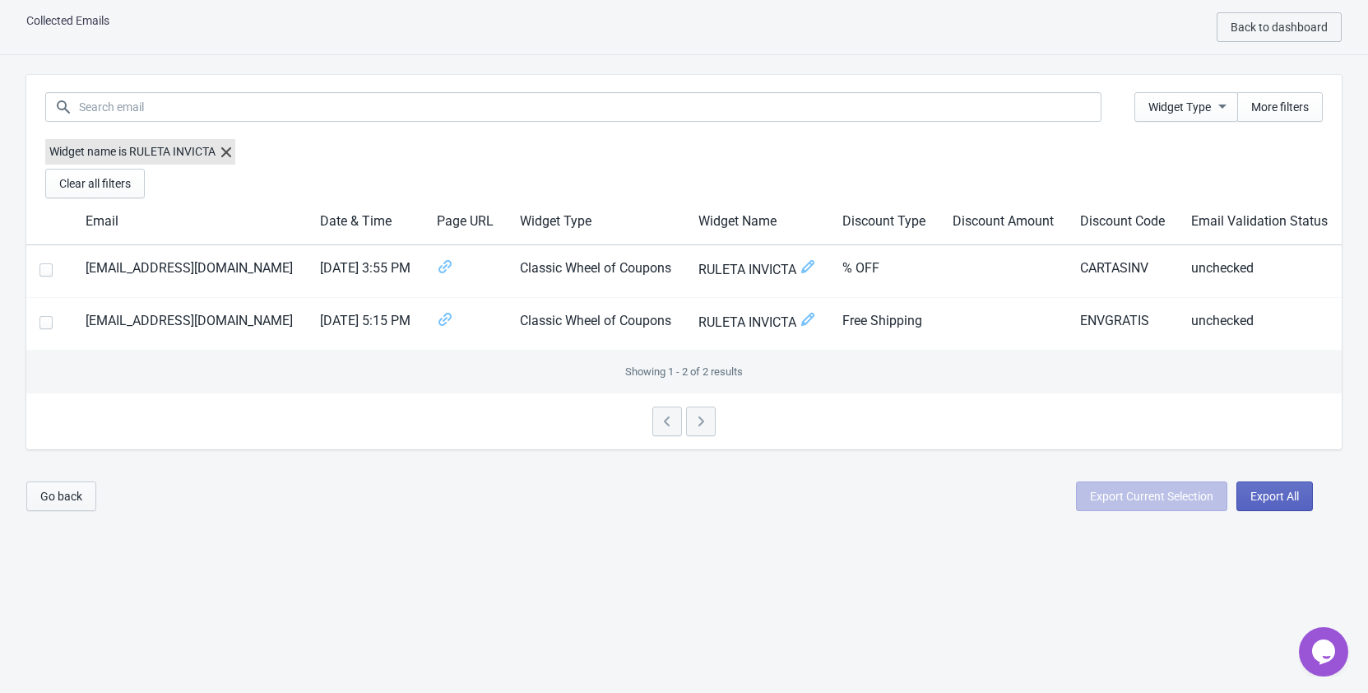
click at [58, 494] on span "Go back" at bounding box center [61, 496] width 42 height 13
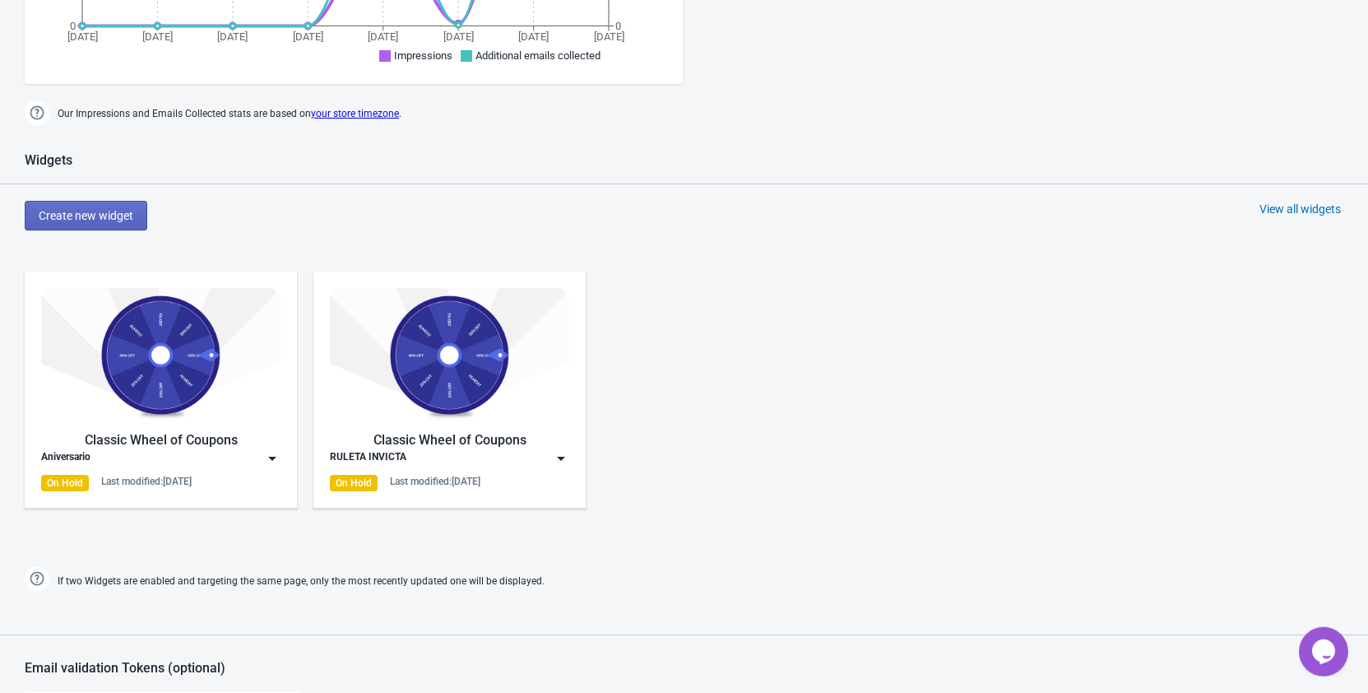
scroll to position [940, 0]
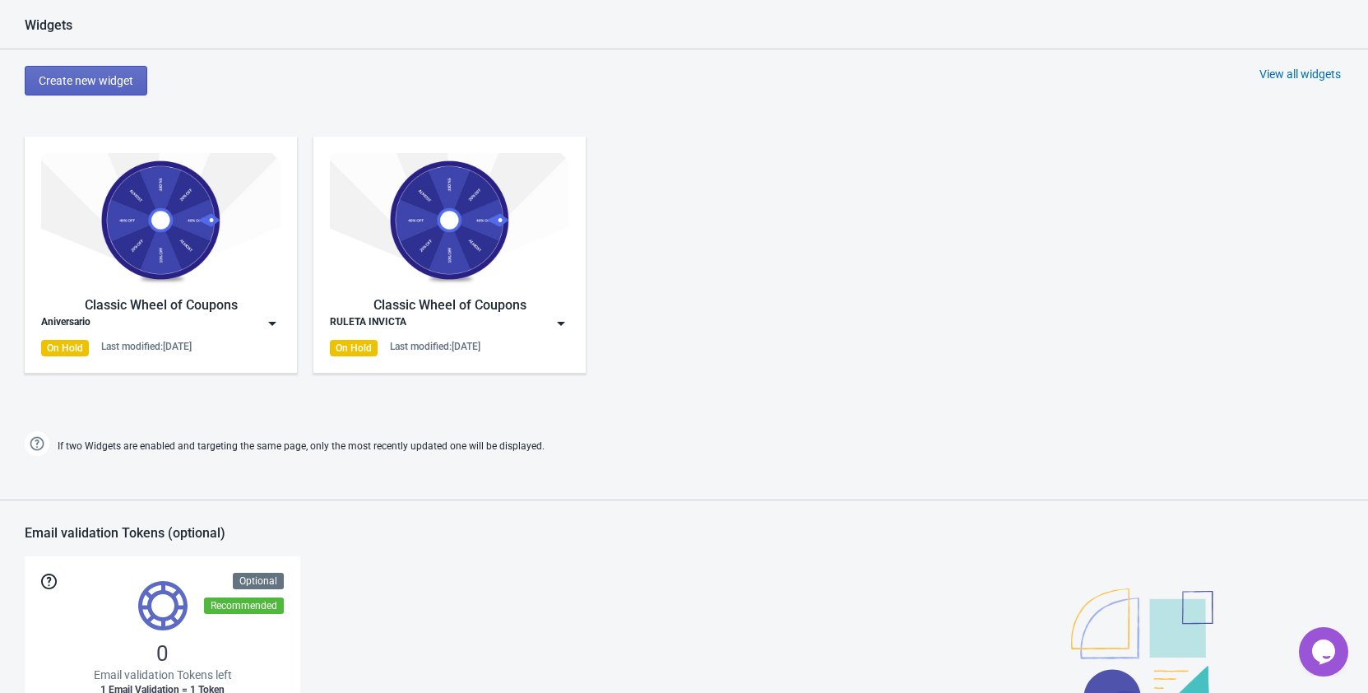
click at [771, 201] on div "Classic Wheel of Coupons Aniversario On Hold Last modified: 2.9.2025 Classic Wh…" at bounding box center [684, 268] width 1368 height 296
